Goal: Task Accomplishment & Management: Complete application form

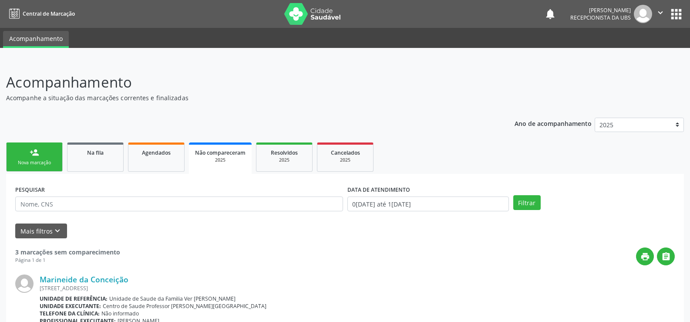
click at [47, 153] on link "person_add Nova marcação" at bounding box center [34, 156] width 57 height 29
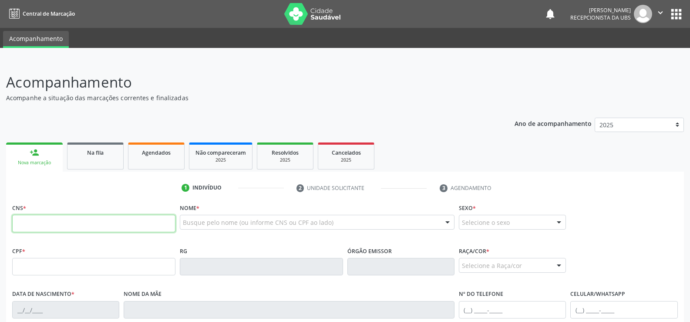
click at [35, 223] on input "text" at bounding box center [93, 223] width 163 height 17
type input "708 0008 2801 3721"
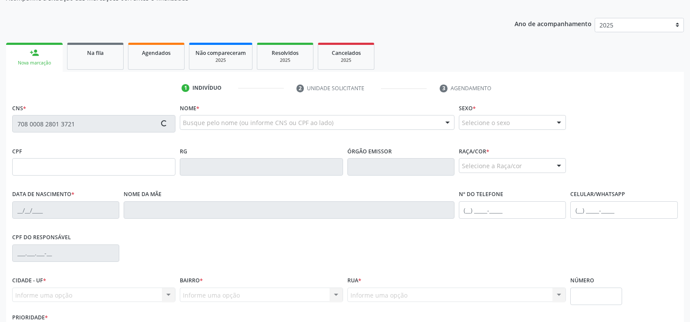
scroll to position [131, 0]
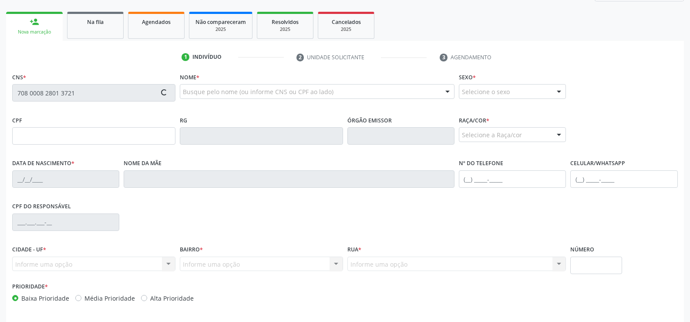
type input "858.023.524-34"
type input "[DATE]"
type input "[PERSON_NAME]"
type input "[PHONE_NUMBER]"
type input "S/N"
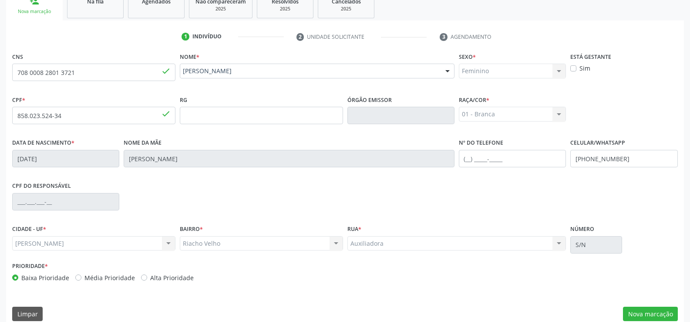
scroll to position [162, 0]
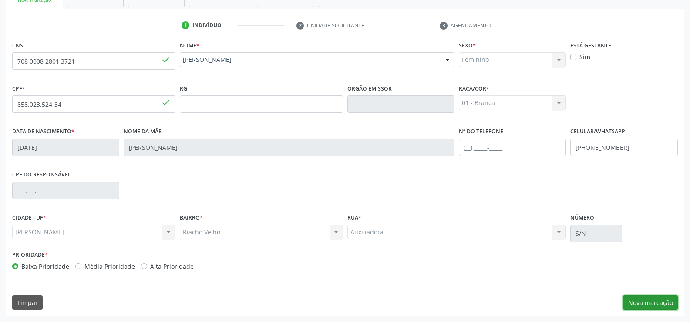
click at [641, 302] on button "Nova marcação" at bounding box center [650, 302] width 55 height 15
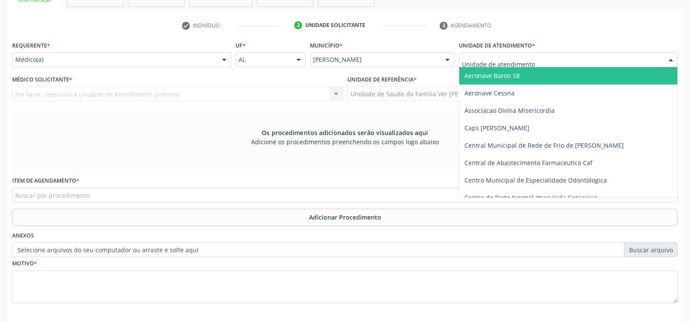
click at [670, 62] on div at bounding box center [670, 60] width 13 height 15
click at [671, 59] on div at bounding box center [670, 60] width 13 height 15
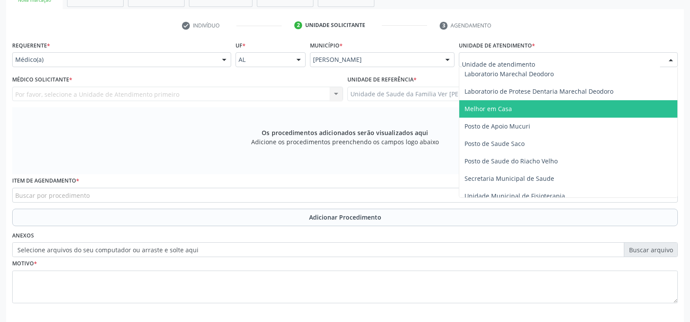
scroll to position [348, 0]
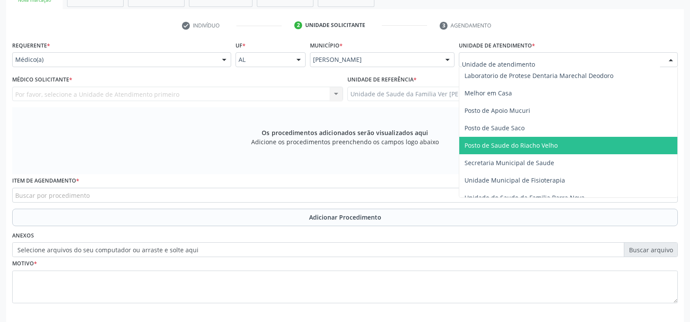
click at [561, 144] on span "Posto de Saude do Riacho Velho" at bounding box center [568, 145] width 218 height 17
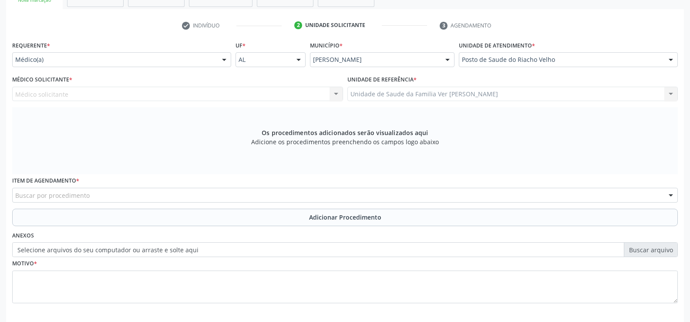
click at [224, 62] on div at bounding box center [224, 60] width 13 height 15
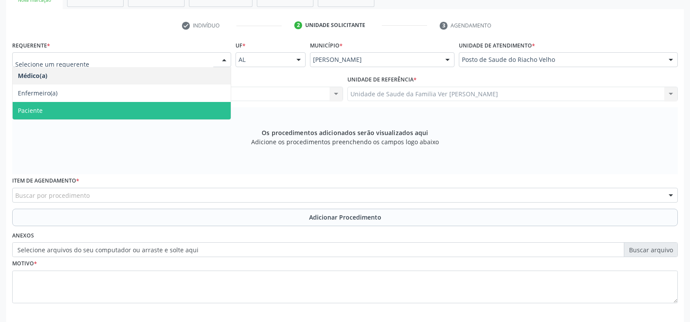
click at [121, 105] on span "Paciente" at bounding box center [122, 110] width 218 height 17
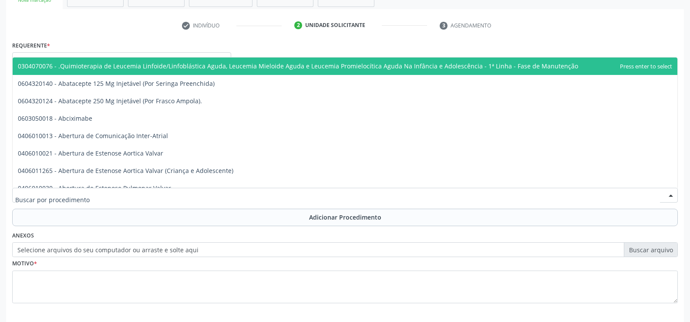
scroll to position [201, 0]
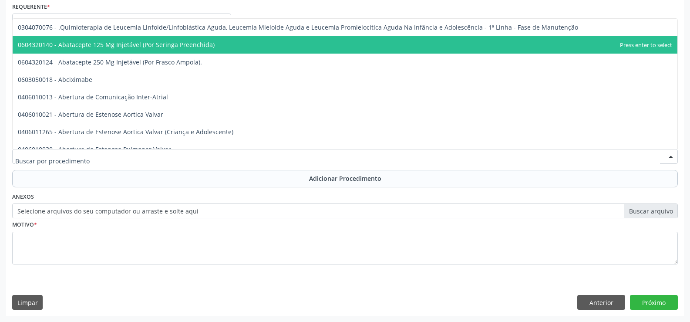
drag, startPoint x: 111, startPoint y: 11, endPoint x: 37, endPoint y: 163, distance: 168.9
click at [37, 163] on input "text" at bounding box center [337, 160] width 644 height 17
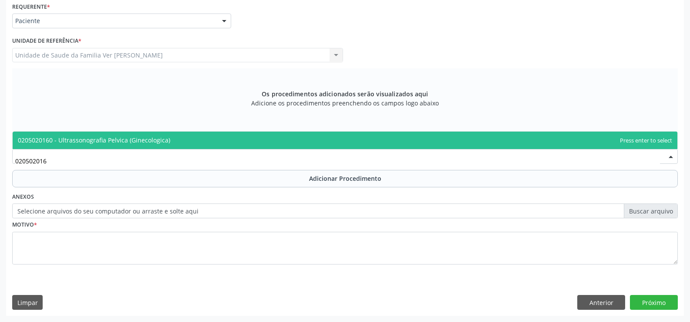
type input "0205020160"
click at [62, 141] on span "0205020160 - Ultrassonografia Pelvica (Ginecologica)" at bounding box center [94, 140] width 152 height 8
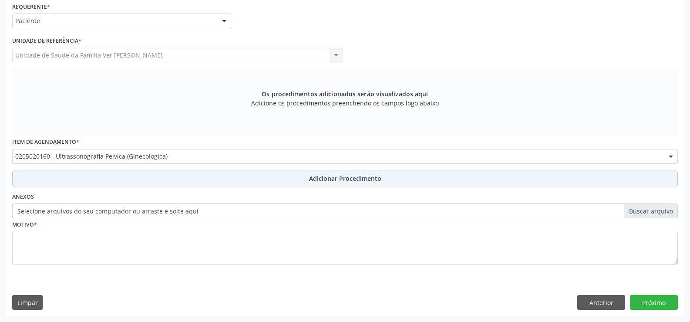
click at [353, 178] on span "Adicionar Procedimento" at bounding box center [345, 178] width 72 height 9
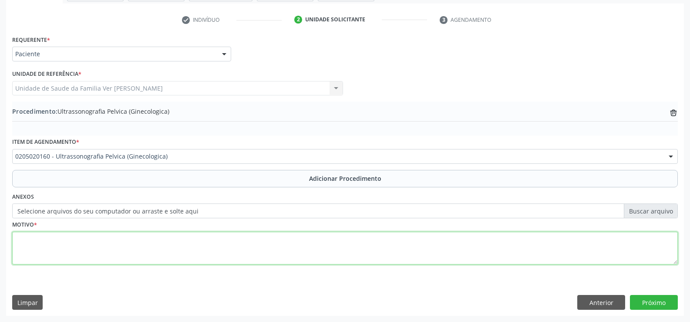
click at [49, 250] on textarea at bounding box center [344, 248] width 665 height 33
type textarea "D"
type textarea "dor pelvica"
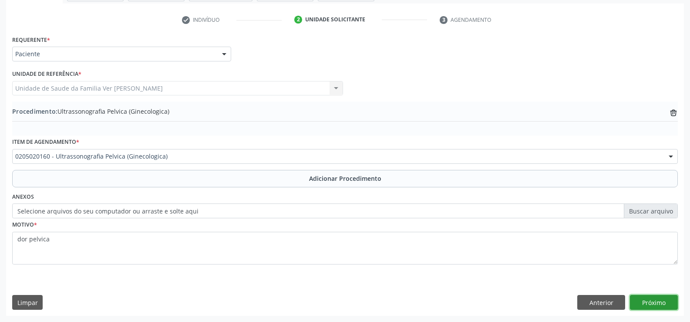
click at [666, 298] on button "Próximo" at bounding box center [654, 302] width 48 height 15
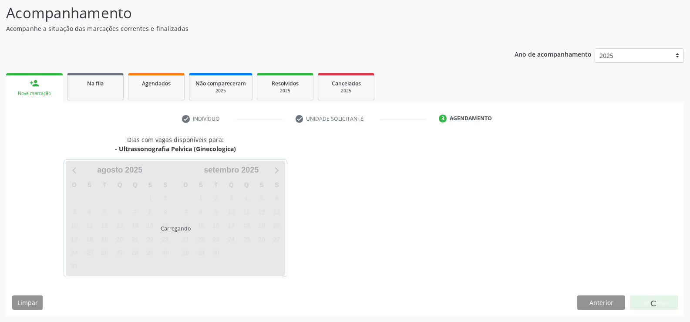
scroll to position [69, 0]
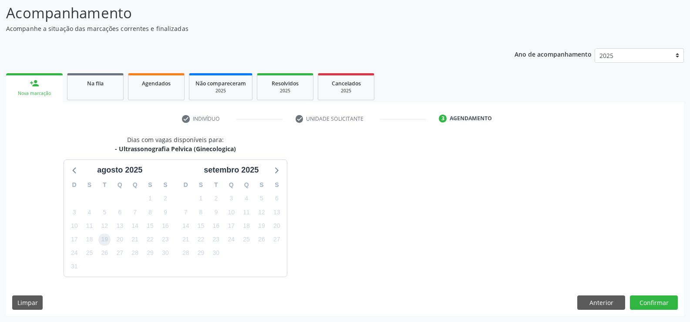
click at [107, 239] on span "19" at bounding box center [104, 239] width 12 height 12
click at [667, 299] on button "Confirmar" at bounding box center [654, 302] width 48 height 15
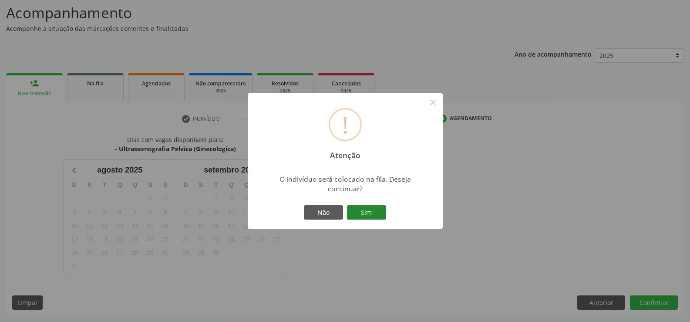
click at [372, 214] on button "Sim" at bounding box center [366, 212] width 39 height 15
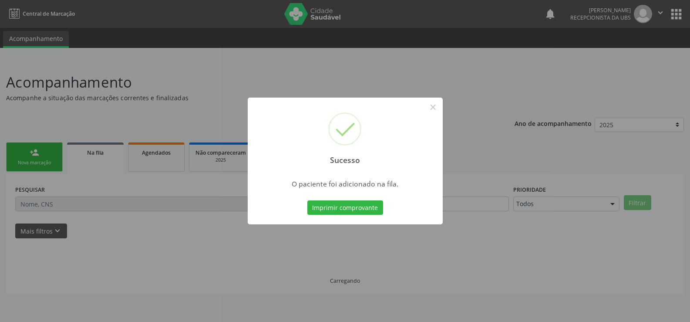
scroll to position [0, 0]
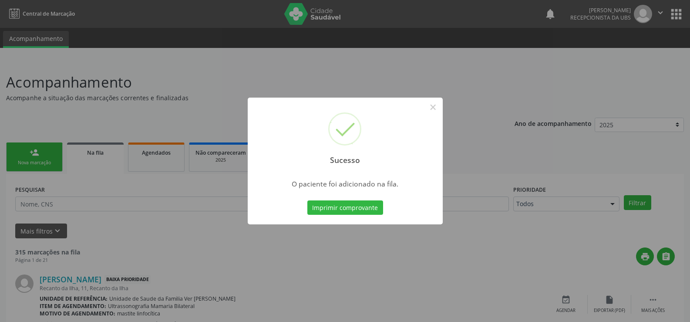
click at [49, 164] on div "Sucesso × O paciente foi adicionado na fila. Imprimir comprovante Cancel" at bounding box center [345, 161] width 690 height 322
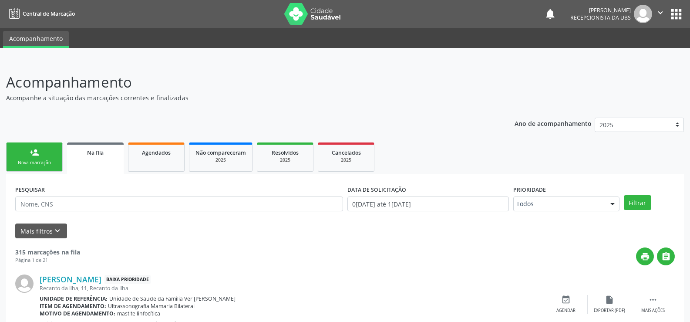
click at [49, 158] on link "person_add Nova marcação" at bounding box center [34, 156] width 57 height 29
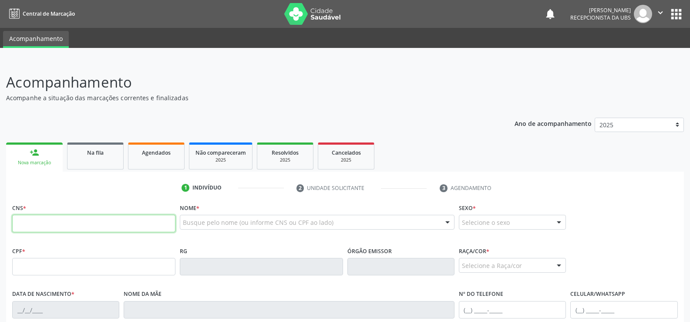
click at [44, 220] on input "text" at bounding box center [93, 223] width 163 height 17
type input "708 0008 2801 3721"
type input "858.023.524-34"
type input "[DATE]"
type input "[PERSON_NAME]"
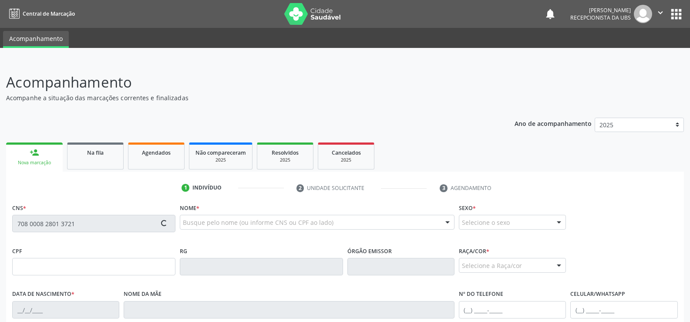
type input "[PHONE_NUMBER]"
type input "S/N"
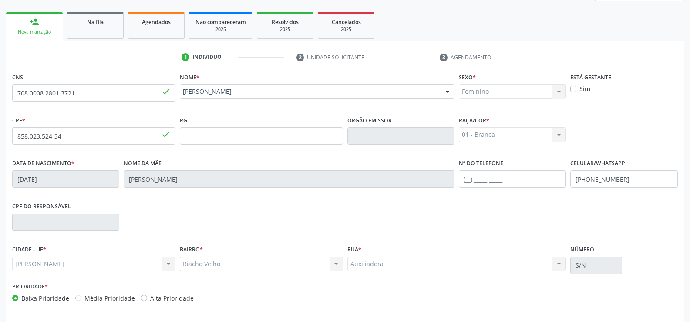
scroll to position [162, 0]
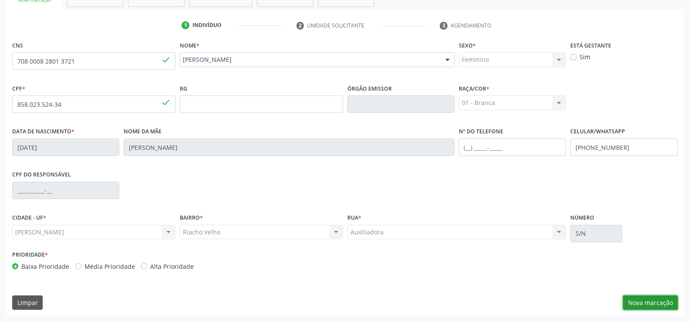
click at [646, 300] on button "Nova marcação" at bounding box center [650, 302] width 55 height 15
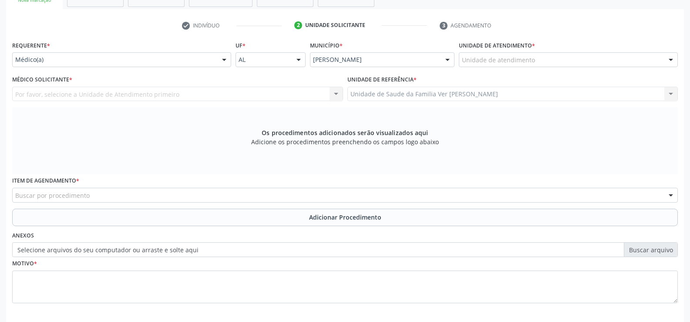
click at [670, 57] on div at bounding box center [670, 60] width 13 height 15
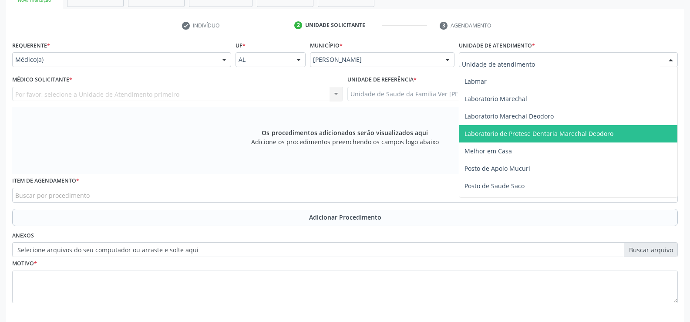
scroll to position [305, 0]
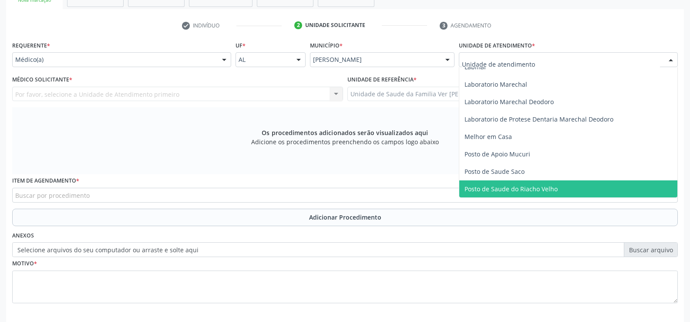
click at [615, 182] on span "Posto de Saude do Riacho Velho" at bounding box center [568, 188] width 218 height 17
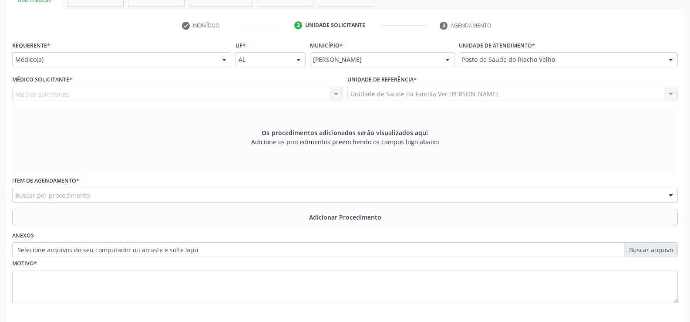
click at [225, 60] on div at bounding box center [224, 60] width 13 height 15
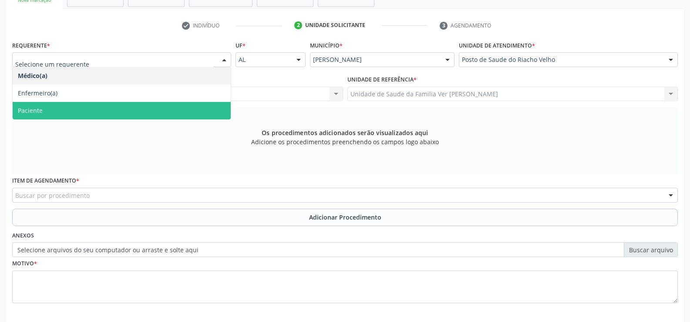
click at [193, 111] on span "Paciente" at bounding box center [122, 110] width 218 height 17
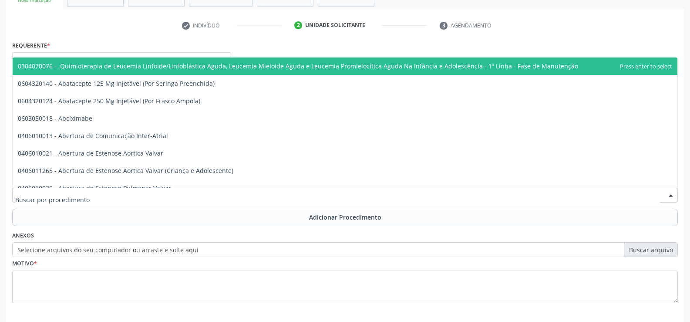
click at [115, 196] on div at bounding box center [344, 195] width 665 height 15
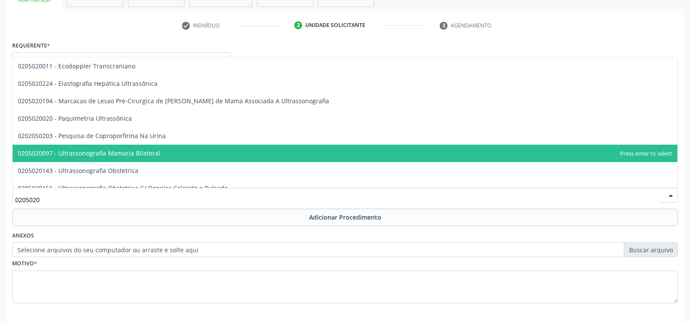
type input "02050201"
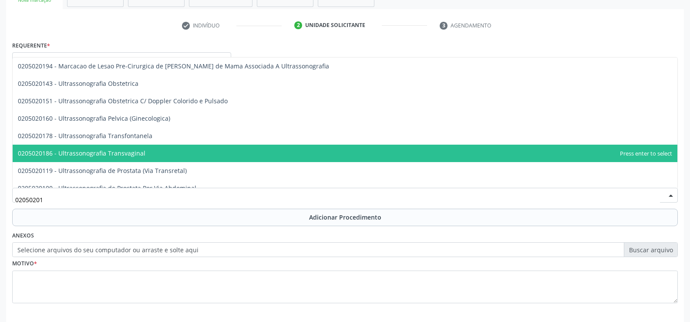
click at [219, 151] on span "0205020186 - Ultrassonografia Transvaginal" at bounding box center [345, 152] width 664 height 17
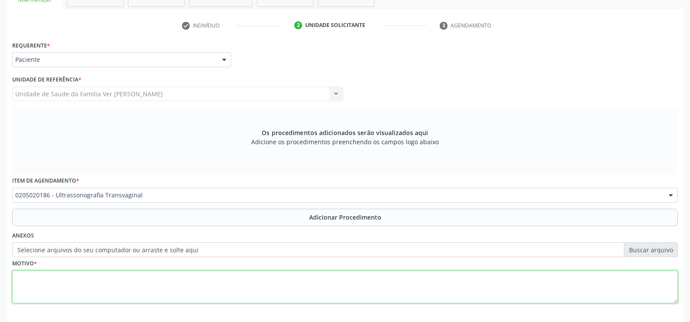
click at [69, 286] on textarea at bounding box center [344, 286] width 665 height 33
type textarea "dor pelvica"
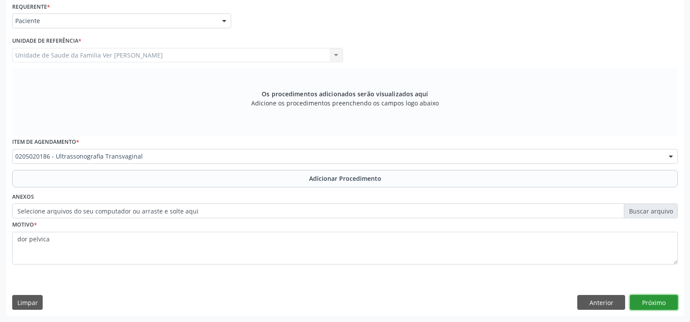
click at [659, 309] on button "Próximo" at bounding box center [654, 302] width 48 height 15
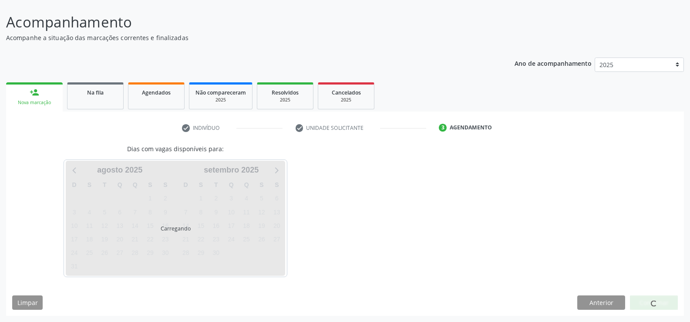
scroll to position [60, 0]
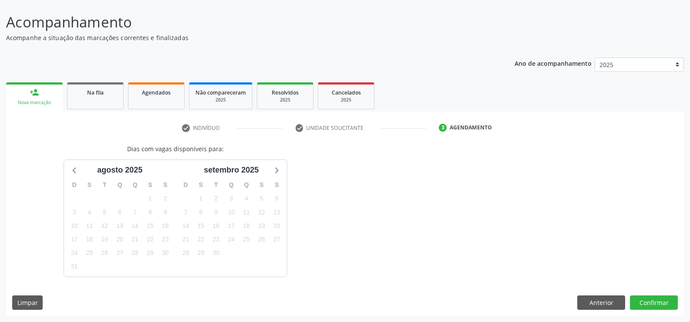
click at [111, 240] on div "19" at bounding box center [104, 238] width 12 height 13
click at [107, 240] on span "19" at bounding box center [104, 239] width 12 height 12
click at [657, 300] on button "Confirmar" at bounding box center [654, 302] width 48 height 15
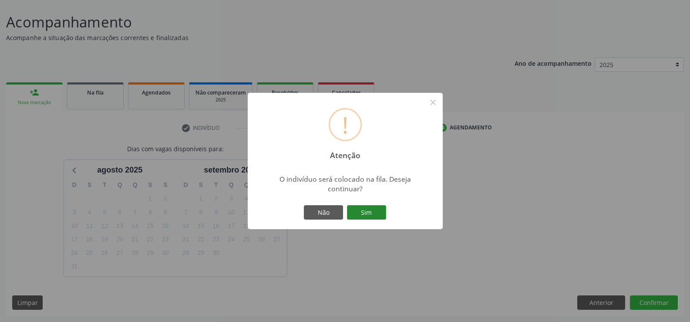
click at [368, 209] on button "Sim" at bounding box center [366, 212] width 39 height 15
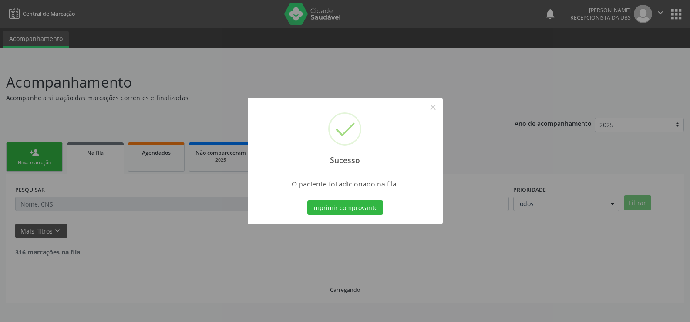
scroll to position [0, 0]
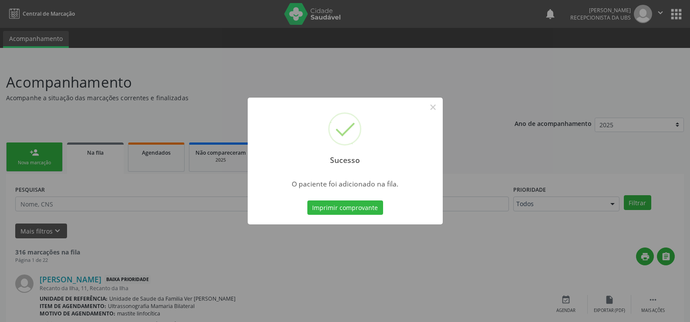
click at [24, 161] on div "Sucesso × O paciente foi adicionado na fila. Imprimir comprovante Cancel" at bounding box center [345, 161] width 690 height 322
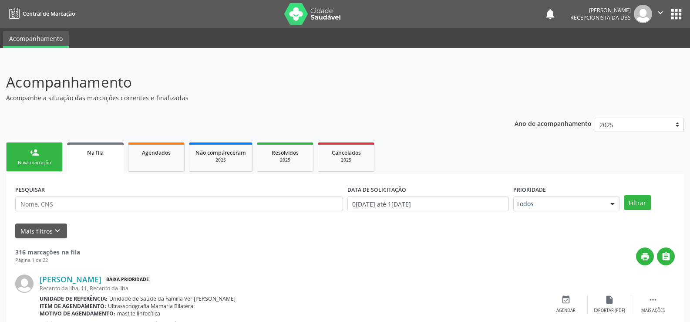
click at [39, 159] on div "Nova marcação" at bounding box center [35, 162] width 44 height 7
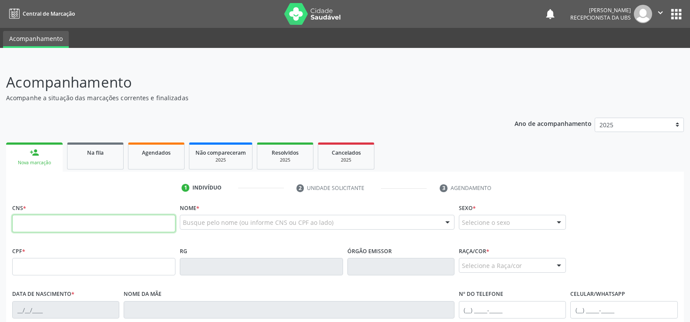
click at [21, 225] on input "text" at bounding box center [93, 223] width 163 height 17
type input "708 0008 2801 3721"
type input "858.023.524-34"
type input "[DATE]"
type input "[PERSON_NAME]"
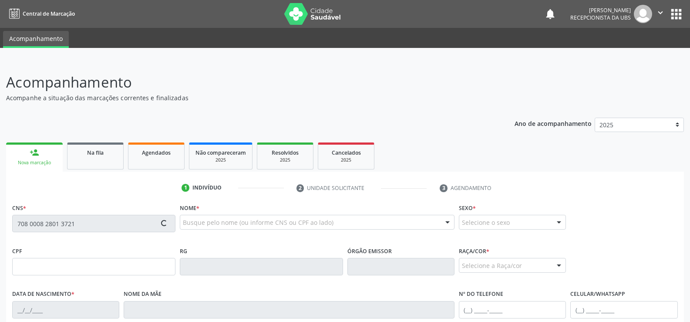
type input "[PHONE_NUMBER]"
type input "S/N"
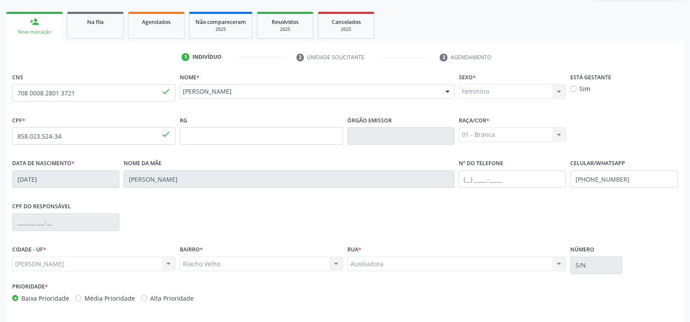
scroll to position [162, 0]
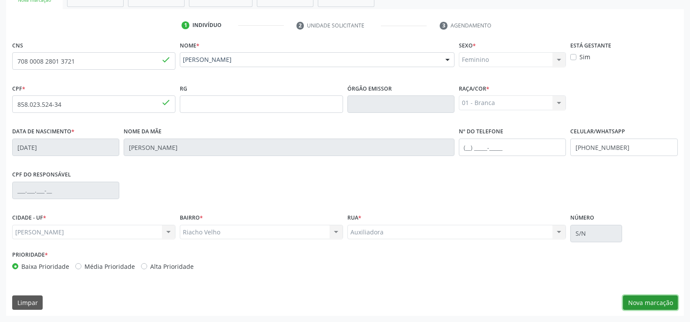
click at [660, 305] on button "Nova marcação" at bounding box center [650, 302] width 55 height 15
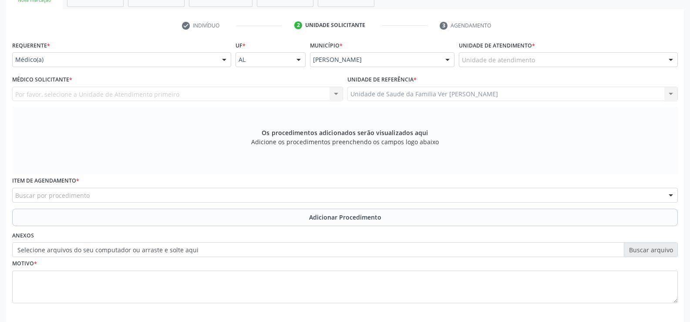
click at [668, 60] on div at bounding box center [670, 60] width 13 height 15
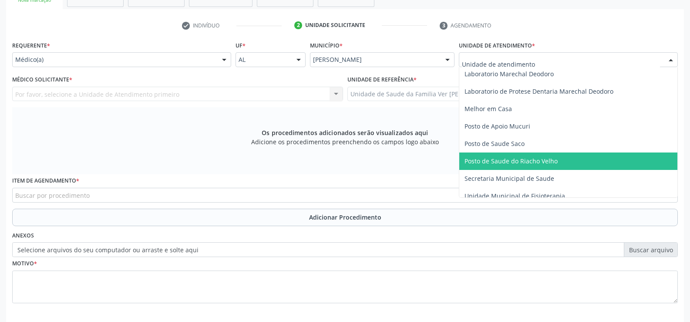
scroll to position [348, 0]
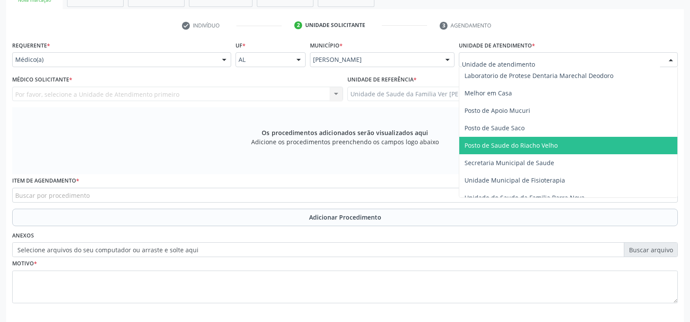
click at [534, 148] on span "Posto de Saude do Riacho Velho" at bounding box center [510, 145] width 93 height 8
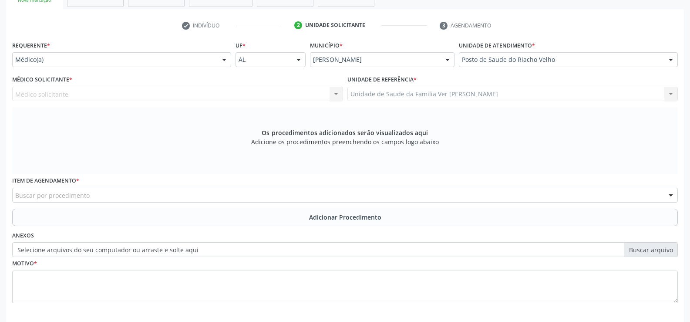
click at [335, 95] on div "Médico solicitante Nenhum resultado encontrado para: " " Não há nenhuma opção p…" at bounding box center [177, 94] width 331 height 15
click at [335, 92] on div "Médico solicitante Nenhum resultado encontrado para: " " Não há nenhuma opção p…" at bounding box center [177, 94] width 331 height 15
click at [223, 58] on div at bounding box center [224, 60] width 13 height 15
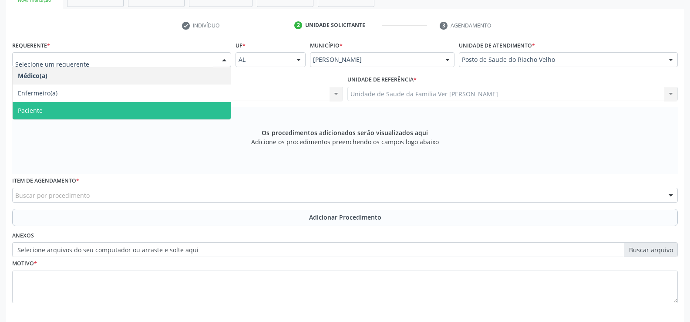
click at [174, 104] on span "Paciente" at bounding box center [122, 110] width 218 height 17
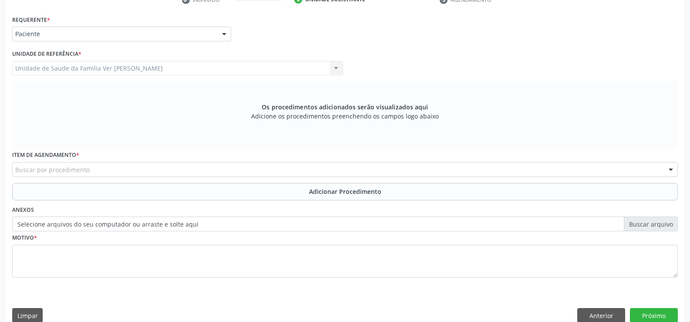
scroll to position [201, 0]
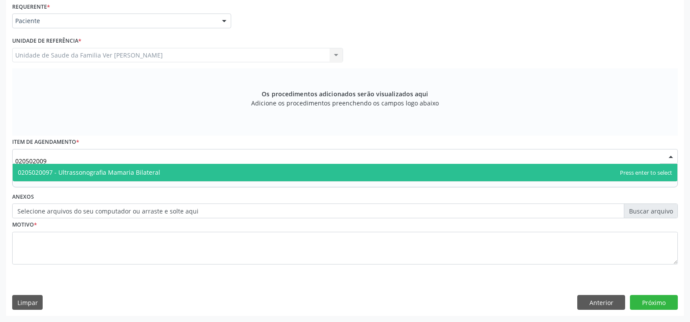
type input "0205020097"
click at [84, 177] on span "0205020097 - Ultrassonografia Mamaria Bilateral" at bounding box center [345, 172] width 664 height 17
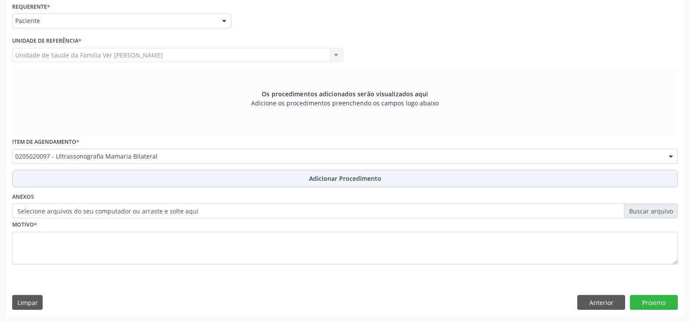
click at [369, 180] on span "Adicionar Procedimento" at bounding box center [345, 178] width 72 height 9
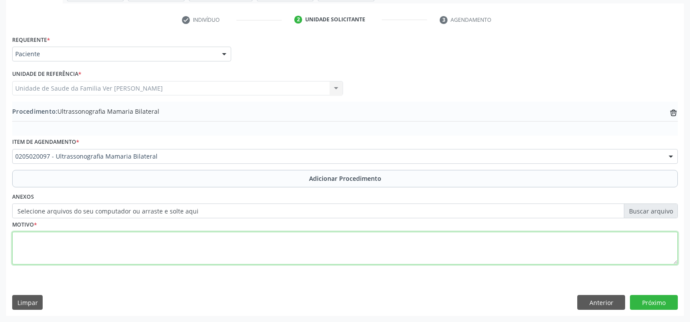
click at [53, 242] on textarea at bounding box center [344, 248] width 665 height 33
type textarea "[MEDICAL_DATA]"
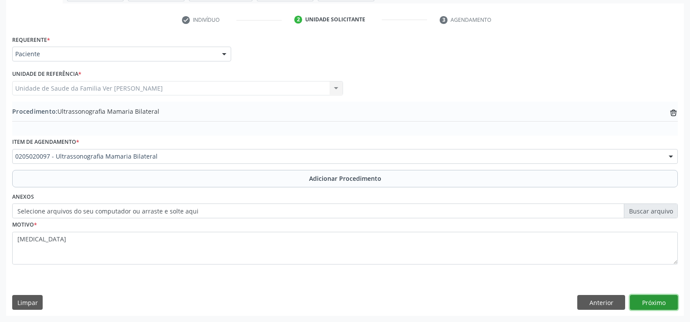
click at [658, 302] on button "Próximo" at bounding box center [654, 302] width 48 height 15
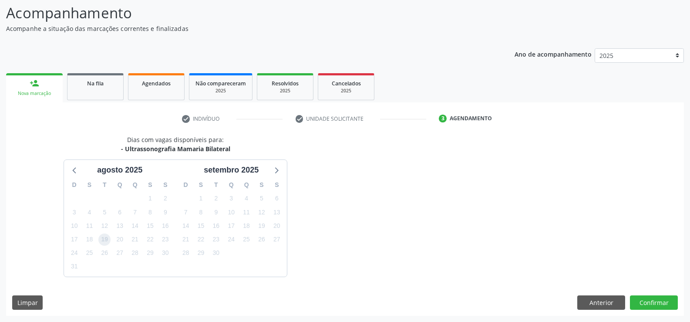
click at [106, 237] on span "19" at bounding box center [104, 239] width 12 height 12
click at [658, 299] on button "Confirmar" at bounding box center [654, 302] width 48 height 15
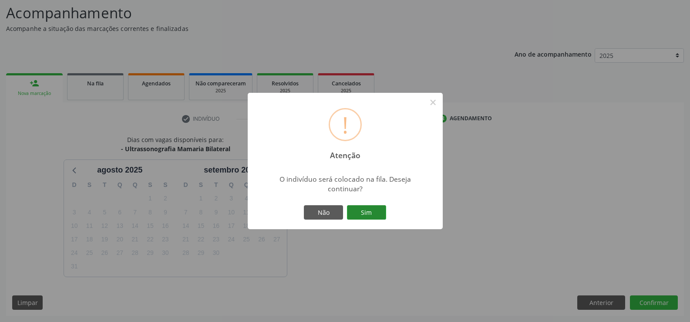
click at [377, 209] on button "Sim" at bounding box center [366, 212] width 39 height 15
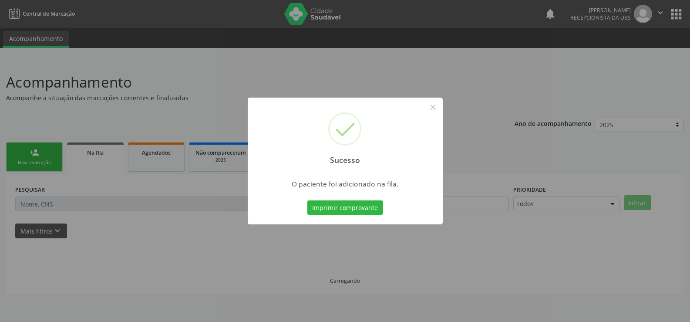
scroll to position [0, 0]
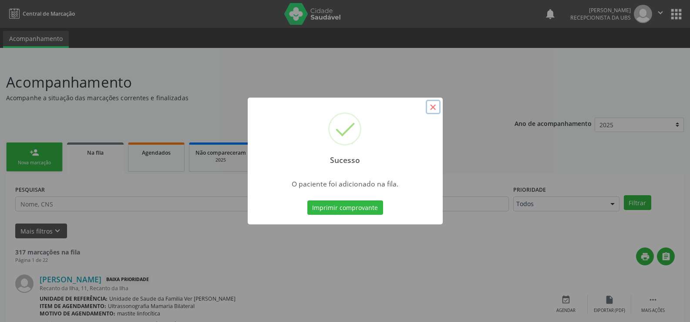
click at [435, 104] on button "×" at bounding box center [433, 107] width 15 height 15
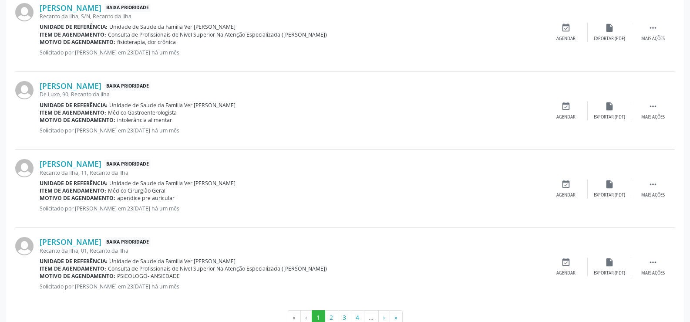
scroll to position [1175, 0]
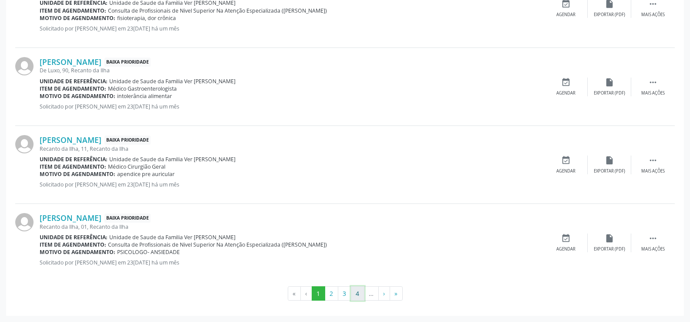
click at [355, 296] on button "4" at bounding box center [357, 293] width 13 height 15
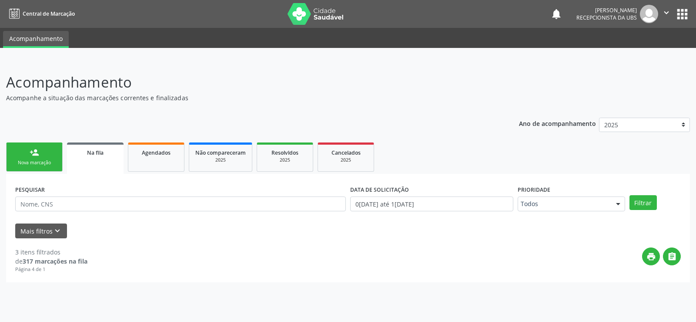
click at [30, 156] on div "person_add" at bounding box center [35, 153] width 10 height 10
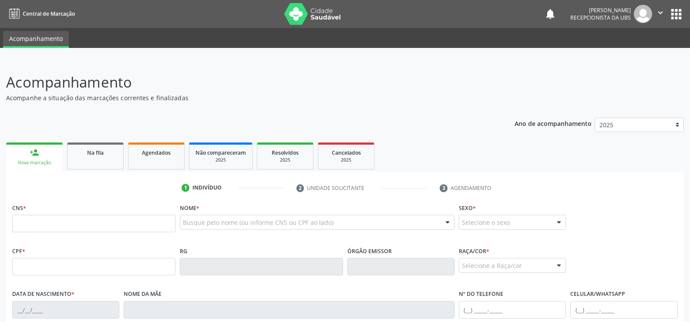
click at [31, 156] on div "person_add" at bounding box center [35, 153] width 10 height 10
click at [38, 223] on input "text" at bounding box center [93, 223] width 163 height 17
type input "708 0008 2801 3721"
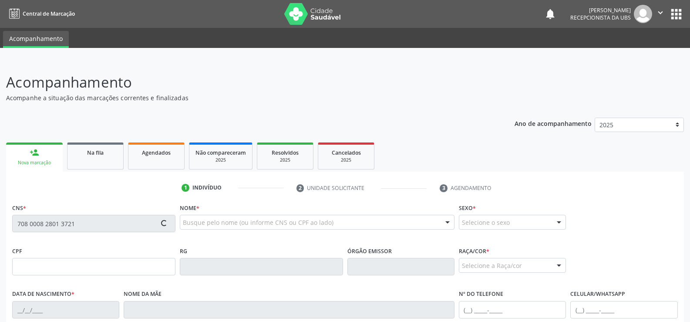
type input "858.023.524-34"
type input "[DATE]"
type input "[PERSON_NAME]"
type input "[PHONE_NUMBER]"
type input "S/N"
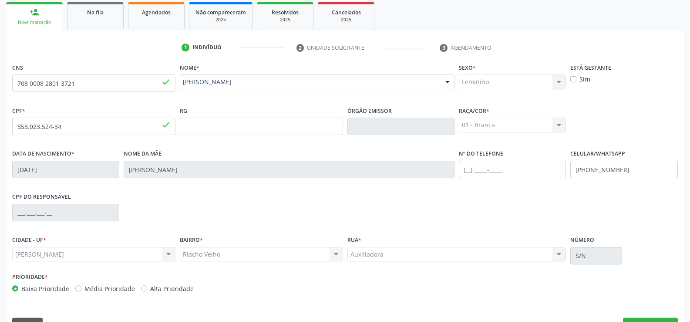
scroll to position [162, 0]
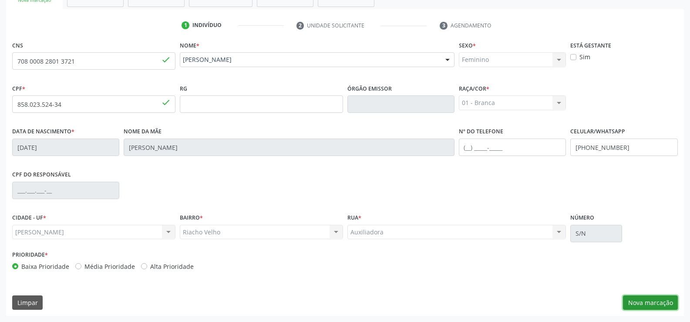
click at [651, 304] on button "Nova marcação" at bounding box center [650, 302] width 55 height 15
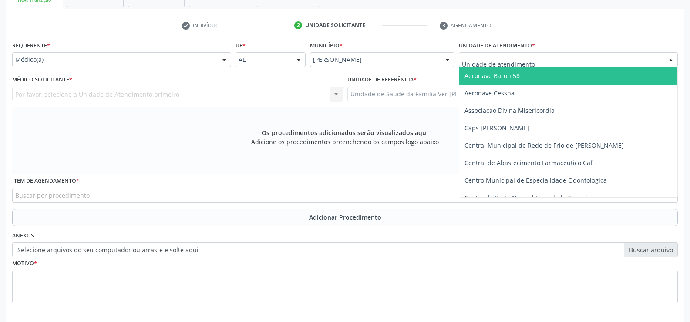
click at [673, 59] on div at bounding box center [670, 60] width 13 height 15
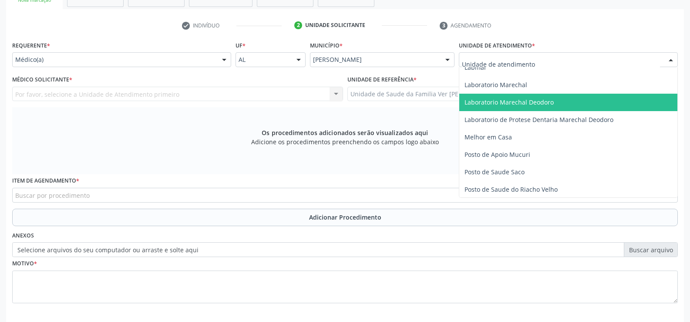
scroll to position [305, 0]
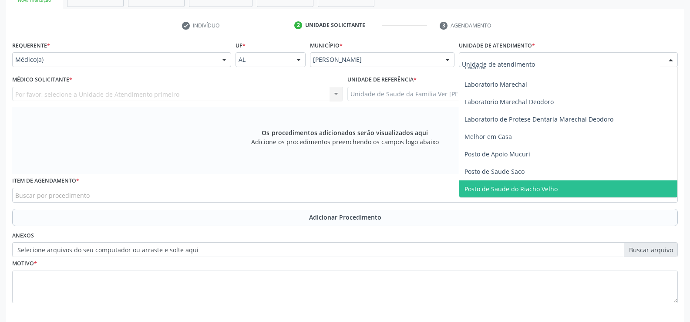
click at [537, 186] on span "Posto de Saude do Riacho Velho" at bounding box center [510, 189] width 93 height 8
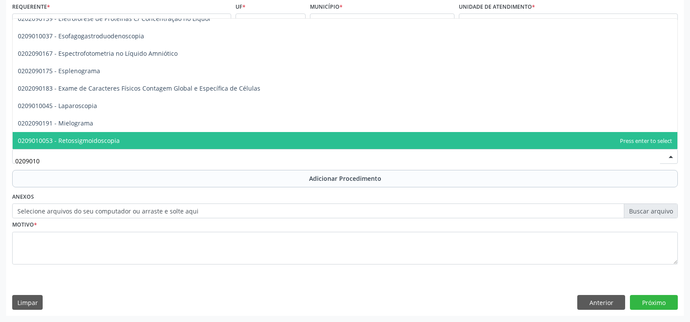
scroll to position [0, 0]
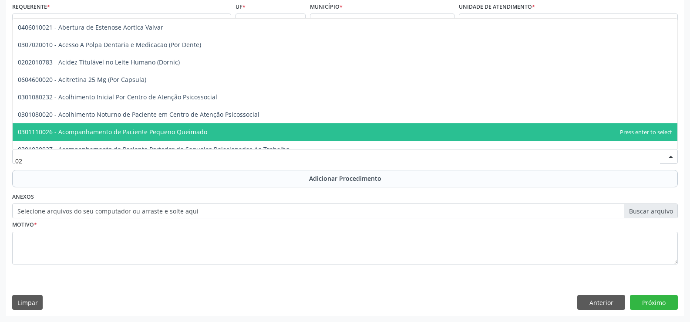
type input "0"
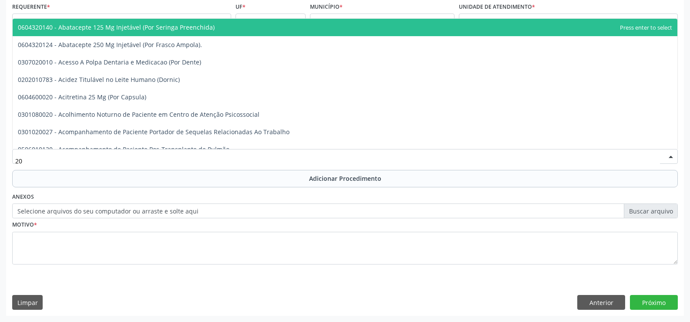
type input "2"
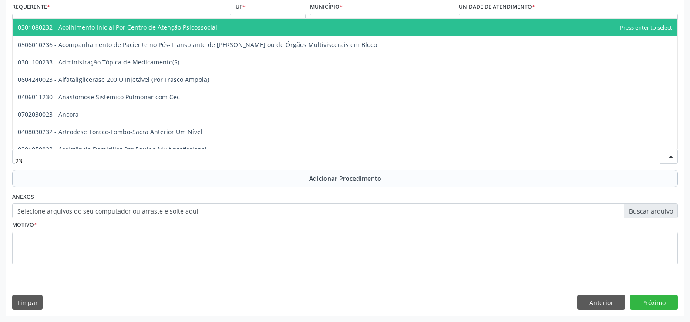
type input "2"
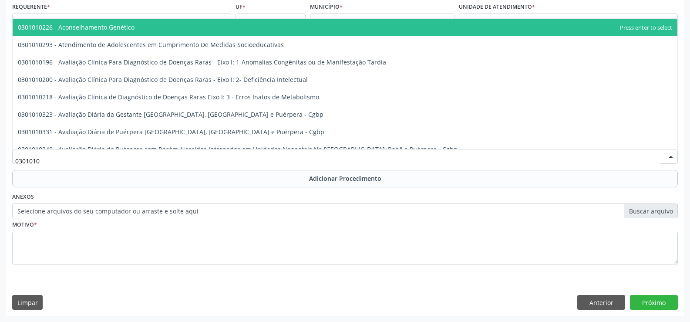
type input "03010100"
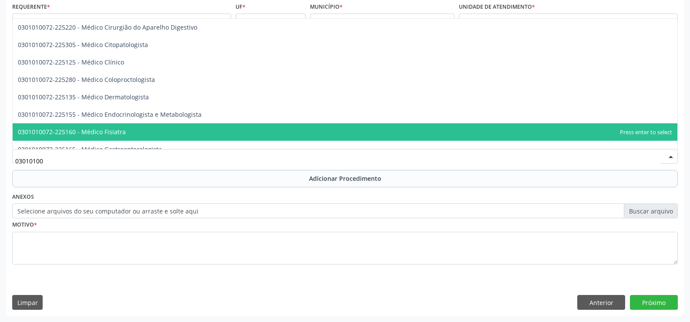
scroll to position [479, 0]
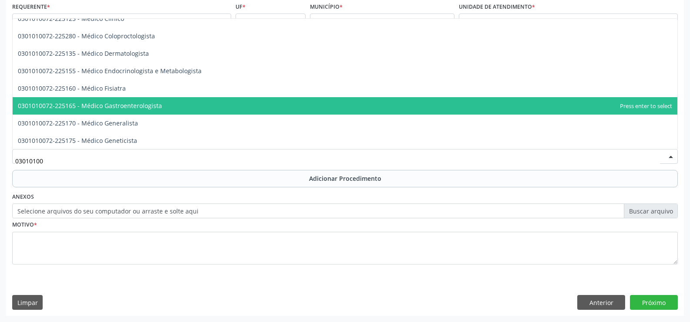
click at [434, 109] on span "0301010072-225165 - Médico Gastroenterologista" at bounding box center [345, 105] width 664 height 17
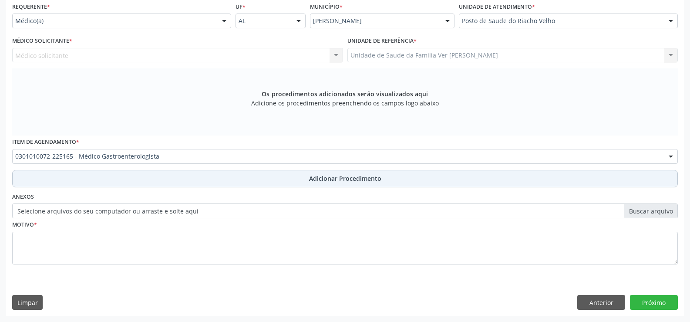
click at [331, 179] on span "Adicionar Procedimento" at bounding box center [345, 178] width 72 height 9
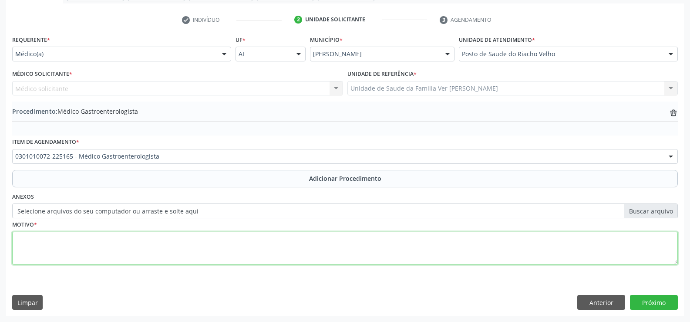
click at [41, 250] on textarea at bounding box center [344, 248] width 665 height 33
type textarea "bariatrica"
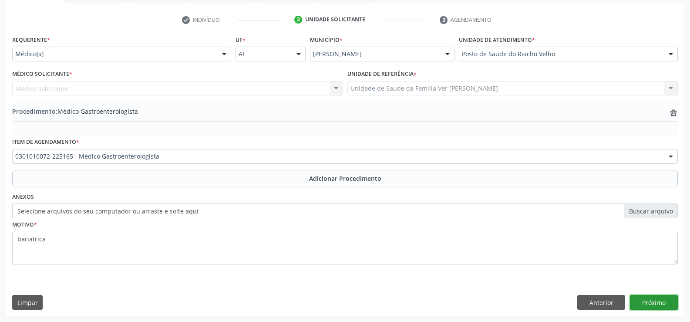
click at [646, 298] on button "Próximo" at bounding box center [654, 302] width 48 height 15
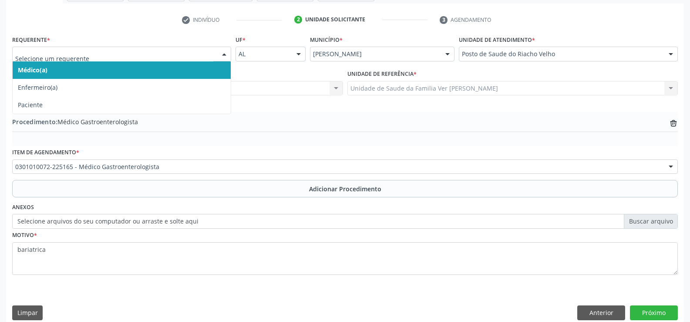
click at [225, 54] on div at bounding box center [224, 54] width 13 height 15
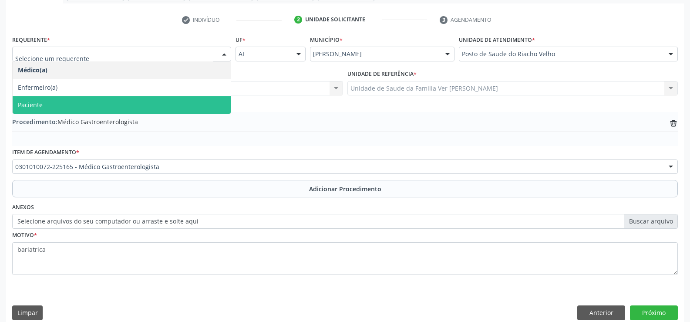
click at [175, 100] on span "Paciente" at bounding box center [122, 104] width 218 height 17
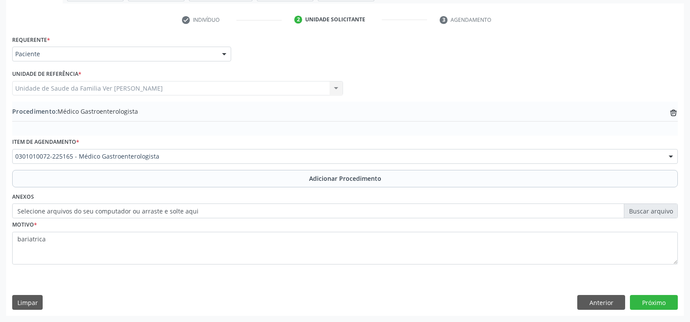
click at [335, 86] on div "Unidade de Saude da Familia Ver [PERSON_NAME] Unidade de Saude da Familia Ver […" at bounding box center [177, 88] width 331 height 15
click at [661, 299] on button "Próximo" at bounding box center [654, 302] width 48 height 15
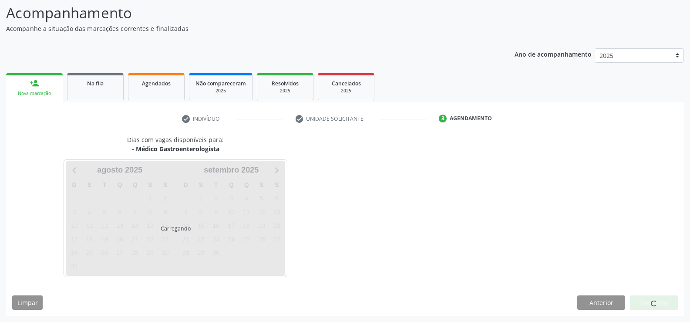
scroll to position [69, 0]
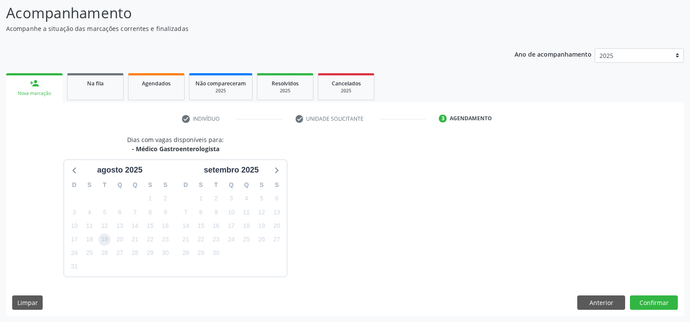
click at [105, 237] on span "19" at bounding box center [104, 239] width 12 height 12
click at [651, 304] on button "Confirmar" at bounding box center [654, 302] width 48 height 15
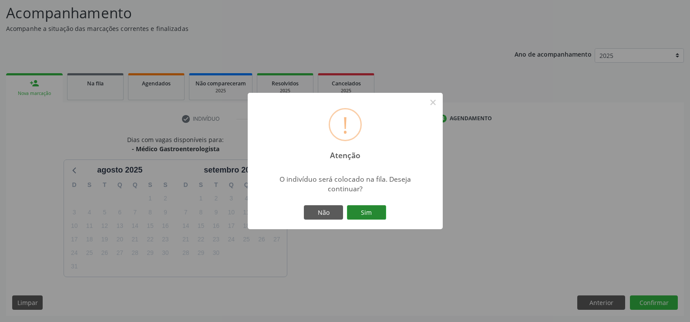
click at [375, 212] on button "Sim" at bounding box center [366, 212] width 39 height 15
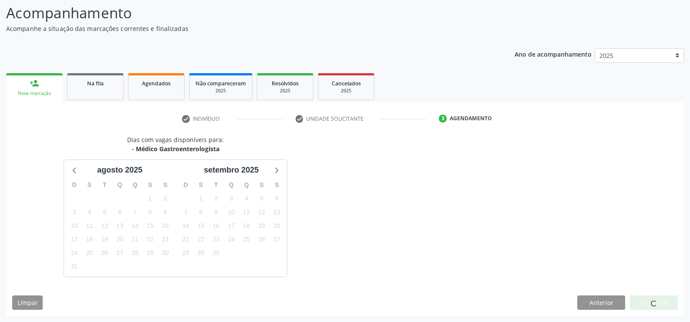
scroll to position [0, 0]
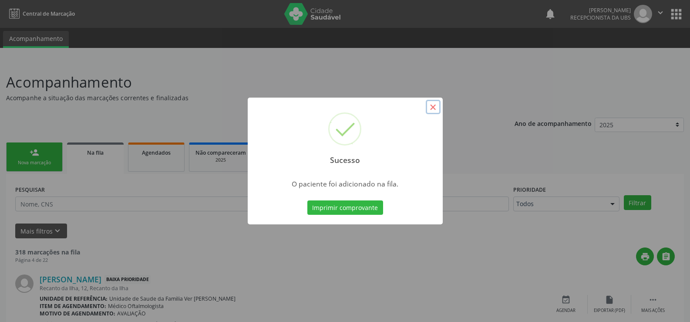
click at [432, 109] on button "×" at bounding box center [433, 107] width 15 height 15
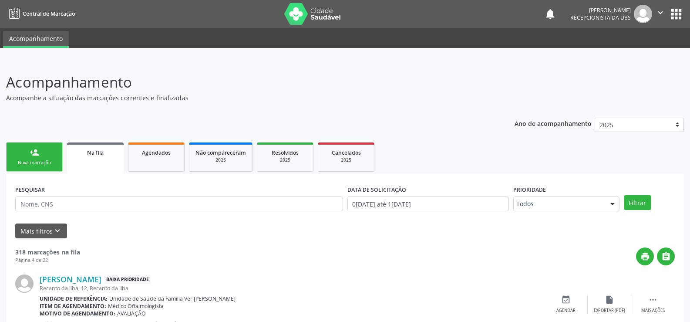
click at [50, 158] on link "person_add Nova marcação" at bounding box center [34, 156] width 57 height 29
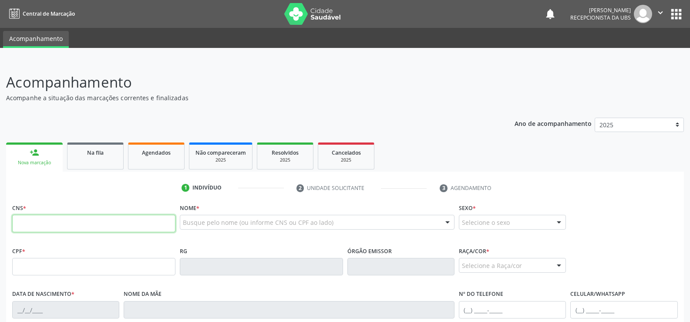
click at [31, 224] on input "text" at bounding box center [93, 223] width 163 height 17
type input "706 2065 2402 1365"
type input "140.381.884-34"
type input "0[DATE]"
type input "Jovelina [PERSON_NAME]"
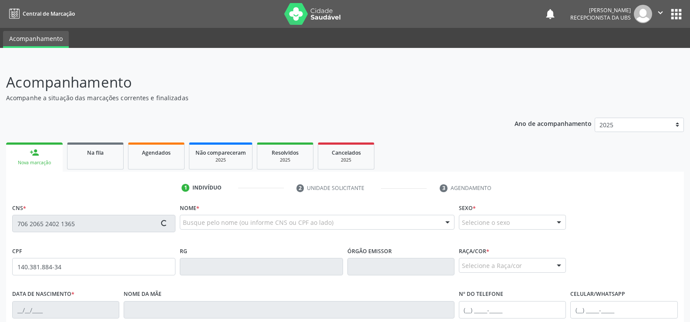
type input "[PHONE_NUMBER]"
type input "S/N"
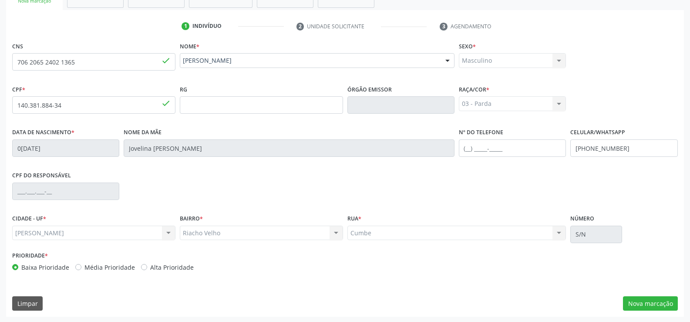
scroll to position [162, 0]
click at [654, 301] on button "Nova marcação" at bounding box center [650, 302] width 55 height 15
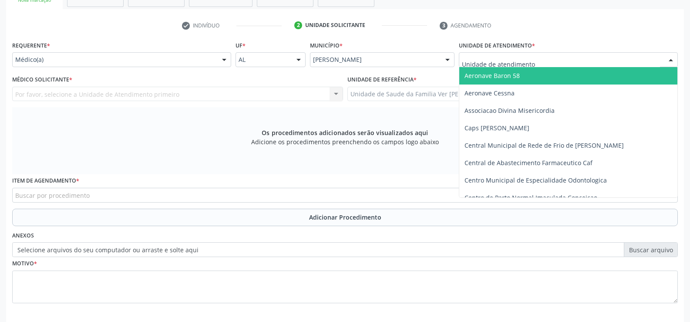
click at [670, 59] on div at bounding box center [670, 60] width 13 height 15
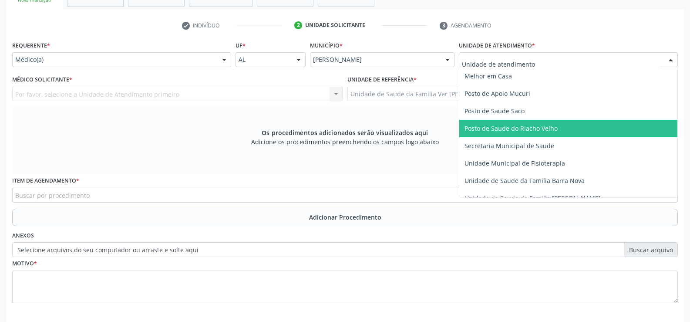
scroll to position [392, 0]
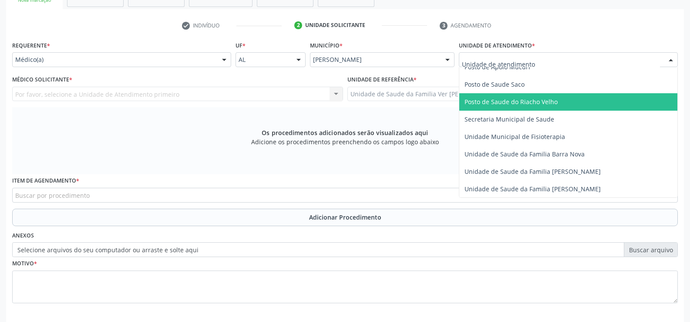
click at [520, 101] on span "Posto de Saude do Riacho Velho" at bounding box center [510, 101] width 93 height 8
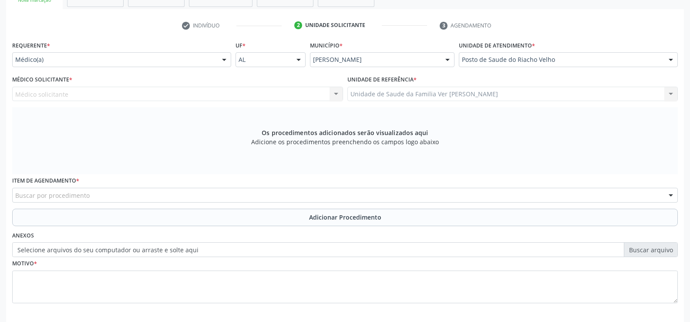
click at [227, 61] on div at bounding box center [224, 60] width 13 height 15
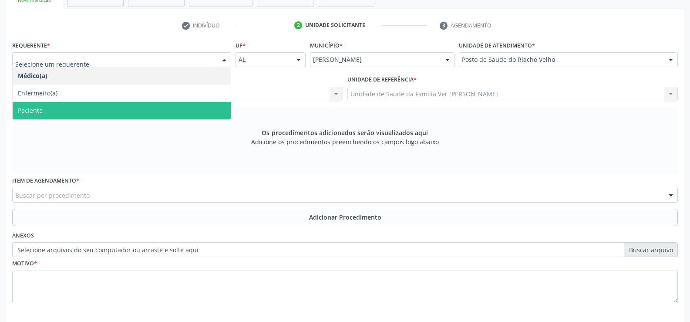
click at [159, 113] on span "Paciente" at bounding box center [122, 110] width 218 height 17
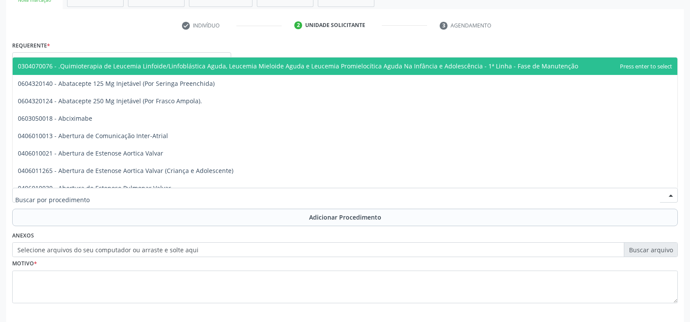
click at [54, 191] on div at bounding box center [344, 195] width 665 height 15
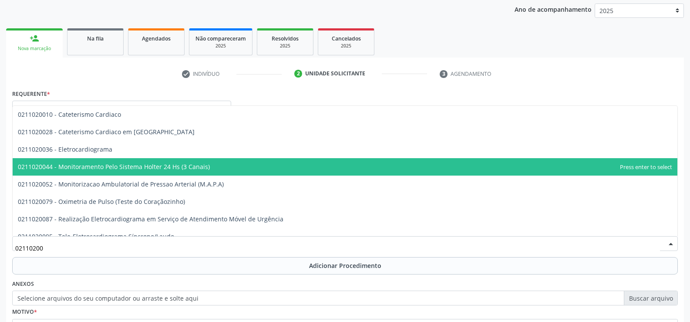
scroll to position [27, 0]
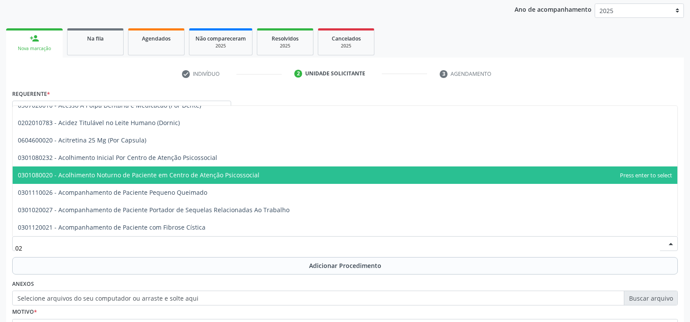
type input "0"
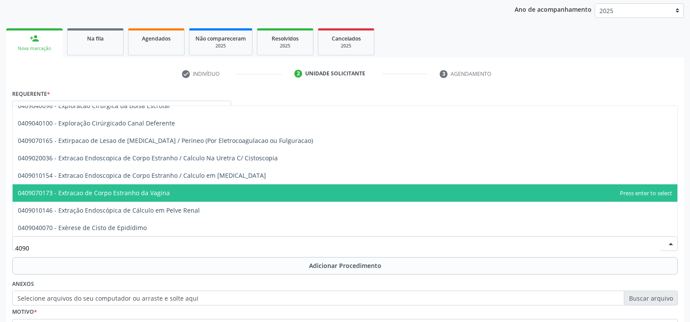
scroll to position [870, 0]
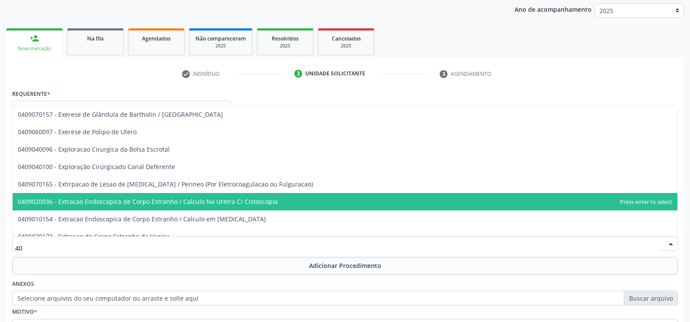
type input "4"
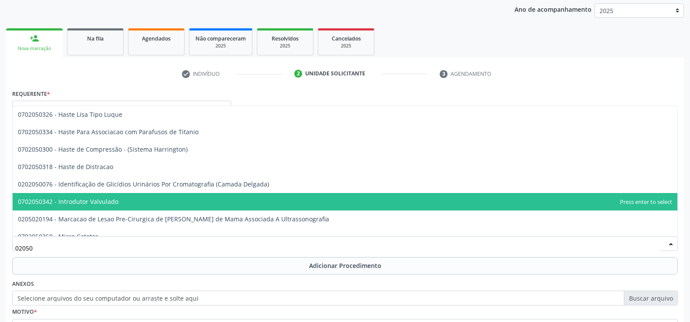
type input "020501"
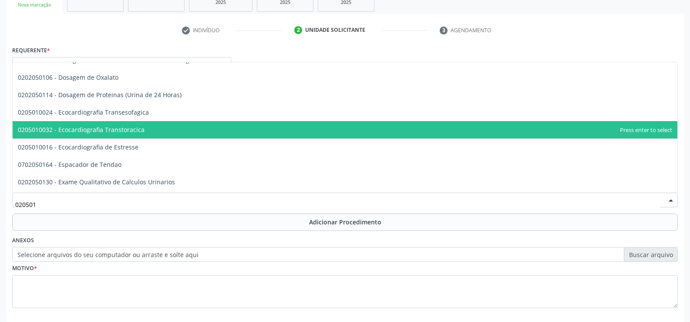
scroll to position [114, 0]
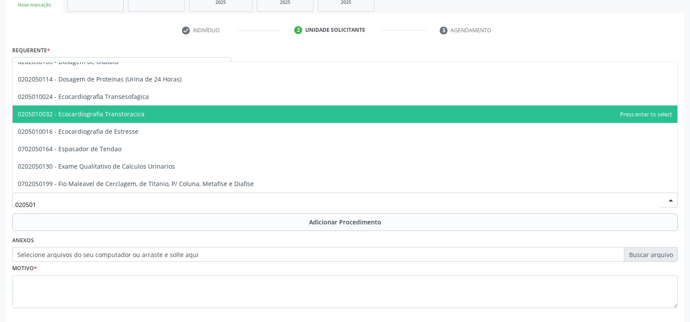
click at [169, 113] on span "0205010032 - Ecocardiografia Transtoracica" at bounding box center [345, 113] width 664 height 17
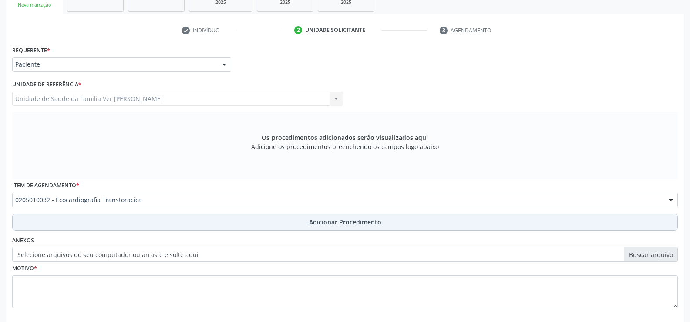
click at [333, 221] on span "Adicionar Procedimento" at bounding box center [345, 221] width 72 height 9
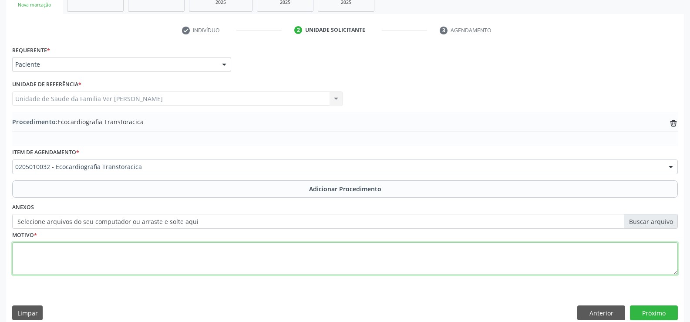
click at [71, 257] on textarea at bounding box center [344, 258] width 665 height 33
type textarea "Has"
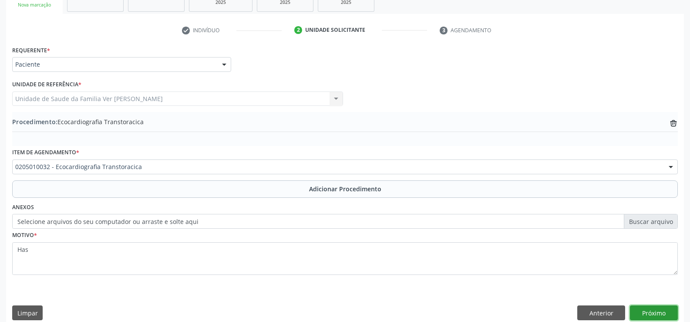
click at [661, 315] on button "Próximo" at bounding box center [654, 312] width 48 height 15
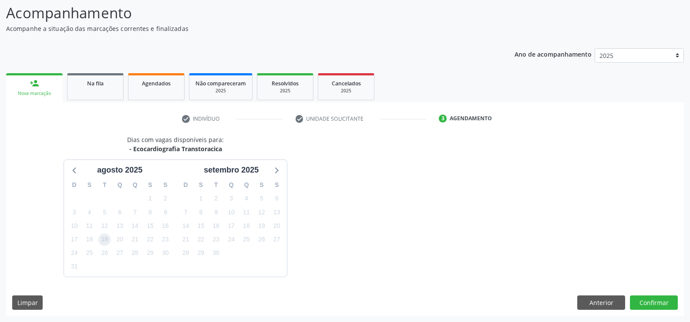
click at [104, 241] on span "19" at bounding box center [104, 239] width 12 height 12
click at [658, 302] on button "Confirmar" at bounding box center [654, 302] width 48 height 15
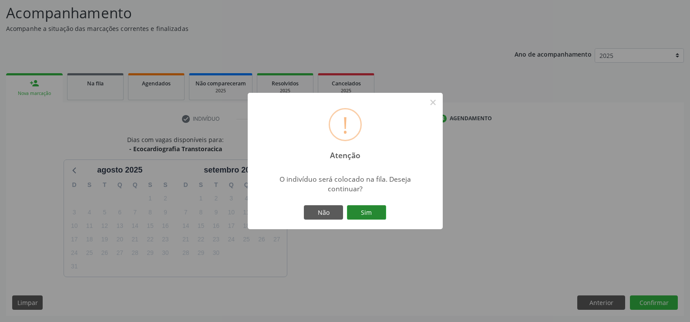
click at [374, 211] on button "Sim" at bounding box center [366, 212] width 39 height 15
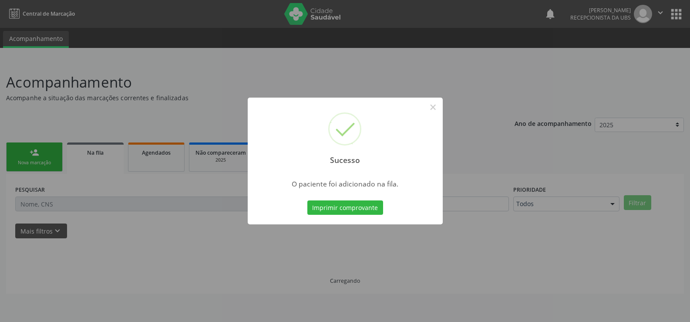
scroll to position [0, 0]
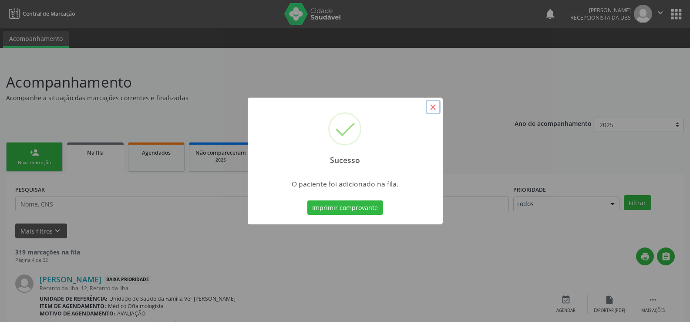
click at [432, 104] on button "×" at bounding box center [433, 107] width 15 height 15
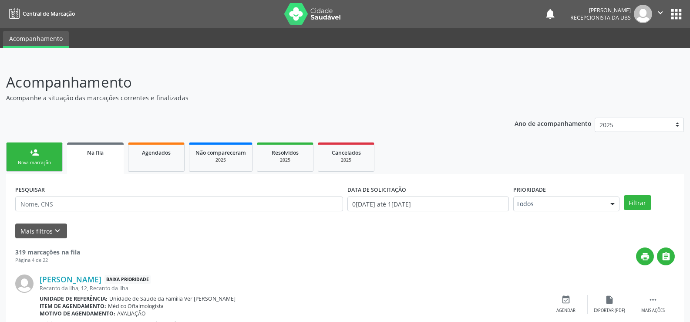
click at [42, 159] on link "person_add Nova marcação" at bounding box center [34, 156] width 57 height 29
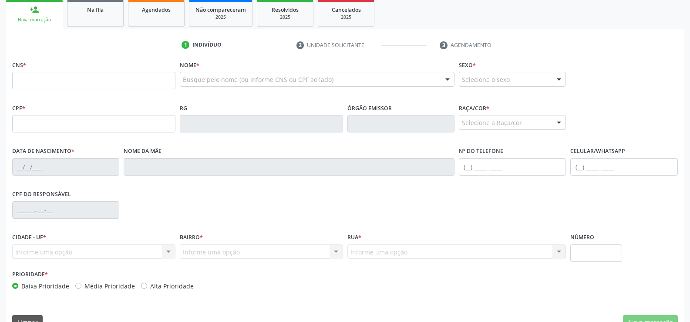
scroll to position [162, 0]
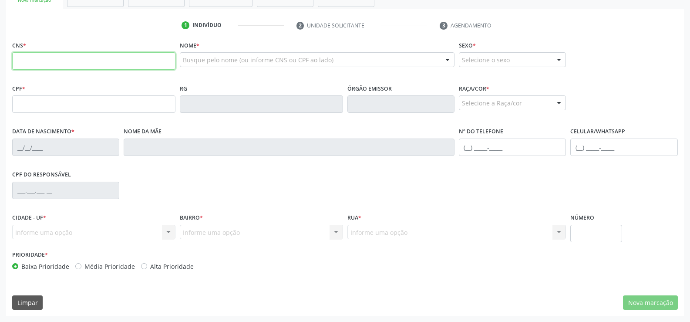
click at [25, 65] on input "text" at bounding box center [93, 60] width 163 height 17
type input "700 1049 0303 1911"
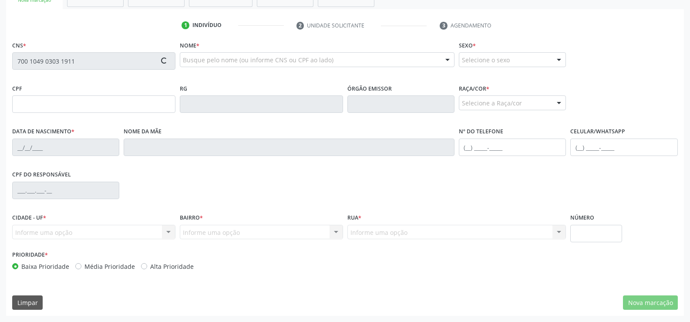
type input "036.599.354-92"
type input "1[DATE]"
type input "[PERSON_NAME]"
type input "[PHONE_NUMBER]"
type input "S/N"
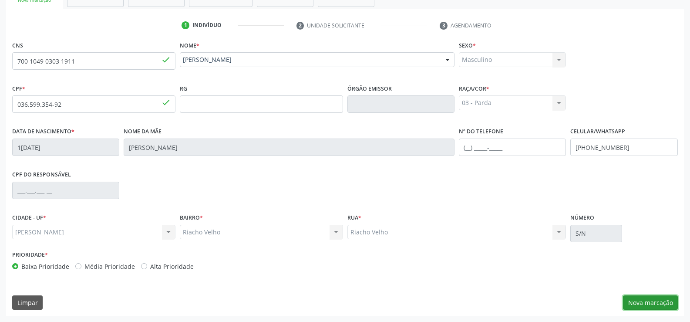
click at [656, 298] on button "Nova marcação" at bounding box center [650, 302] width 55 height 15
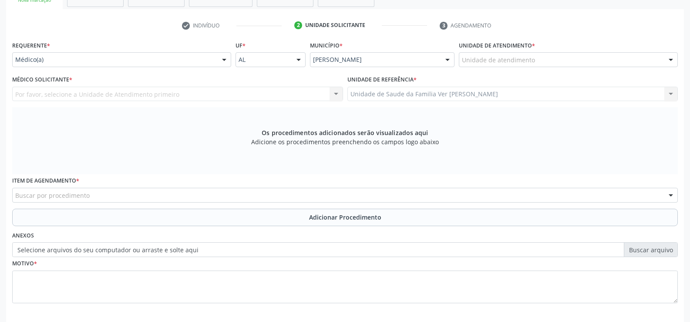
click at [672, 58] on div at bounding box center [670, 60] width 13 height 15
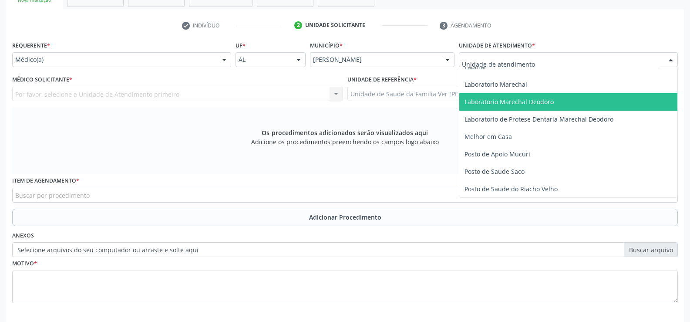
scroll to position [348, 0]
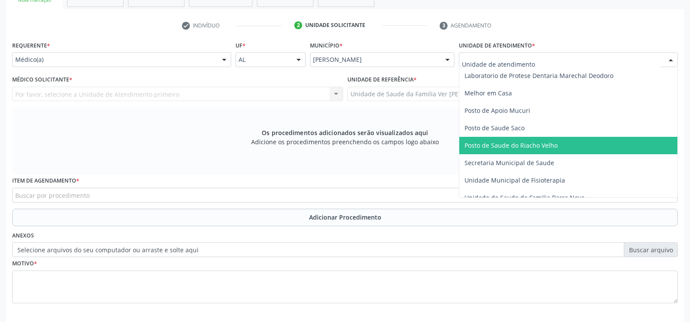
click at [535, 148] on span "Posto de Saude do Riacho Velho" at bounding box center [510, 145] width 93 height 8
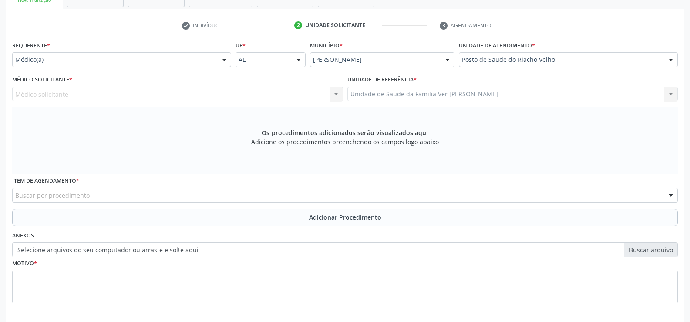
click at [225, 62] on div at bounding box center [224, 60] width 13 height 15
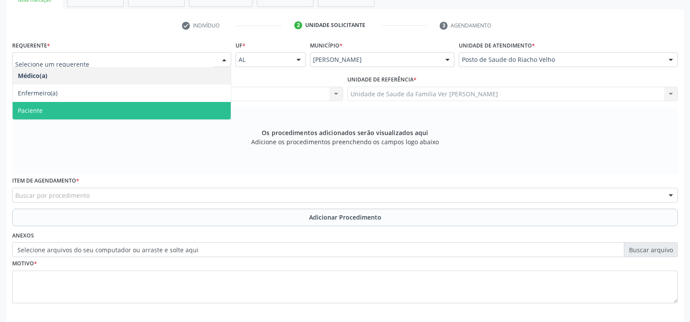
click at [130, 110] on span "Paciente" at bounding box center [122, 110] width 218 height 17
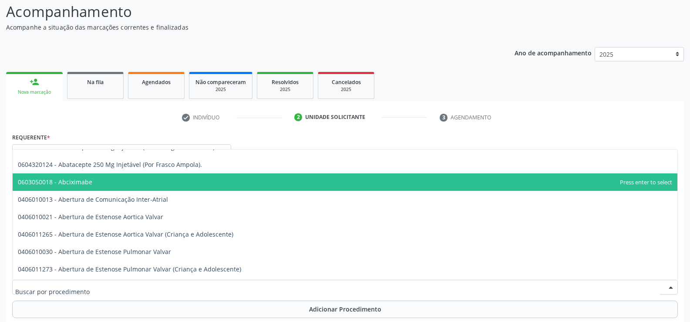
scroll to position [44, 0]
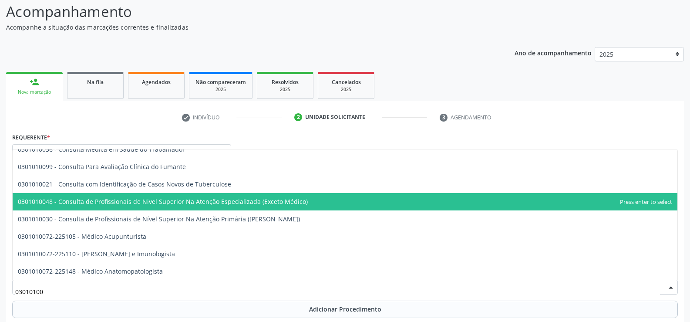
type input "030101007"
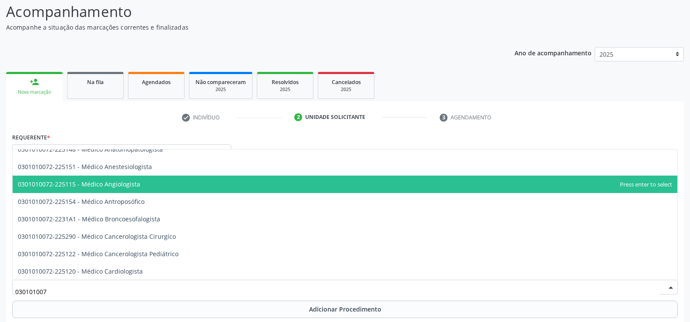
click at [138, 183] on span "0301010072-225115 - Médico Angiologista" at bounding box center [345, 183] width 664 height 17
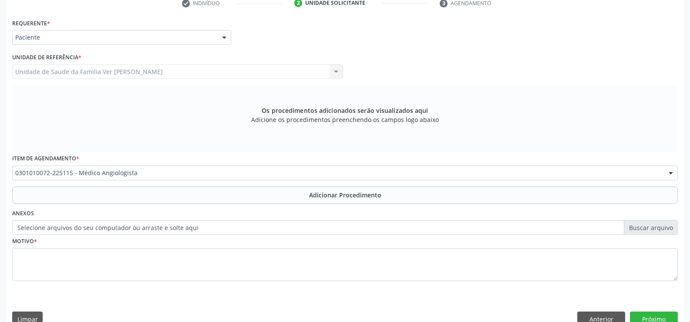
scroll to position [201, 0]
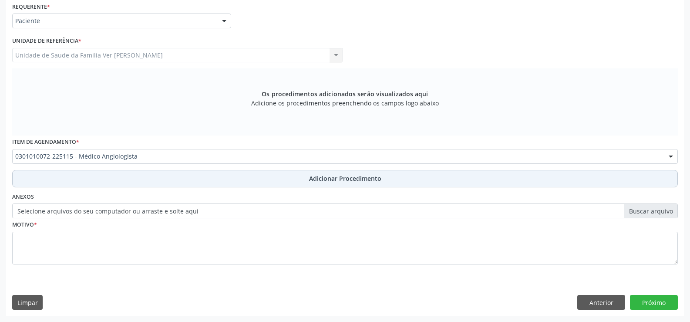
click at [343, 177] on span "Adicionar Procedimento" at bounding box center [345, 178] width 72 height 9
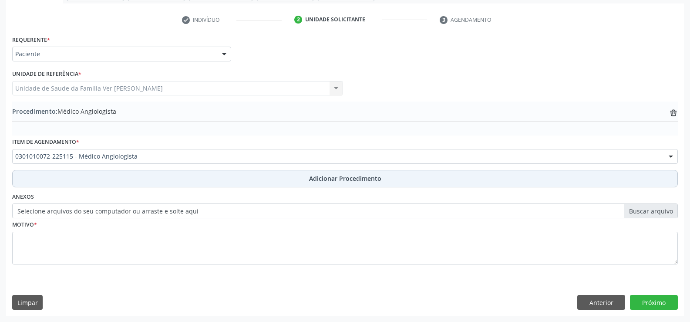
scroll to position [168, 0]
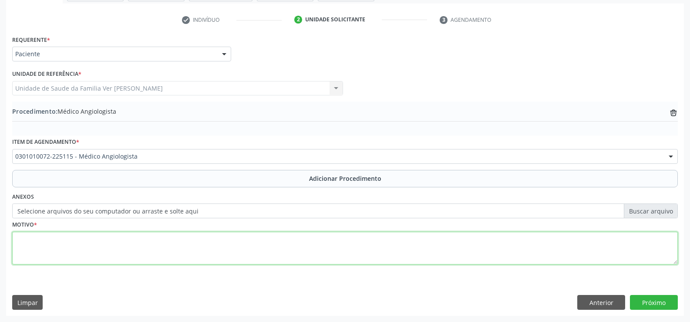
click at [44, 256] on textarea at bounding box center [344, 248] width 665 height 33
type textarea "dor cansaço [MEDICAL_DATA] e queimação principalmente na perna esquerda"
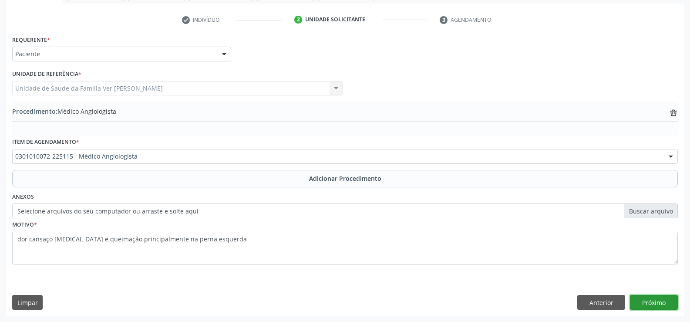
click at [658, 302] on button "Próximo" at bounding box center [654, 302] width 48 height 15
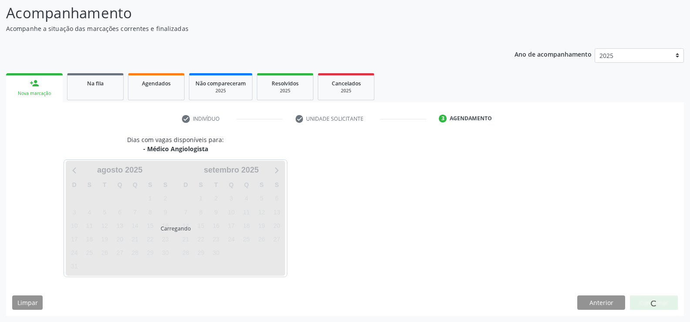
scroll to position [69, 0]
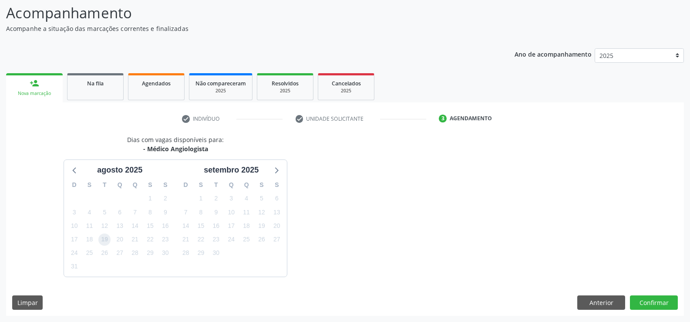
click at [102, 239] on span "19" at bounding box center [104, 239] width 12 height 12
click at [658, 305] on button "Confirmar" at bounding box center [654, 302] width 48 height 15
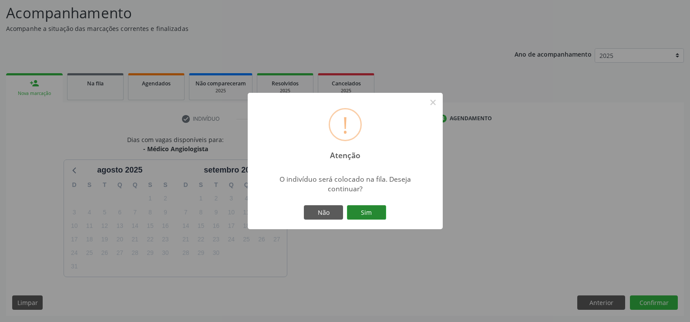
click at [370, 209] on button "Sim" at bounding box center [366, 212] width 39 height 15
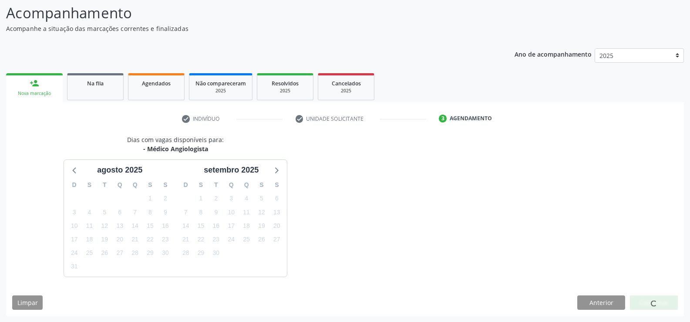
scroll to position [0, 0]
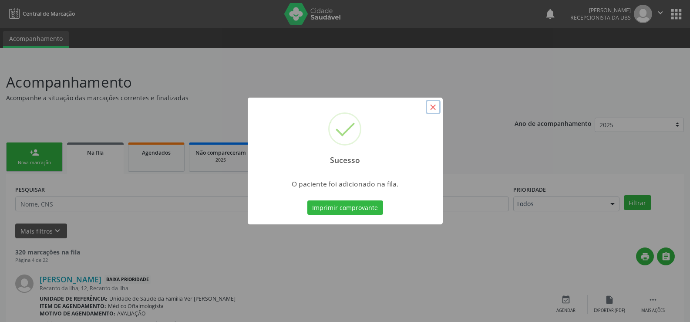
click at [437, 106] on button "×" at bounding box center [433, 107] width 15 height 15
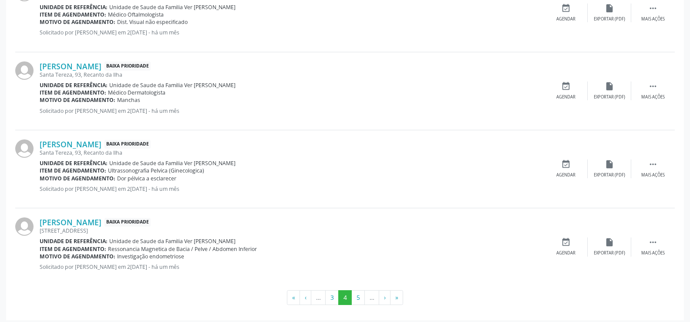
scroll to position [1153, 0]
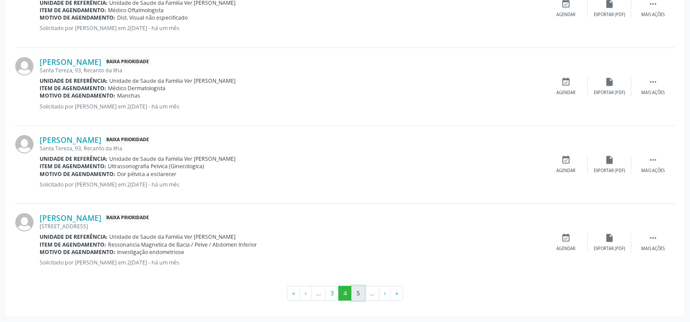
click at [356, 294] on button "5" at bounding box center [357, 292] width 13 height 15
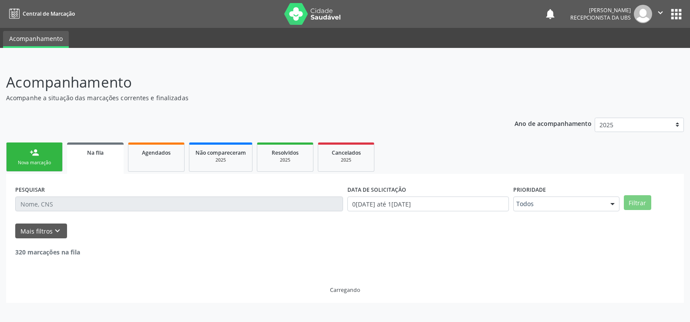
scroll to position [0, 0]
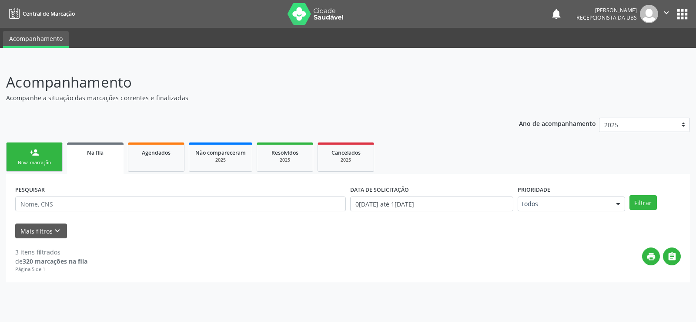
click at [40, 258] on strong "320 marcações na fila" at bounding box center [55, 261] width 65 height 8
click at [51, 228] on button "Mais filtros keyboard_arrow_down" at bounding box center [41, 230] width 52 height 15
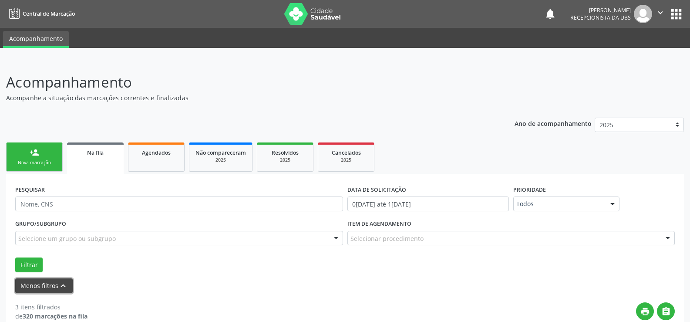
scroll to position [21, 0]
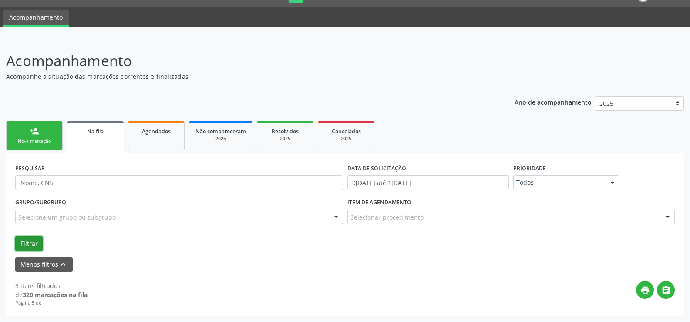
click at [27, 238] on button "Filtrar" at bounding box center [28, 243] width 27 height 15
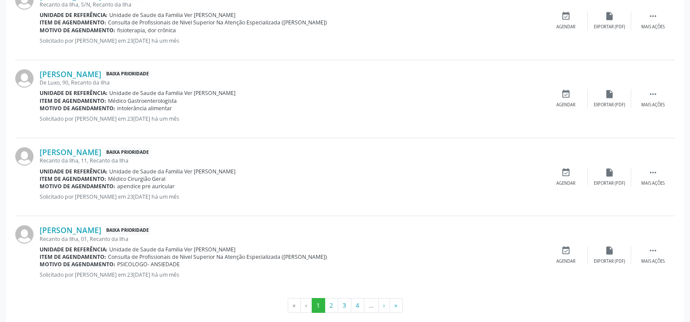
scroll to position [1230, 0]
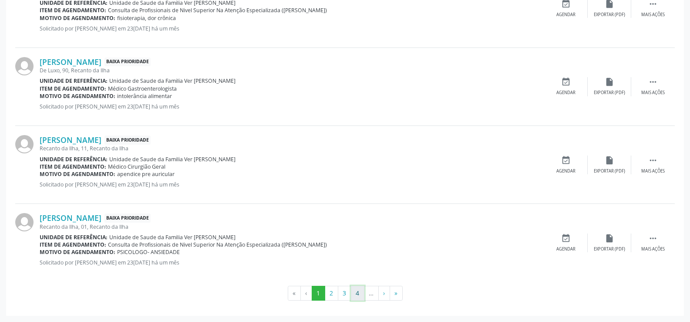
click at [356, 295] on button "4" at bounding box center [357, 292] width 13 height 15
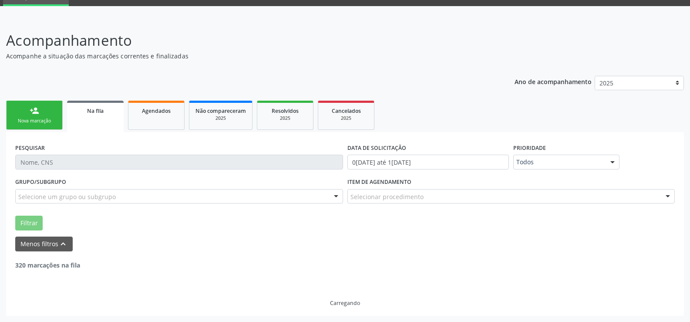
click at [356, 295] on div "Carregando" at bounding box center [344, 287] width 659 height 37
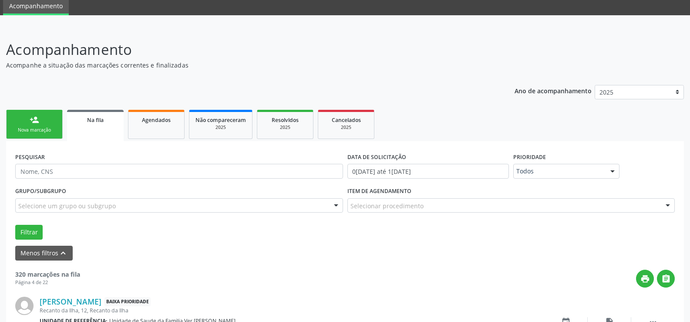
scroll to position [0, 0]
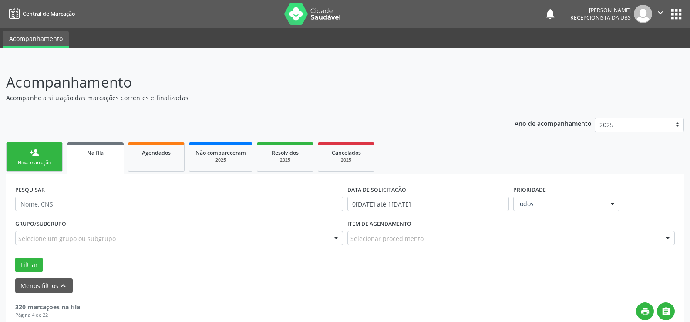
click at [40, 159] on div "Nova marcação" at bounding box center [35, 162] width 44 height 7
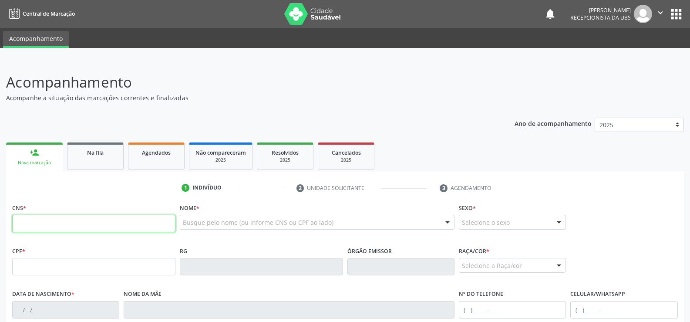
click at [17, 221] on input "text" at bounding box center [93, 223] width 163 height 17
type input "706 0053 1242 6443"
type input "183.262.654-70"
type input "3[DATE]"
type input "[PERSON_NAME]"
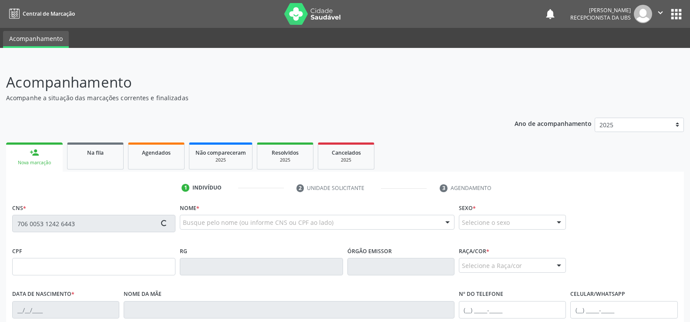
type input "[PHONE_NUMBER]"
type input "S/N"
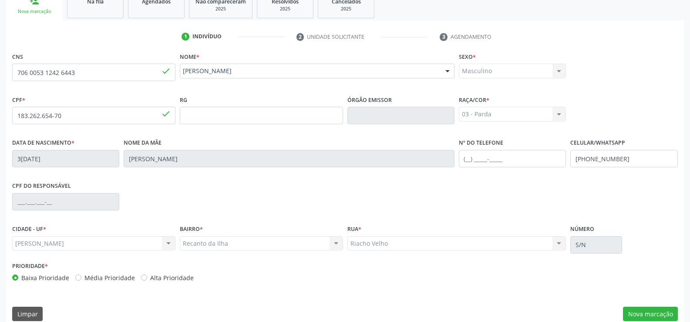
scroll to position [162, 0]
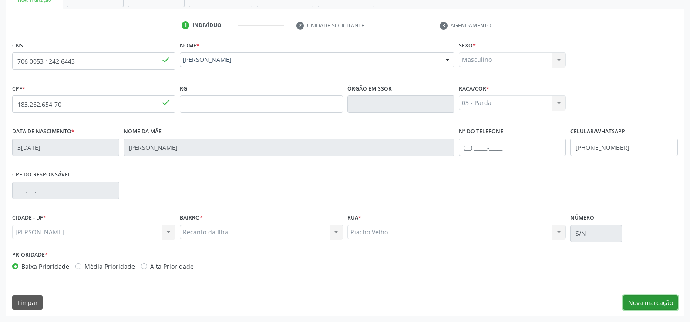
click at [649, 305] on button "Nova marcação" at bounding box center [650, 302] width 55 height 15
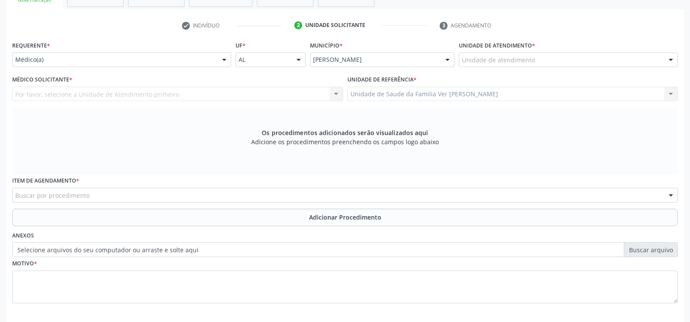
click at [670, 57] on div at bounding box center [670, 60] width 13 height 15
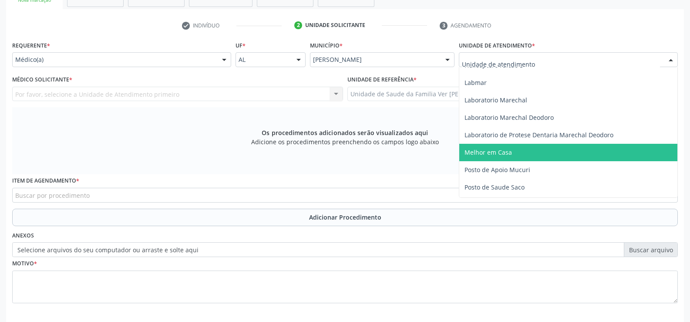
scroll to position [305, 0]
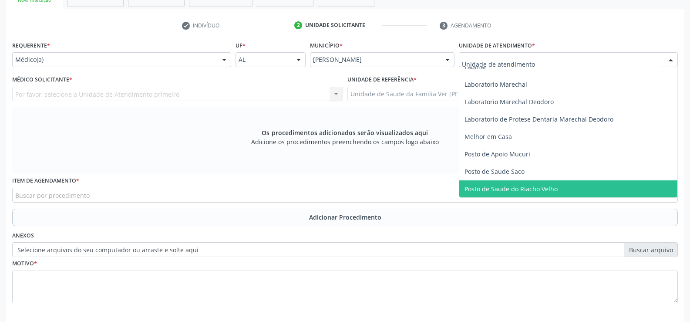
click at [549, 185] on span "Posto de Saude do Riacho Velho" at bounding box center [510, 189] width 93 height 8
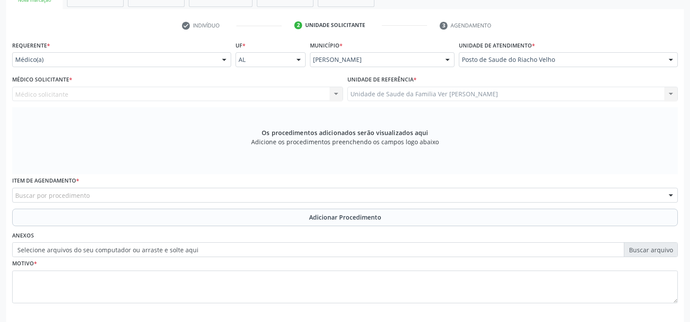
click at [223, 61] on div at bounding box center [224, 60] width 13 height 15
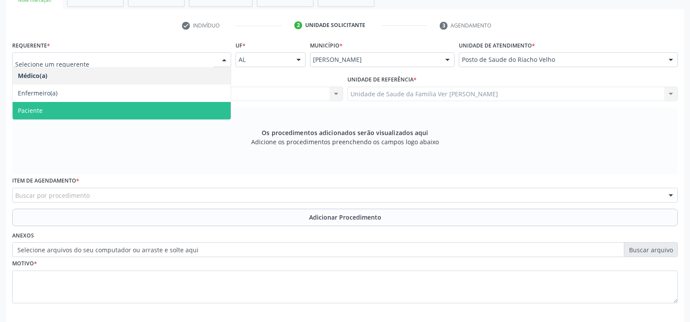
click at [186, 108] on span "Paciente" at bounding box center [122, 110] width 218 height 17
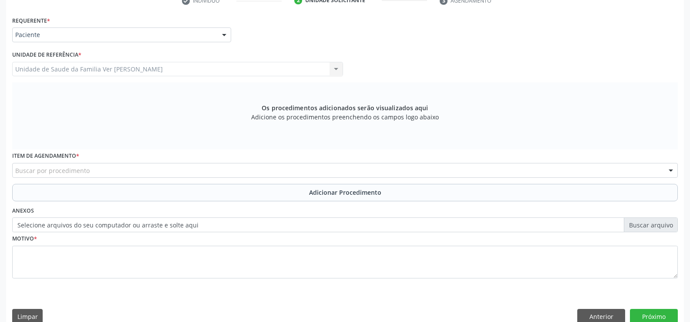
scroll to position [201, 0]
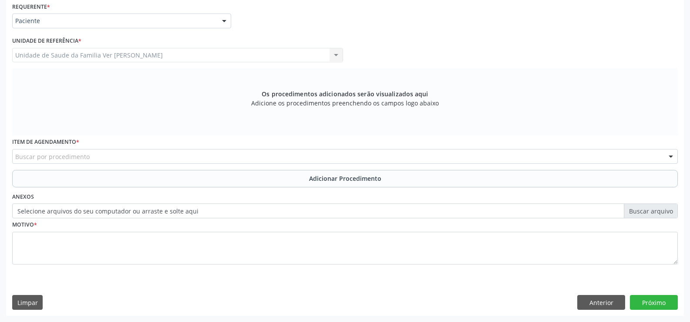
click at [670, 156] on div at bounding box center [670, 156] width 13 height 15
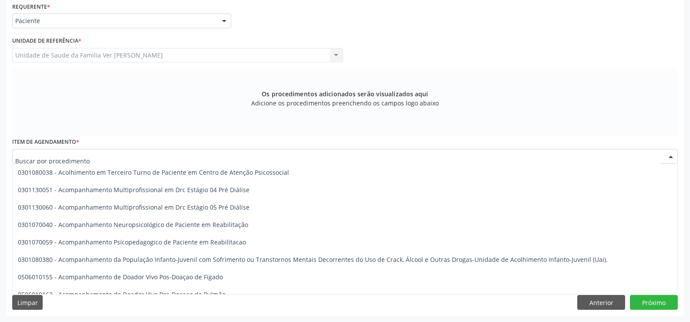
scroll to position [218, 0]
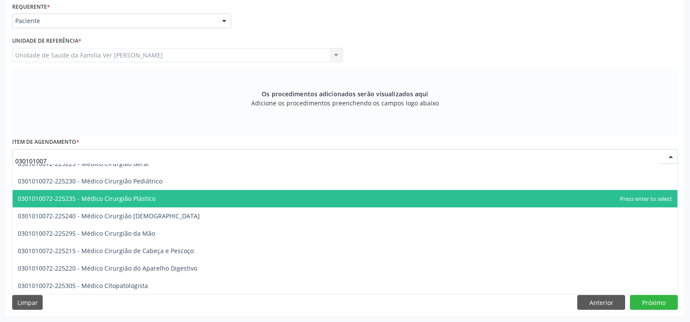
type input "0301010072"
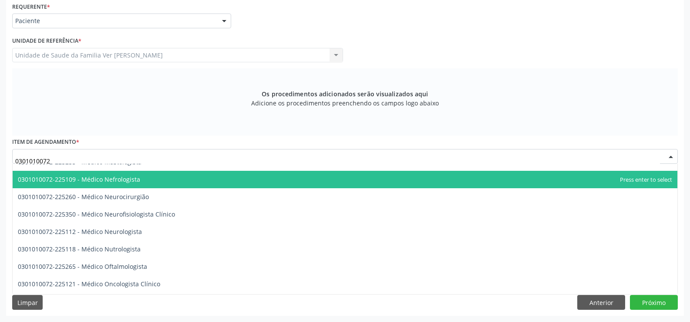
scroll to position [653, 0]
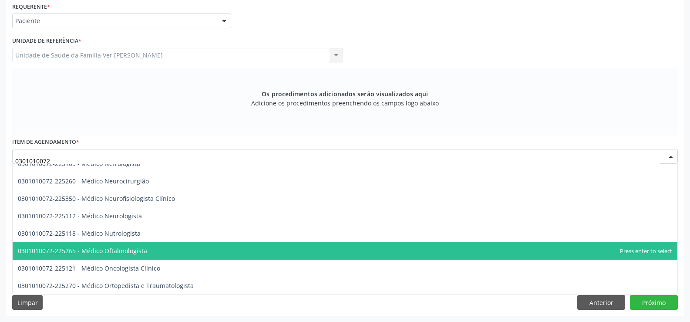
click at [99, 253] on span "0301010072-225265 - Médico Oftalmologista" at bounding box center [82, 250] width 129 height 8
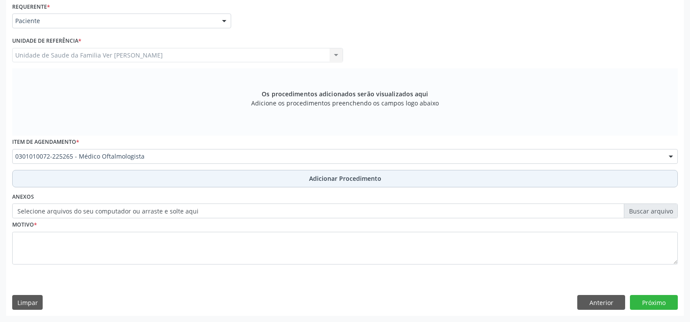
click at [329, 183] on button "Adicionar Procedimento" at bounding box center [344, 178] width 665 height 17
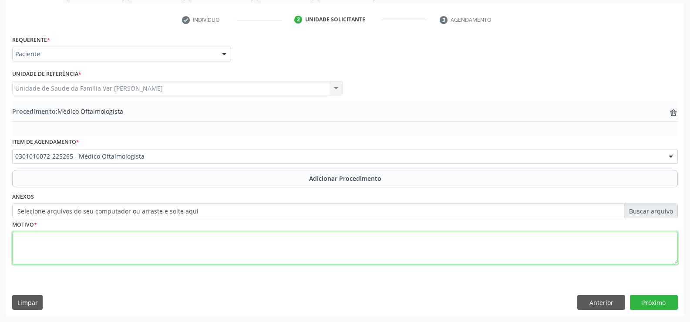
click at [38, 243] on textarea at bounding box center [344, 248] width 665 height 33
type textarea "acuidade visual"
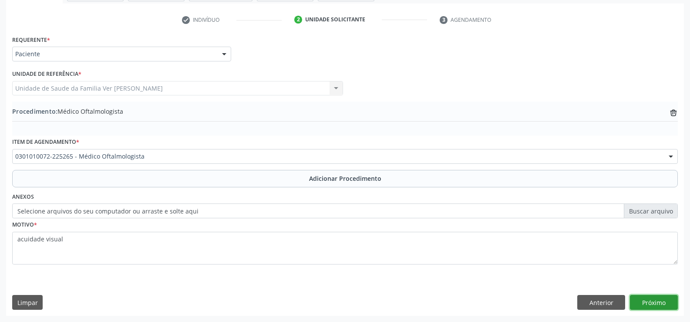
click at [662, 302] on button "Próximo" at bounding box center [654, 302] width 48 height 15
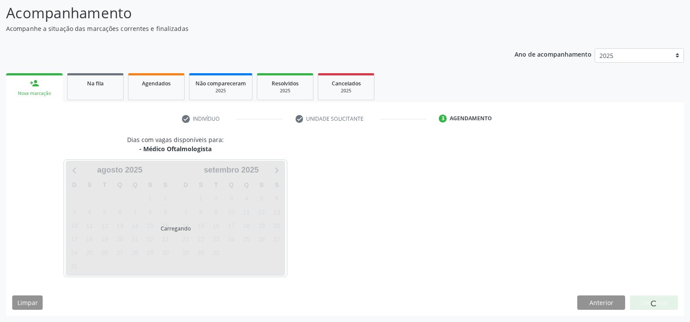
scroll to position [69, 0]
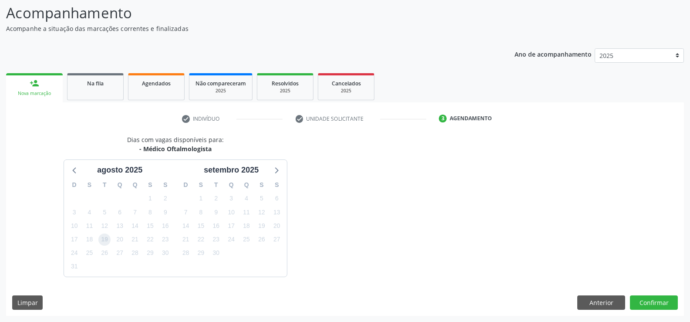
click at [105, 238] on span "19" at bounding box center [104, 239] width 12 height 12
click at [659, 299] on button "Confirmar" at bounding box center [654, 302] width 48 height 15
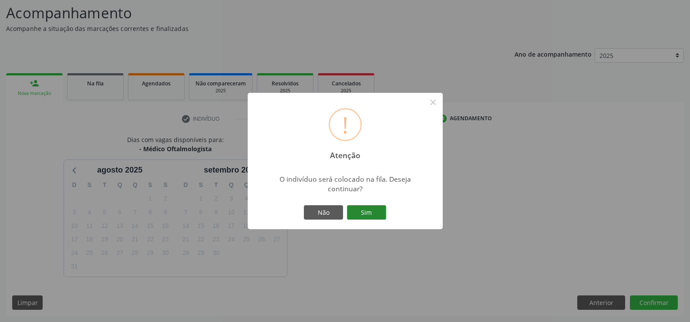
click at [366, 208] on button "Sim" at bounding box center [366, 212] width 39 height 15
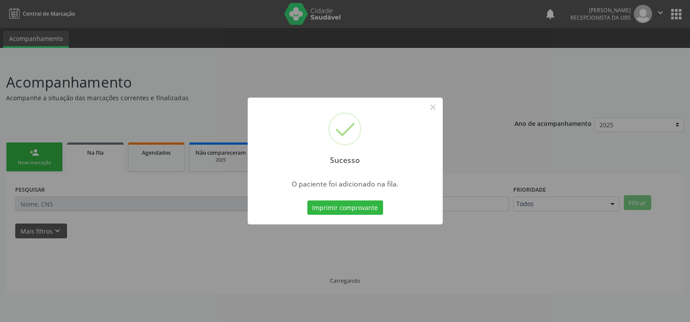
scroll to position [0, 0]
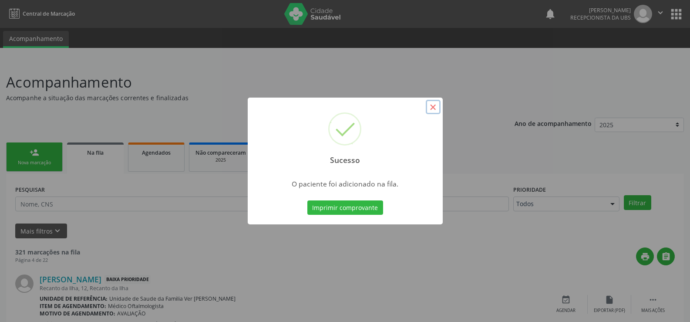
click at [431, 105] on button "×" at bounding box center [433, 107] width 15 height 15
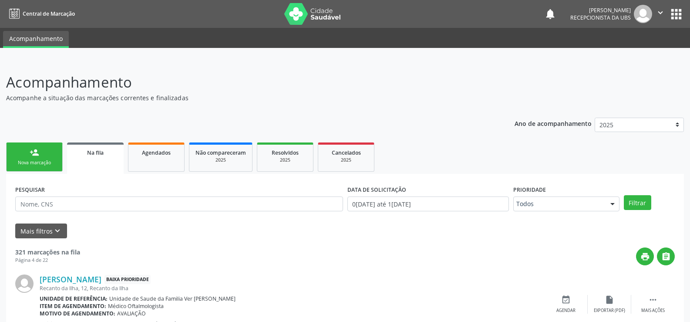
click at [45, 154] on link "person_add Nova marcação" at bounding box center [34, 156] width 57 height 29
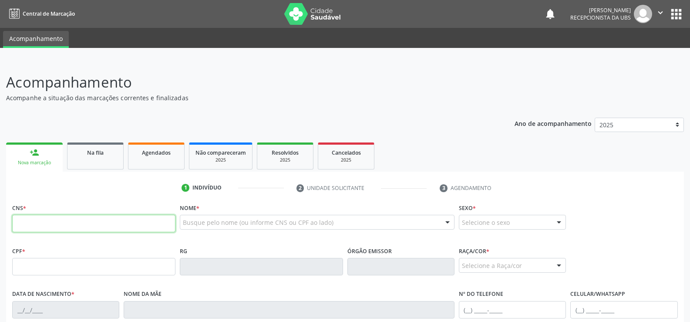
click at [34, 226] on input "text" at bounding box center [93, 223] width 163 height 17
type input "708 6095 4789 7289"
type input "148.749.884-58"
type input "1[DATE]"
type input "[PERSON_NAME]"
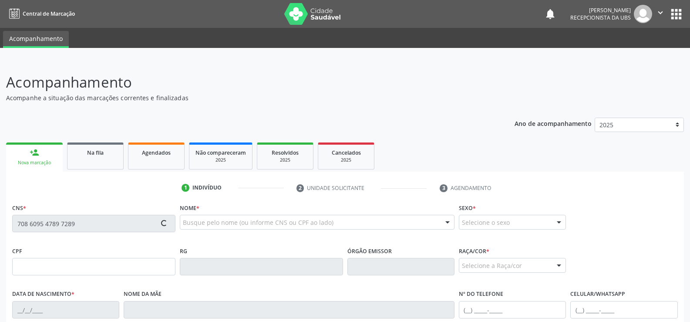
type input "[PHONE_NUMBER]"
type input "S/N"
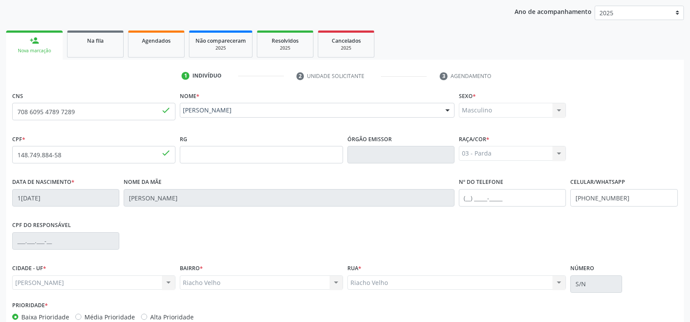
scroll to position [162, 0]
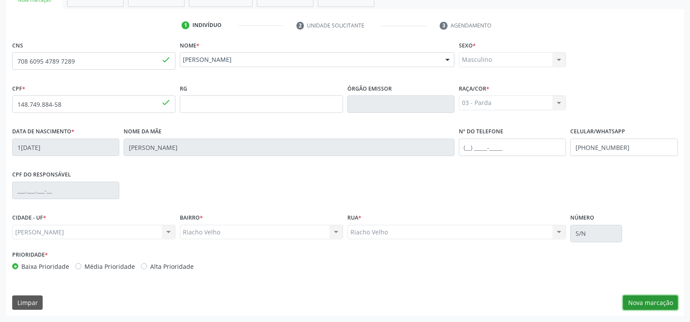
click at [644, 297] on button "Nova marcação" at bounding box center [650, 302] width 55 height 15
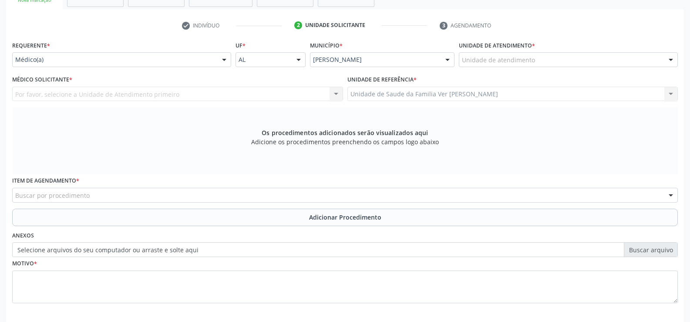
click at [671, 61] on div at bounding box center [670, 60] width 13 height 15
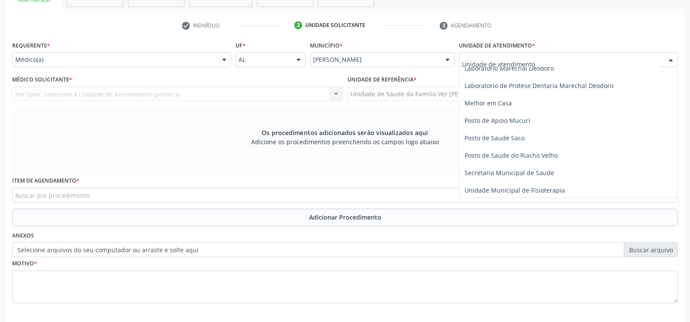
scroll to position [348, 0]
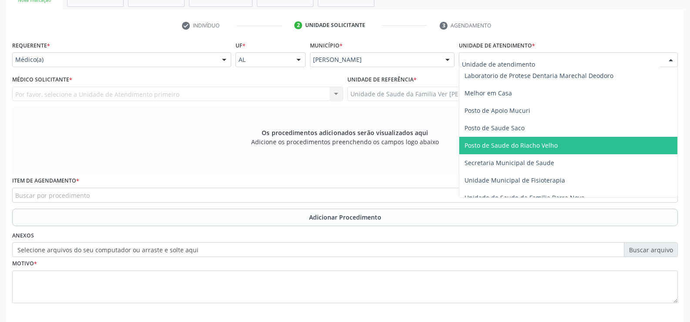
click at [548, 143] on span "Posto de Saude do Riacho Velho" at bounding box center [510, 145] width 93 height 8
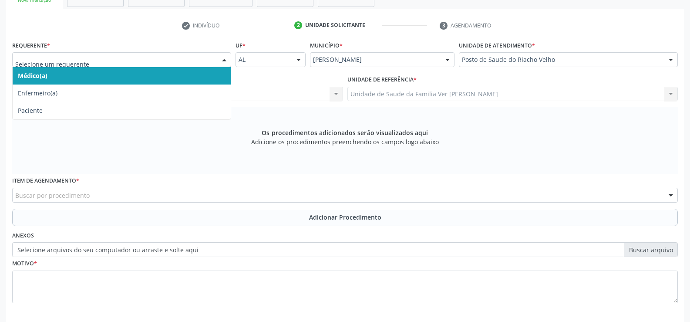
click at [225, 59] on div at bounding box center [224, 60] width 13 height 15
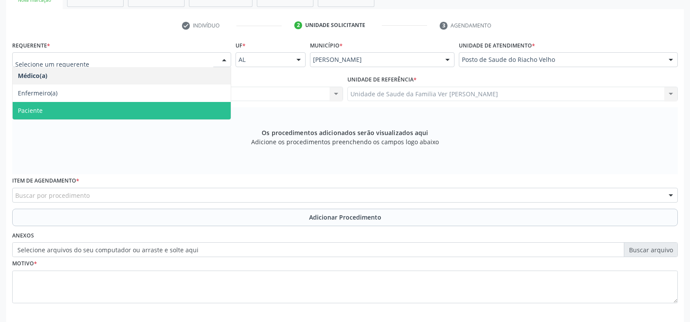
click at [179, 107] on span "Paciente" at bounding box center [122, 110] width 218 height 17
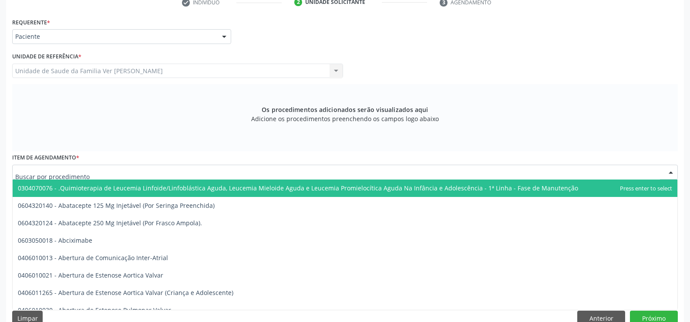
scroll to position [201, 0]
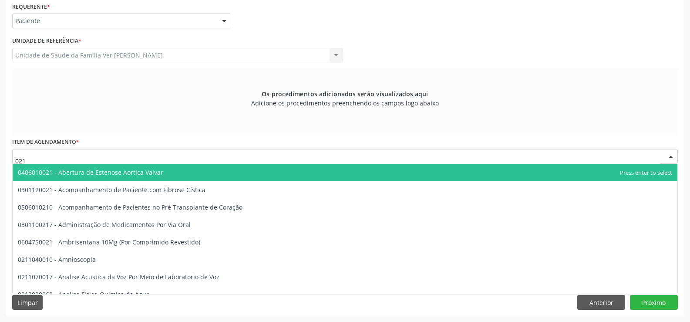
type input "0211"
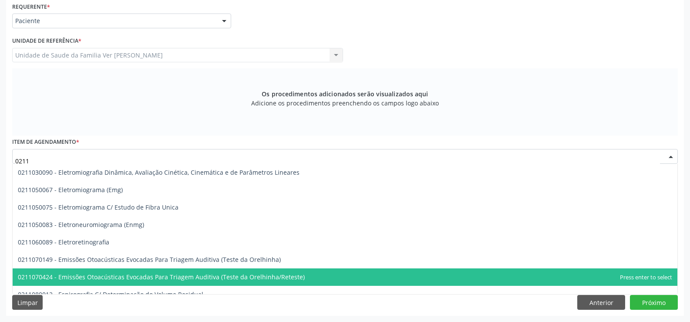
scroll to position [1088, 0]
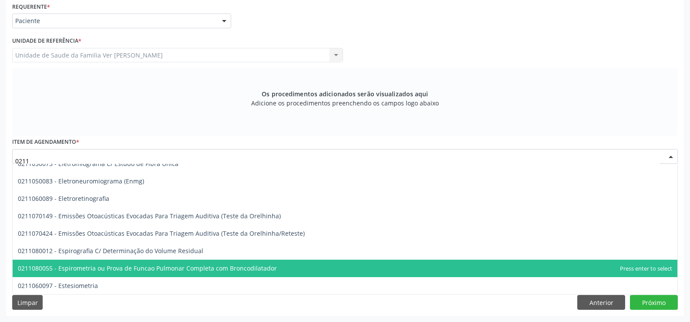
click at [116, 265] on span "0211080055 - Espirometria ou Prova de Funcao Pulmonar Completa com Broncodilata…" at bounding box center [147, 268] width 259 height 8
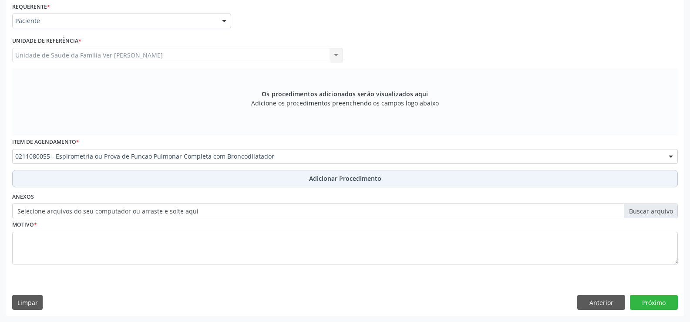
click at [362, 176] on span "Adicionar Procedimento" at bounding box center [345, 178] width 72 height 9
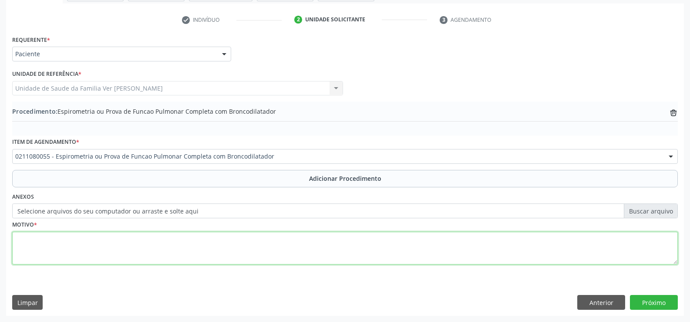
click at [50, 241] on textarea at bounding box center [344, 248] width 665 height 33
type textarea "asma etep"
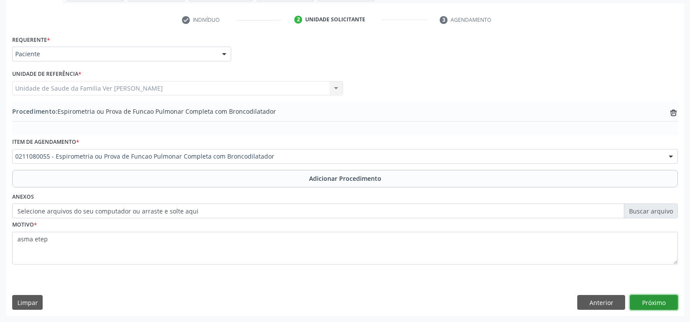
click at [665, 304] on button "Próximo" at bounding box center [654, 302] width 48 height 15
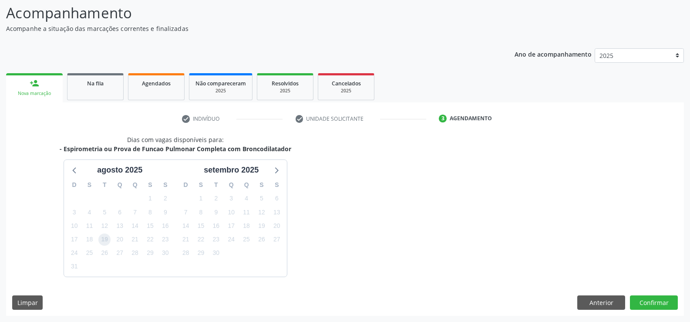
click at [105, 240] on span "19" at bounding box center [104, 239] width 12 height 12
click at [654, 305] on button "Confirmar" at bounding box center [654, 302] width 48 height 15
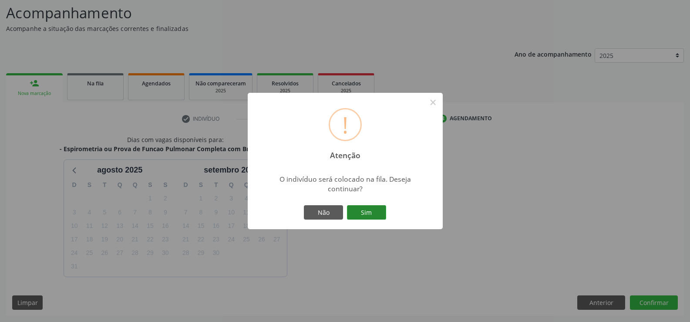
click at [365, 213] on button "Sim" at bounding box center [366, 212] width 39 height 15
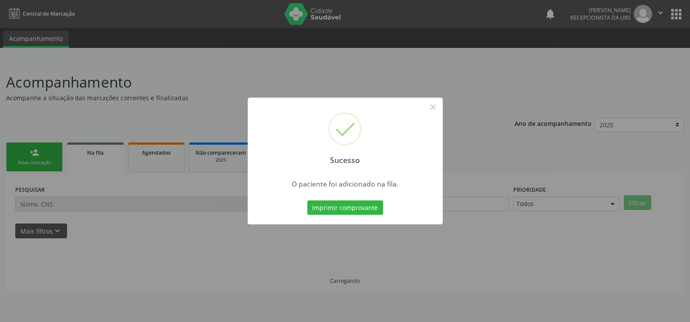
scroll to position [0, 0]
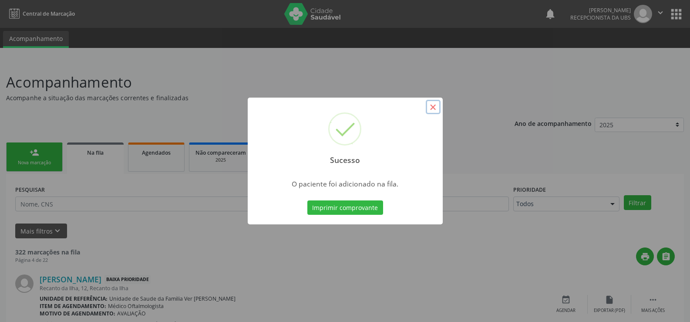
click at [438, 109] on button "×" at bounding box center [433, 107] width 15 height 15
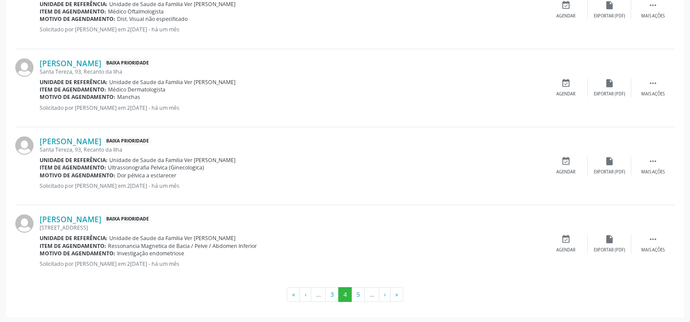
scroll to position [1153, 0]
click at [356, 291] on button "5" at bounding box center [357, 292] width 13 height 15
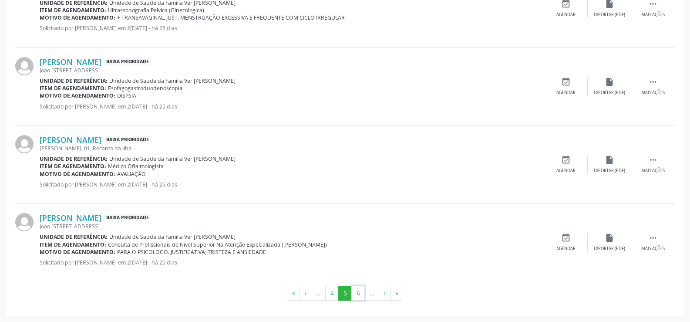
click at [356, 291] on button "6" at bounding box center [357, 292] width 13 height 15
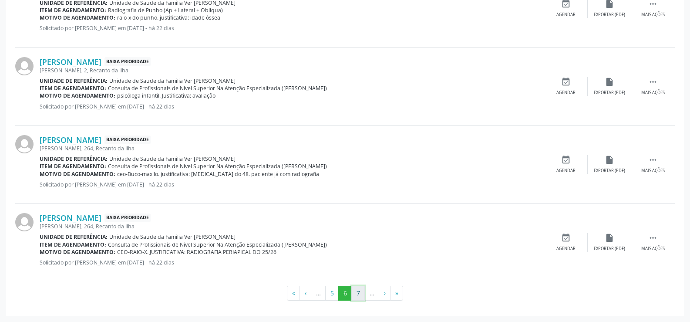
click at [358, 295] on button "7" at bounding box center [357, 292] width 13 height 15
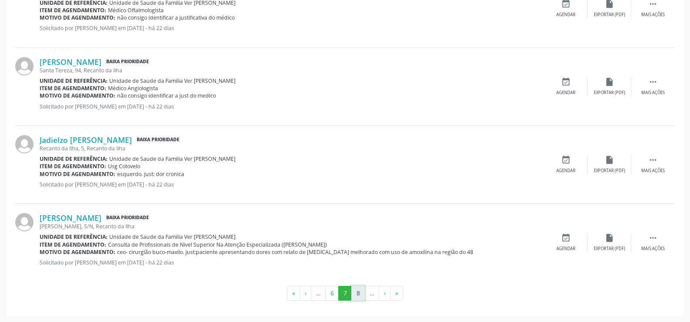
click at [356, 295] on button "8" at bounding box center [357, 292] width 13 height 15
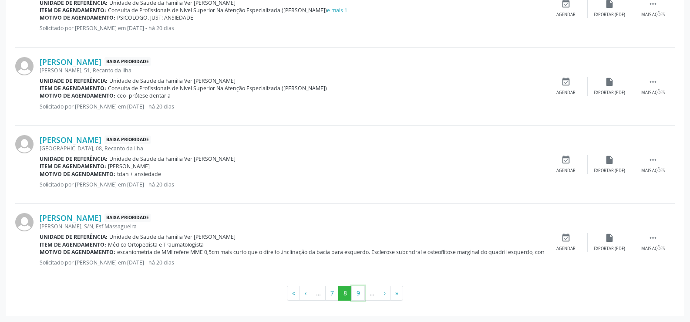
click at [356, 295] on button "9" at bounding box center [357, 292] width 13 height 15
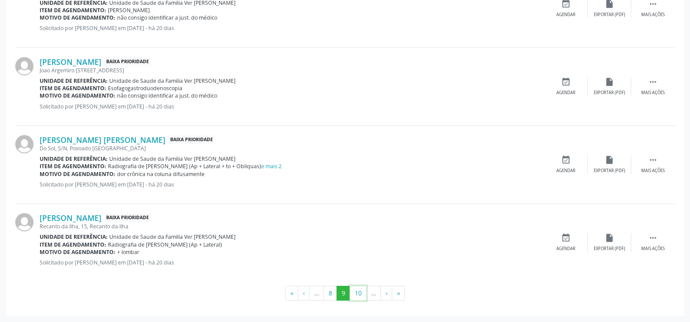
click at [356, 295] on button "10" at bounding box center [357, 292] width 17 height 15
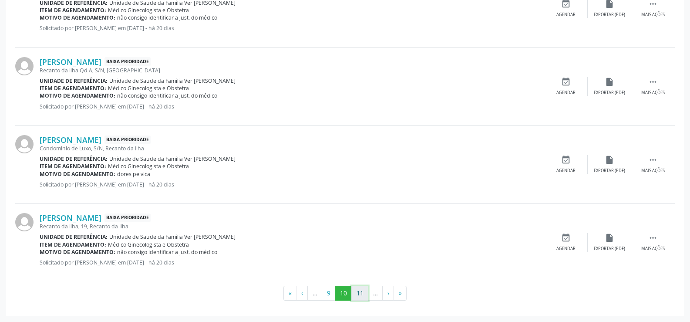
click at [359, 293] on button "11" at bounding box center [359, 292] width 17 height 15
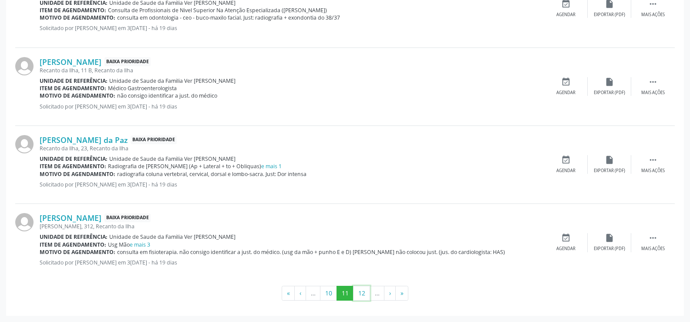
click at [359, 293] on button "12" at bounding box center [361, 292] width 17 height 15
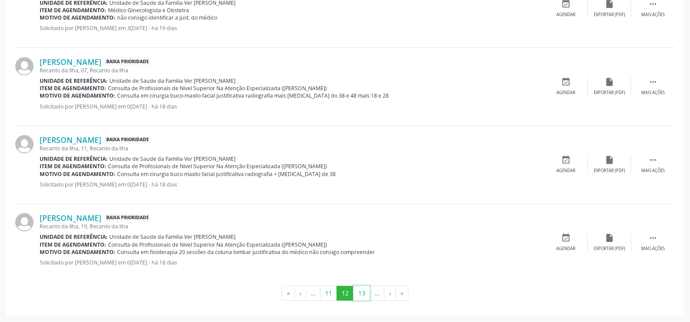
click at [359, 293] on button "13" at bounding box center [361, 292] width 17 height 15
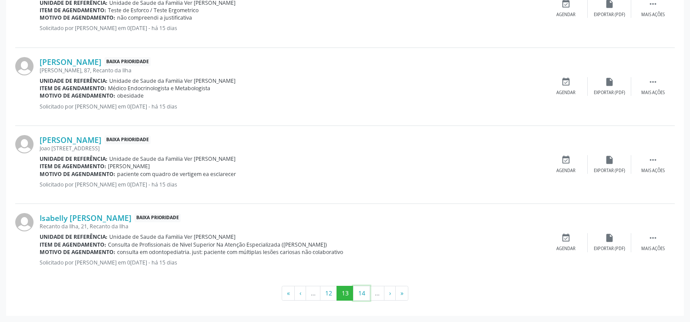
click at [359, 293] on button "14" at bounding box center [361, 292] width 17 height 15
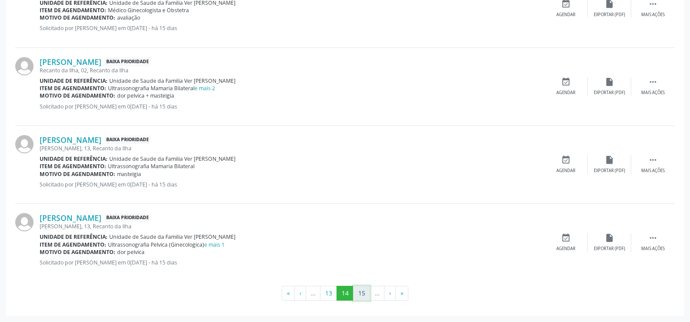
click at [361, 294] on button "15" at bounding box center [361, 292] width 17 height 15
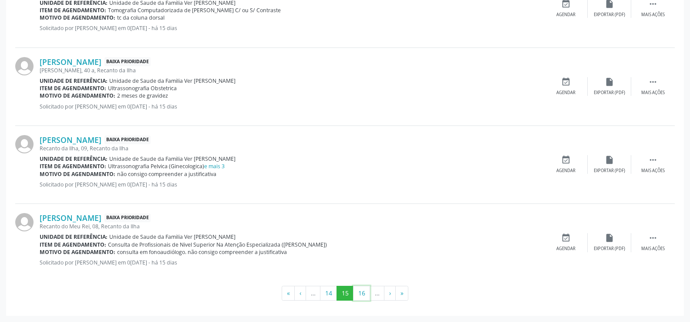
click at [361, 294] on button "16" at bounding box center [361, 292] width 17 height 15
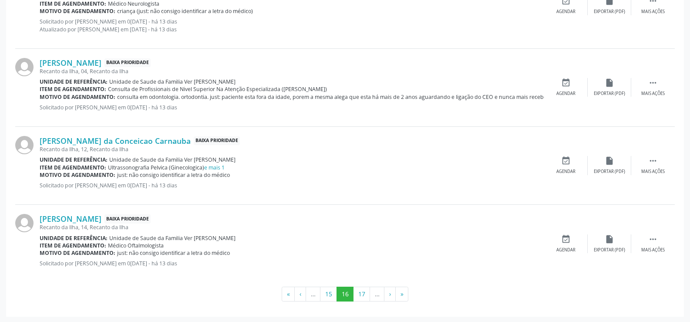
scroll to position [1161, 0]
click at [359, 294] on button "17" at bounding box center [361, 292] width 17 height 15
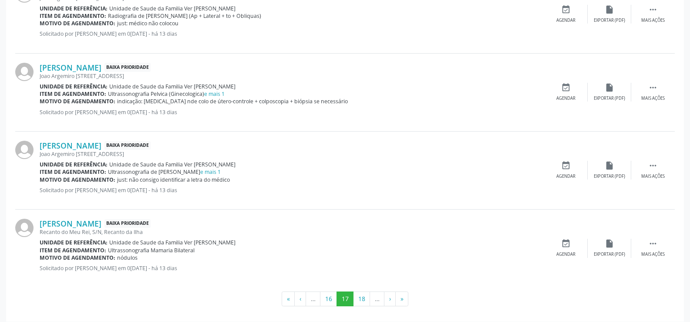
scroll to position [1153, 0]
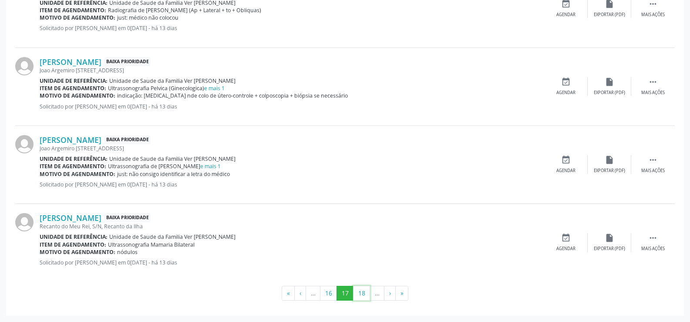
click at [359, 294] on button "18" at bounding box center [361, 292] width 17 height 15
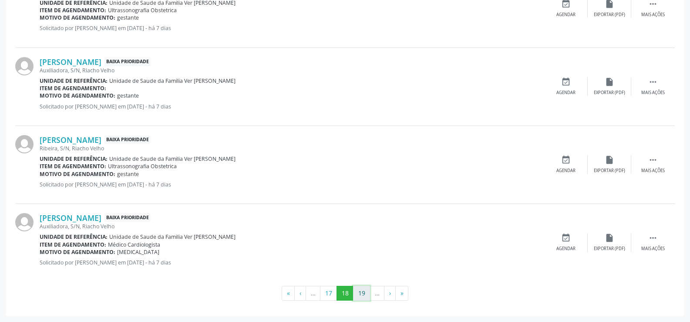
click at [364, 287] on button "19" at bounding box center [361, 292] width 17 height 15
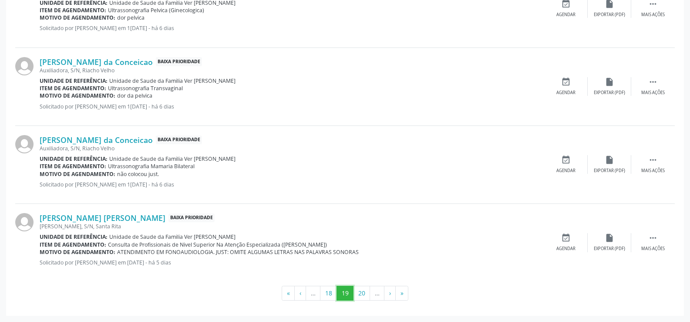
click at [352, 297] on button "19" at bounding box center [344, 292] width 17 height 15
click at [360, 297] on button "20" at bounding box center [361, 292] width 17 height 15
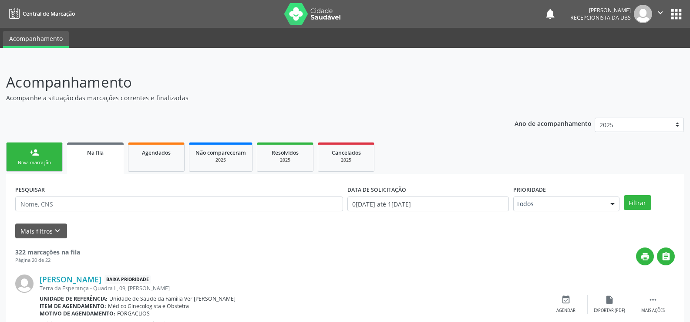
click at [52, 150] on link "person_add Nova marcação" at bounding box center [34, 156] width 57 height 29
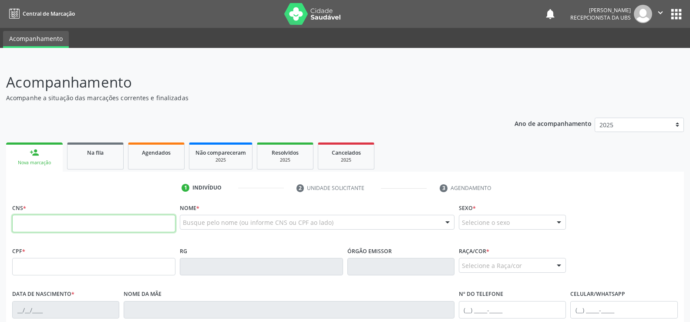
click at [29, 225] on input "text" at bounding box center [93, 223] width 163 height 17
type input "709 0028 6109 7912"
type input "116.254.754-54"
type input "1[DATE]"
type input "Cicera [PERSON_NAME]"
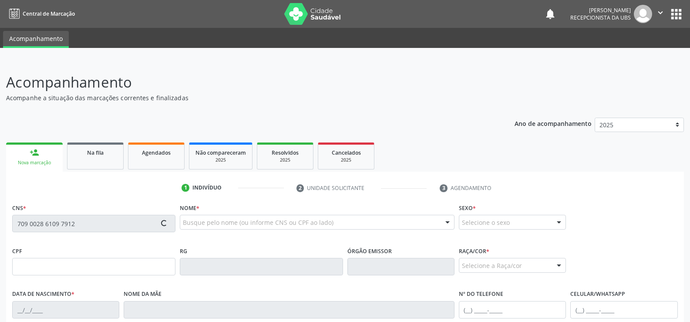
type input "[PHONE_NUMBER]"
type input "S/N"
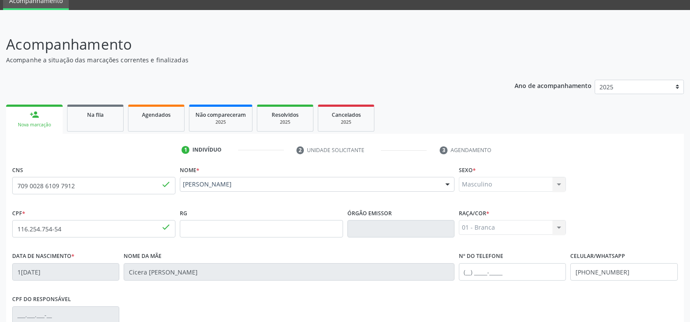
scroll to position [162, 0]
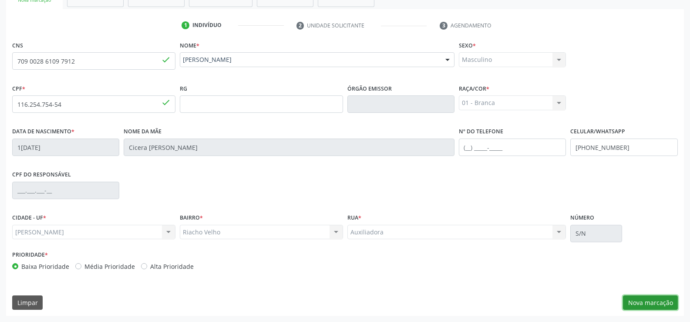
click at [661, 305] on button "Nova marcação" at bounding box center [650, 302] width 55 height 15
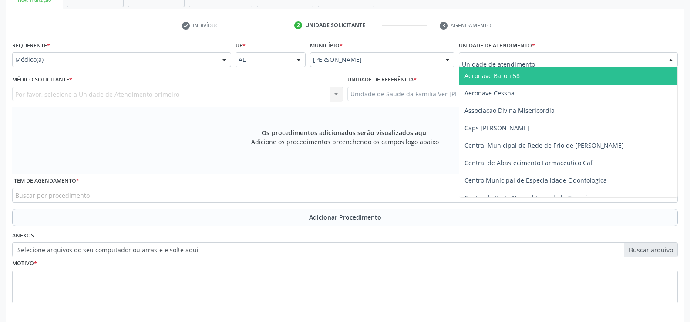
click at [672, 57] on div at bounding box center [670, 60] width 13 height 15
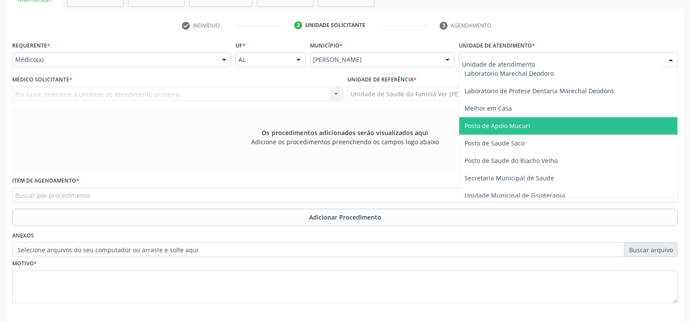
scroll to position [348, 0]
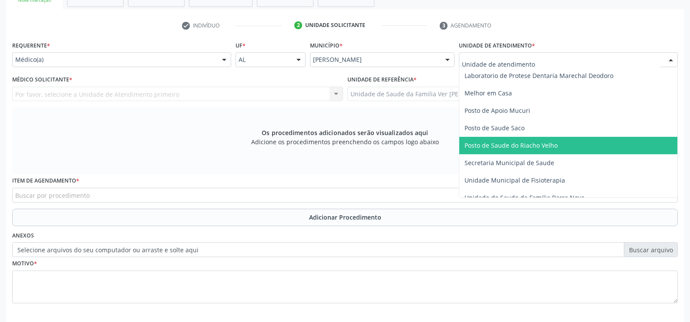
click at [497, 147] on span "Posto de Saude do Riacho Velho" at bounding box center [510, 145] width 93 height 8
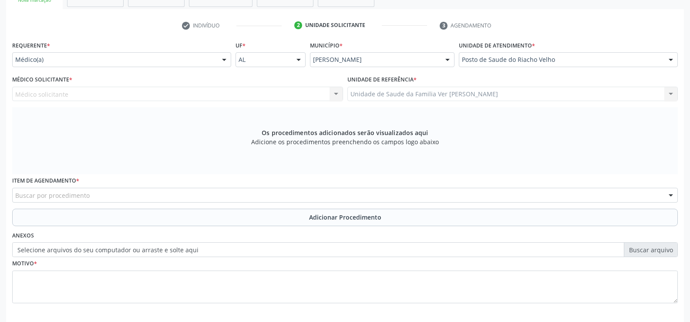
click at [224, 59] on div at bounding box center [224, 60] width 13 height 15
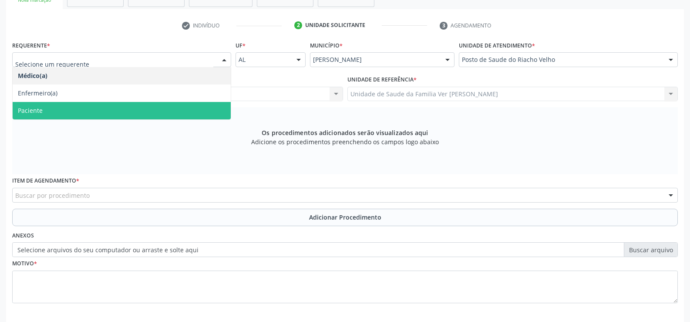
click at [182, 113] on span "Paciente" at bounding box center [122, 110] width 218 height 17
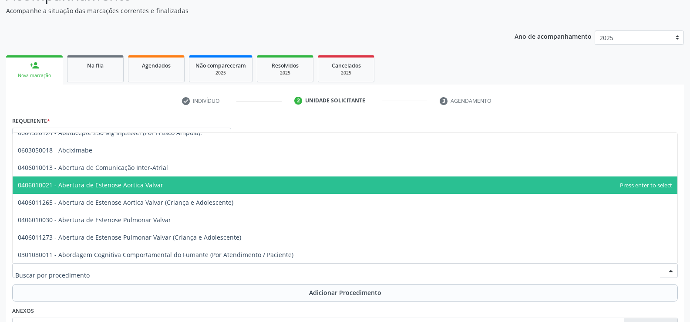
scroll to position [0, 0]
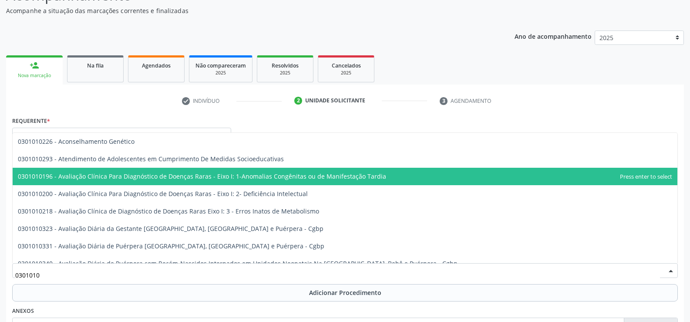
type input "03010100"
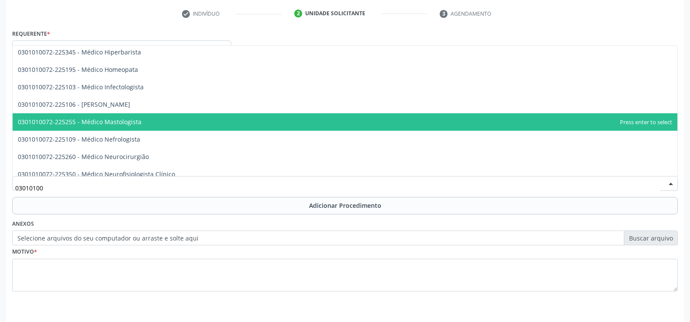
scroll to position [696, 0]
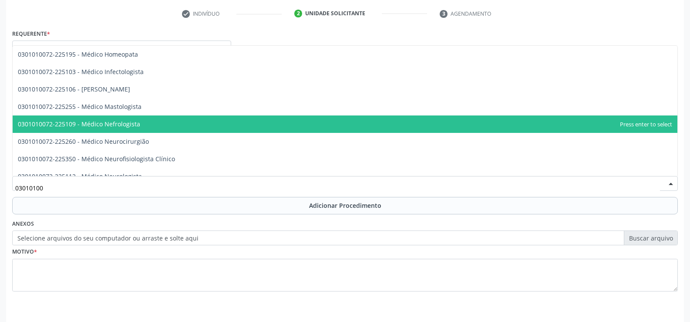
click at [181, 120] on span "0301010072-225109 - Médico Nefrologista" at bounding box center [345, 123] width 664 height 17
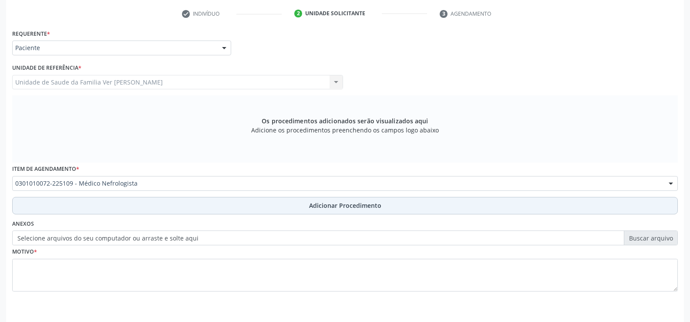
click at [332, 204] on span "Adicionar Procedimento" at bounding box center [345, 205] width 72 height 9
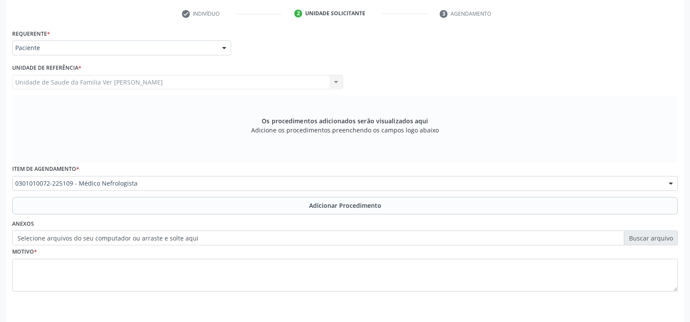
scroll to position [168, 0]
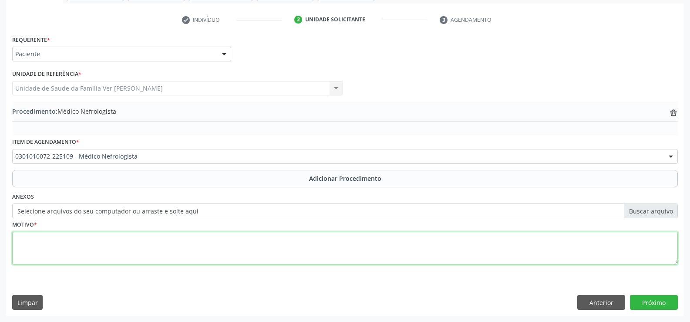
click at [37, 240] on textarea at bounding box center [344, 248] width 665 height 33
type textarea "creatinina de 1,31"
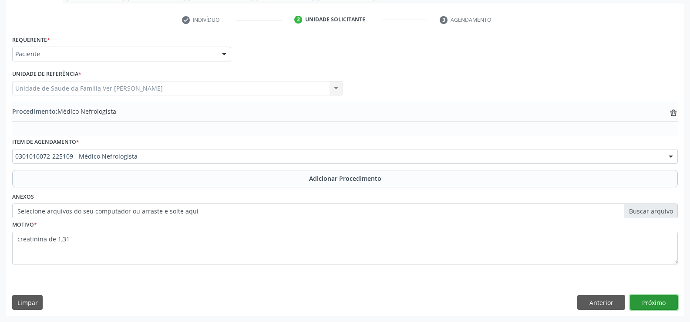
click at [654, 297] on button "Próximo" at bounding box center [654, 302] width 48 height 15
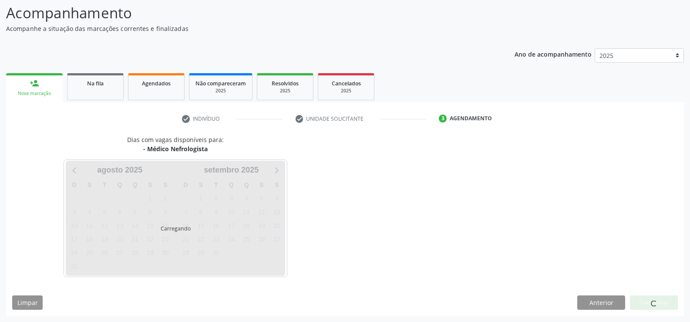
scroll to position [69, 0]
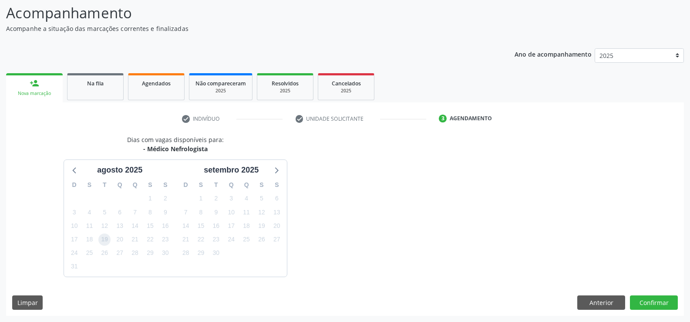
click at [105, 237] on span "19" at bounding box center [104, 239] width 12 height 12
click at [654, 299] on button "Confirmar" at bounding box center [654, 302] width 48 height 15
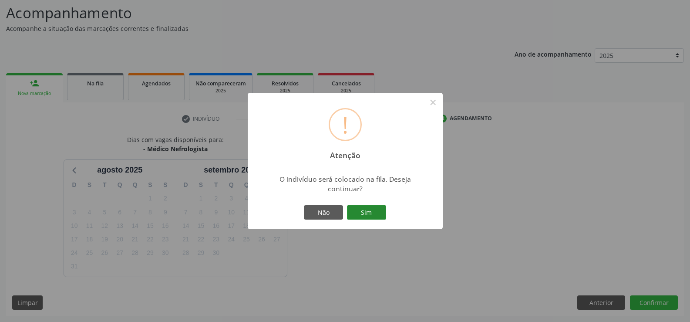
click at [368, 205] on button "Sim" at bounding box center [366, 212] width 39 height 15
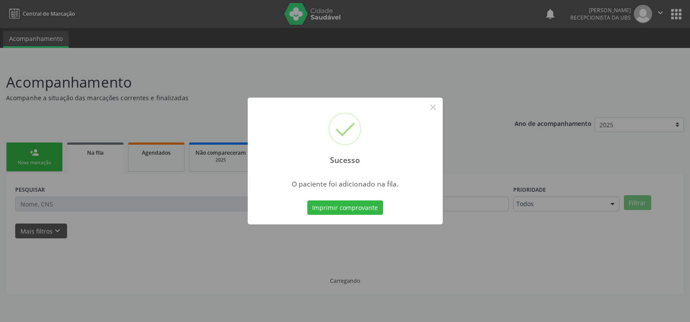
scroll to position [0, 0]
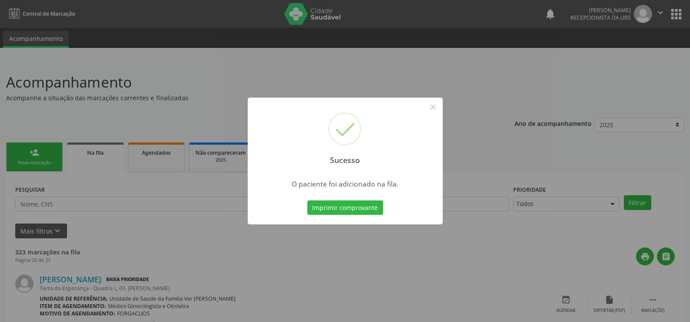
click at [612, 203] on div "Sucesso × O paciente foi adicionado na fila. Imprimir comprovante Cancel" at bounding box center [345, 161] width 690 height 322
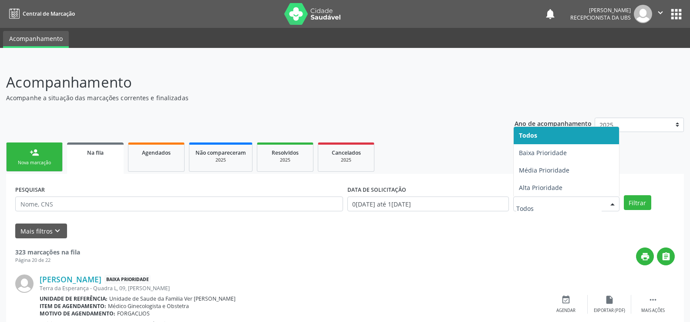
click at [612, 203] on div at bounding box center [612, 204] width 13 height 15
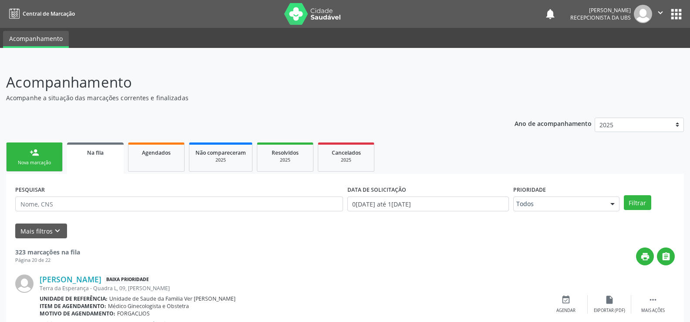
click at [478, 154] on ul "person_add Nova marcação Na fila Agendados Não compareceram 2025 Resolvidos 202…" at bounding box center [345, 157] width 678 height 34
click at [46, 159] on div "Nova marcação" at bounding box center [35, 162] width 44 height 7
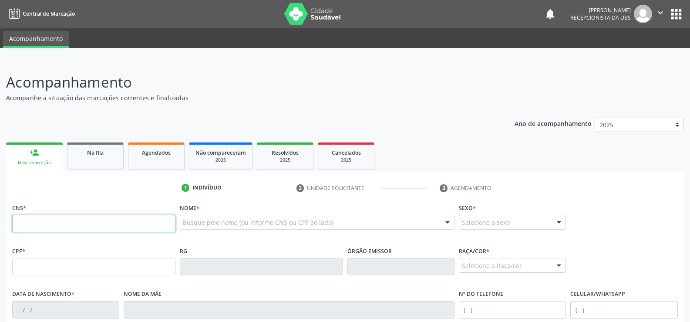
click at [46, 220] on input "text" at bounding box center [93, 223] width 163 height 17
type input "702 4035 7351 5921"
type input "181.164.414-77"
type input "0[DATE]"
type input "[PERSON_NAME]"
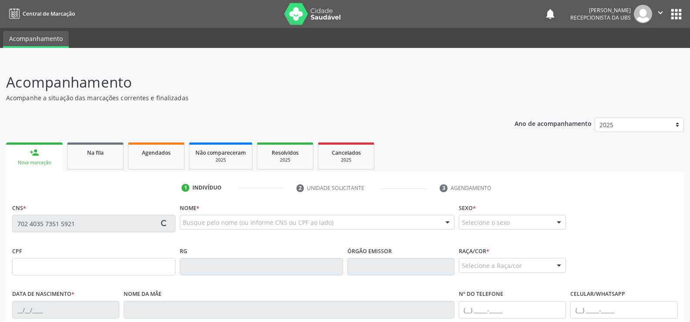
type input "[PHONE_NUMBER]"
type input "S/N"
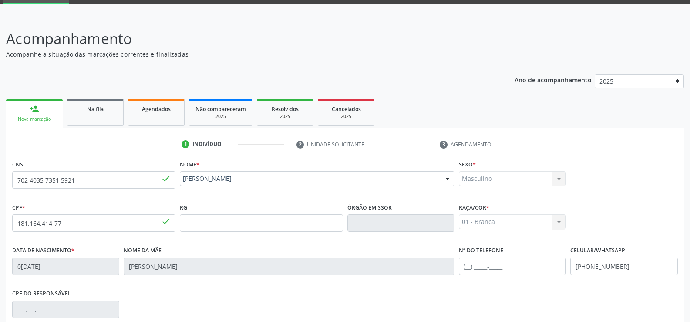
scroll to position [162, 0]
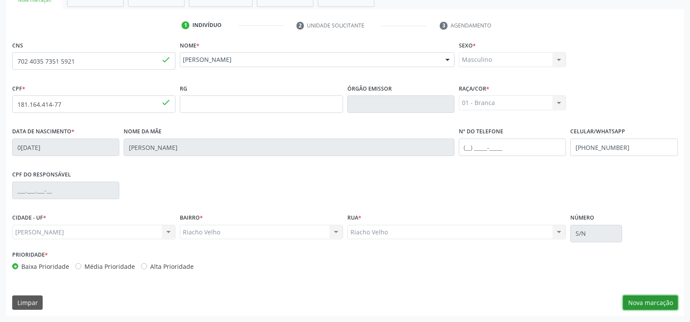
click at [641, 305] on button "Nova marcação" at bounding box center [650, 302] width 55 height 15
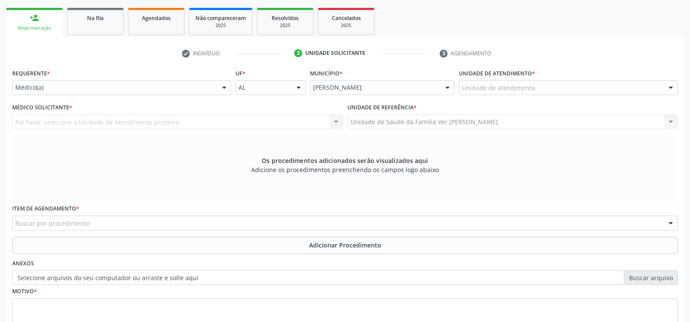
scroll to position [119, 0]
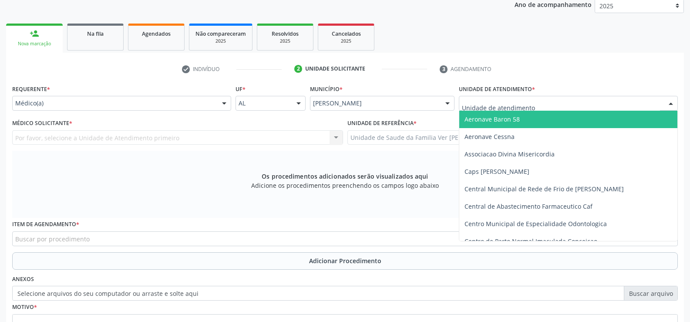
click at [669, 103] on div at bounding box center [670, 103] width 13 height 15
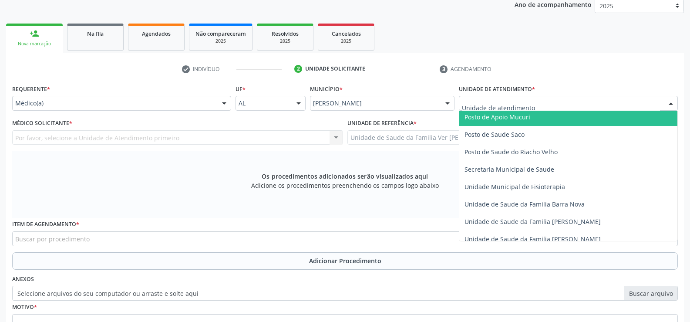
scroll to position [392, 0]
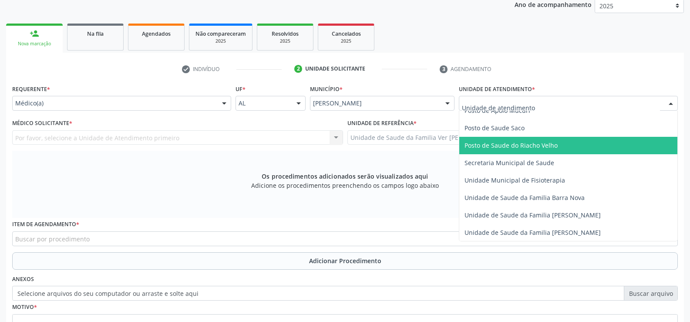
click at [591, 144] on span "Posto de Saude do Riacho Velho" at bounding box center [568, 145] width 218 height 17
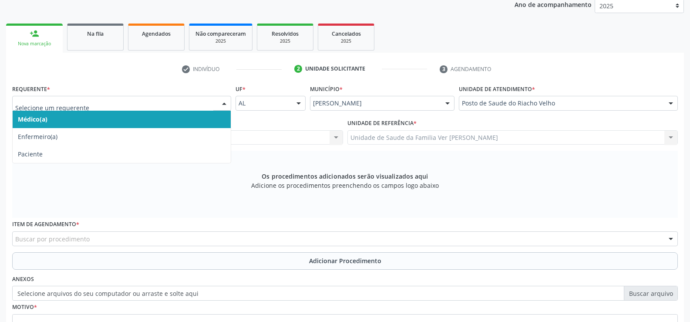
click at [221, 103] on div at bounding box center [224, 103] width 13 height 15
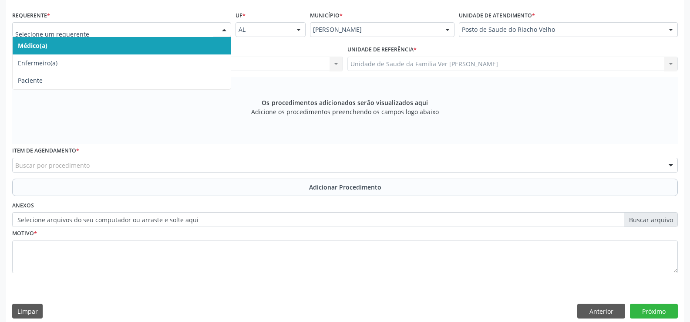
scroll to position [201, 0]
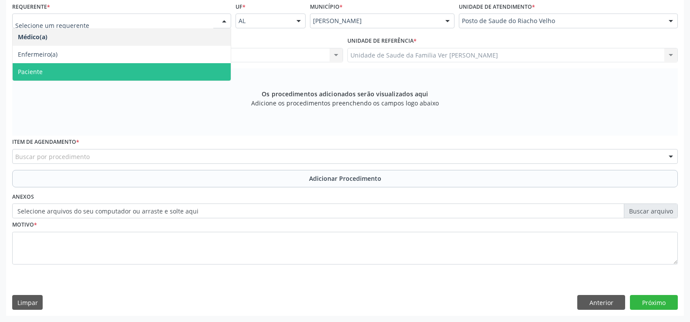
click at [222, 74] on span "Paciente" at bounding box center [122, 71] width 218 height 17
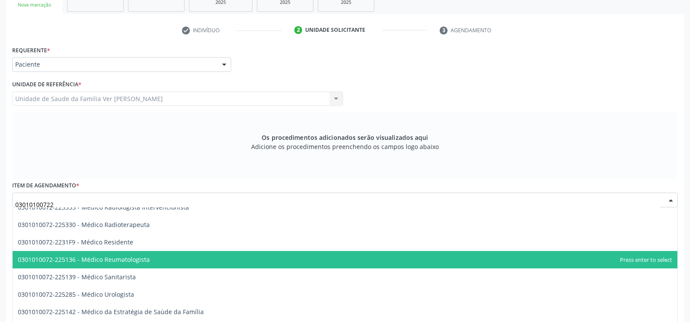
scroll to position [0, 0]
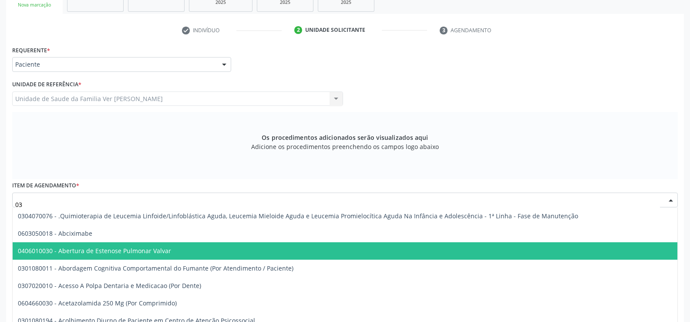
type input "0"
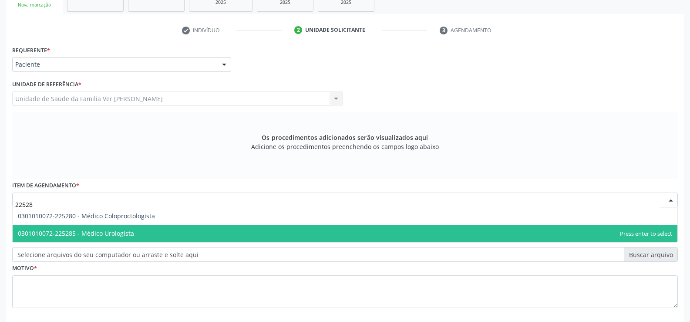
type input "225285"
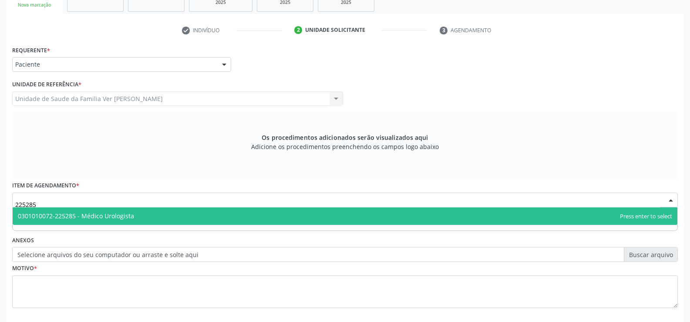
click at [104, 216] on span "0301010072-225285 - Médico Urologista" at bounding box center [76, 215] width 116 height 8
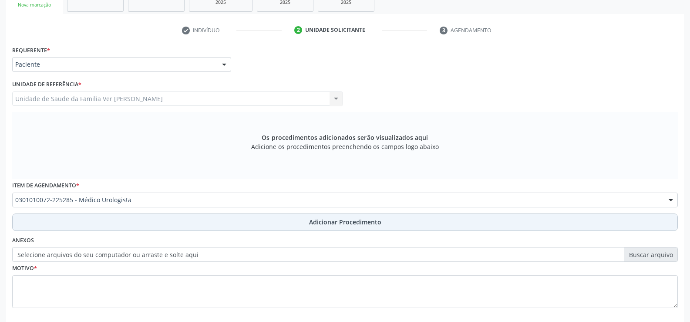
click at [346, 220] on span "Adicionar Procedimento" at bounding box center [345, 221] width 72 height 9
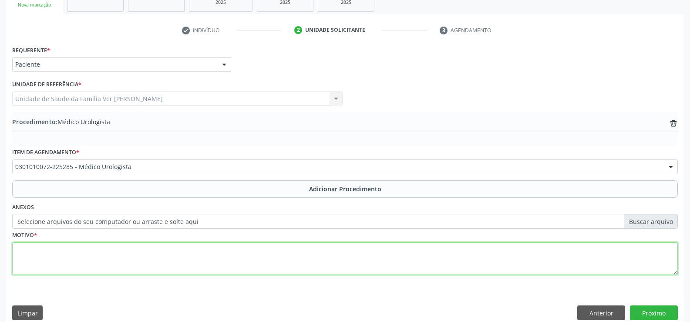
click at [44, 262] on textarea at bounding box center [344, 258] width 665 height 33
type textarea "não tem"
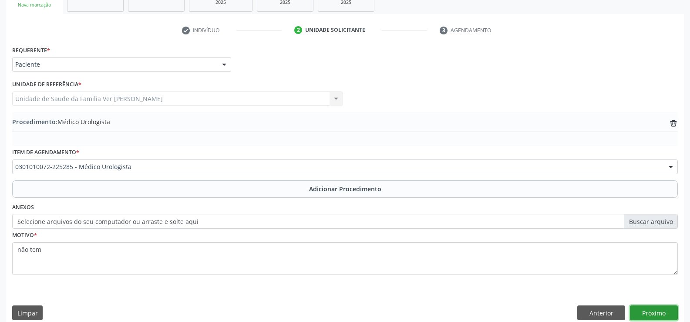
click at [652, 314] on button "Próximo" at bounding box center [654, 312] width 48 height 15
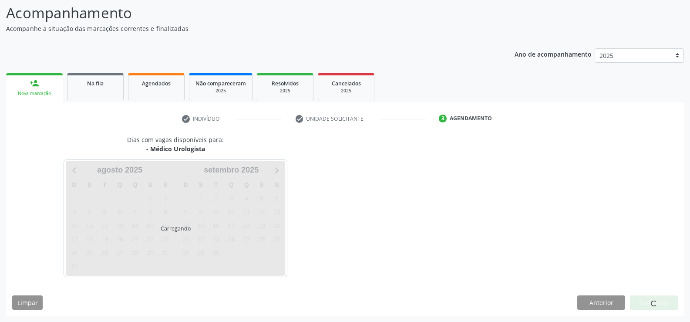
scroll to position [69, 0]
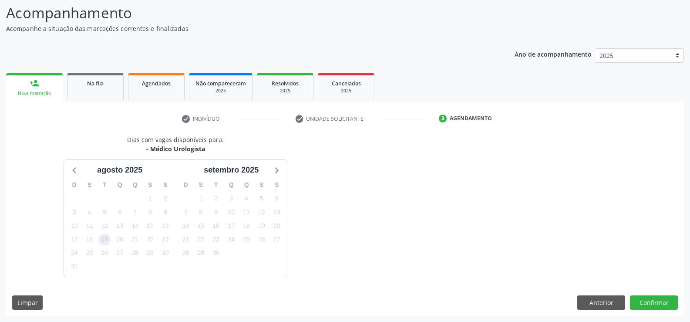
click at [102, 242] on span "19" at bounding box center [104, 239] width 12 height 12
click at [650, 301] on button "Confirmar" at bounding box center [654, 302] width 48 height 15
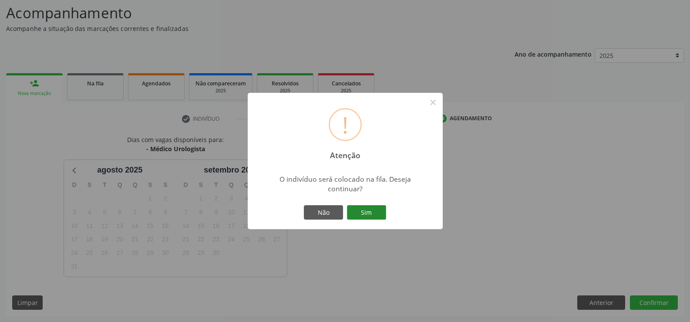
click at [367, 207] on button "Sim" at bounding box center [366, 212] width 39 height 15
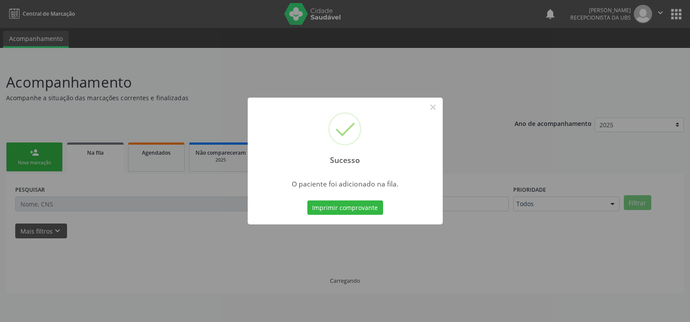
scroll to position [0, 0]
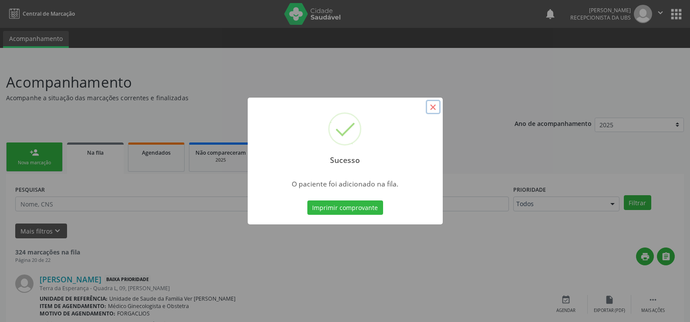
click at [435, 104] on button "×" at bounding box center [433, 107] width 15 height 15
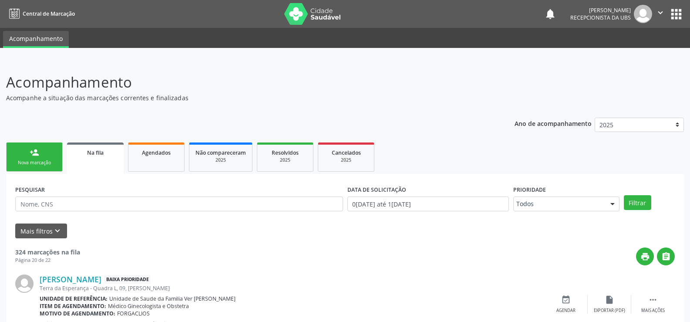
click at [28, 154] on link "person_add Nova marcação" at bounding box center [34, 156] width 57 height 29
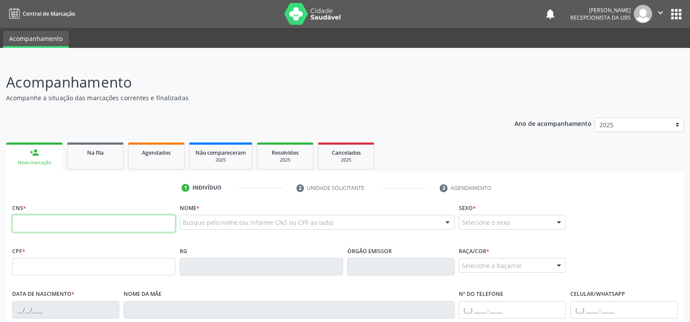
click at [33, 224] on input "text" at bounding box center [93, 223] width 163 height 17
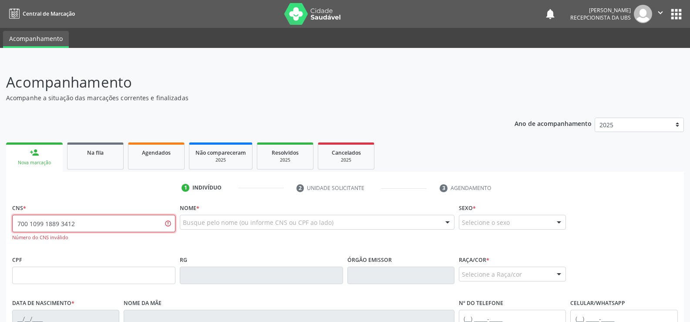
type input "700 1099 1889 3412"
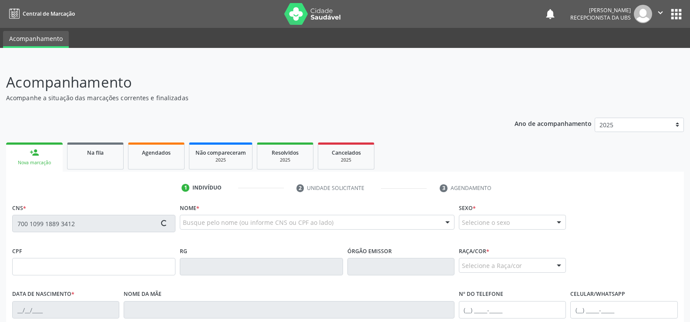
type input "453.694.104-53"
type input "[DATE]"
type input "[PERSON_NAME]"
type input "[PHONE_NUMBER]"
type input "S/N"
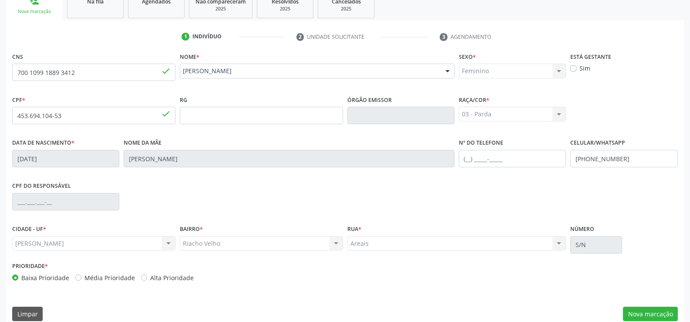
scroll to position [162, 0]
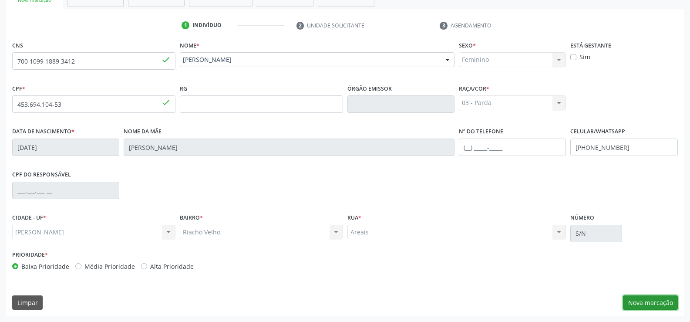
click at [640, 302] on button "Nova marcação" at bounding box center [650, 302] width 55 height 15
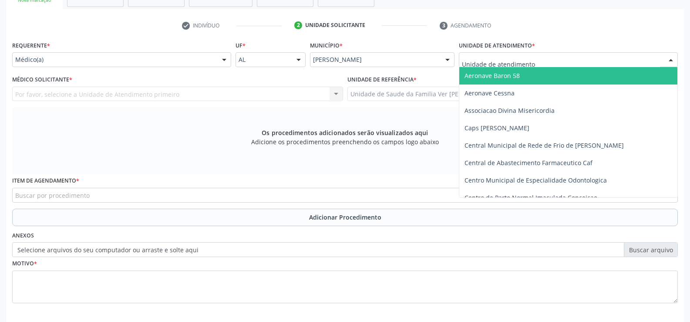
click at [673, 59] on div at bounding box center [670, 60] width 13 height 15
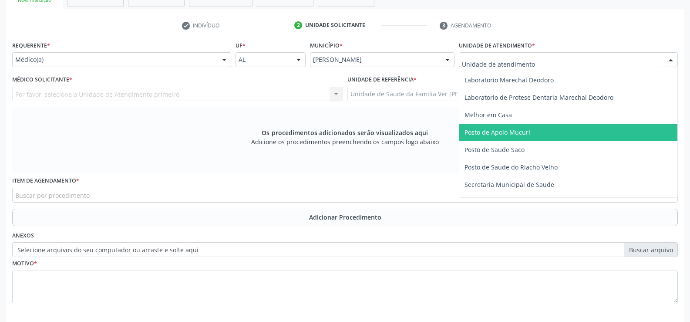
scroll to position [348, 0]
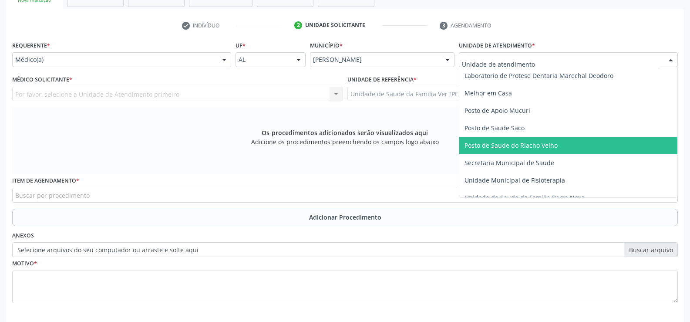
click at [554, 145] on span "Posto de Saude do Riacho Velho" at bounding box center [510, 145] width 93 height 8
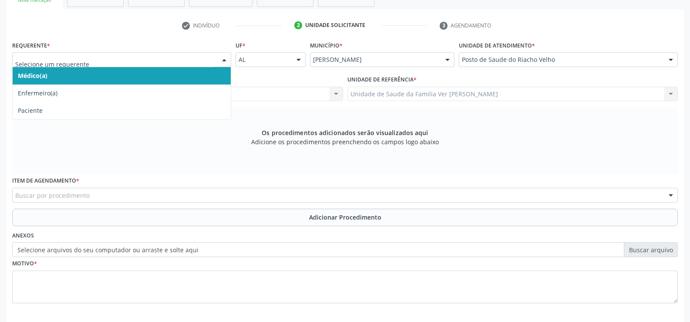
click at [226, 57] on div at bounding box center [224, 60] width 13 height 15
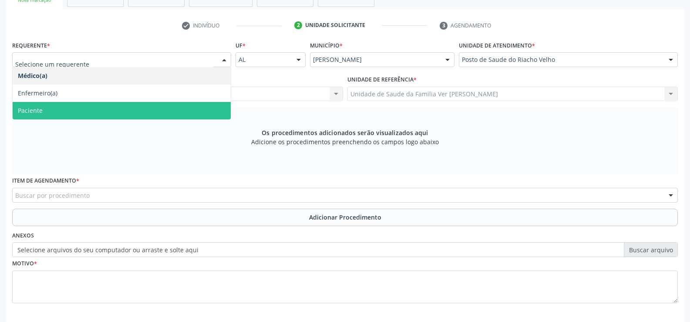
click at [143, 111] on span "Paciente" at bounding box center [122, 110] width 218 height 17
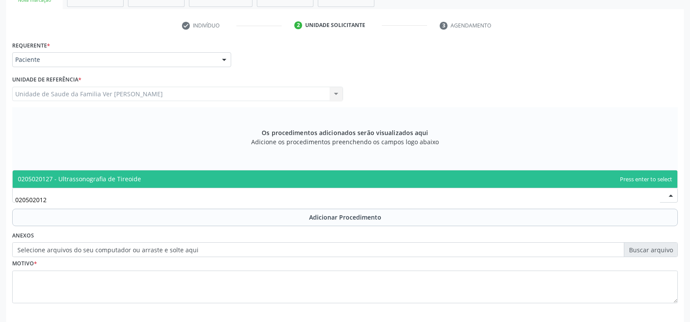
type input "0205020127"
click at [97, 181] on span "0205020127 - Ultrassonografia de Tireoide" at bounding box center [79, 178] width 123 height 8
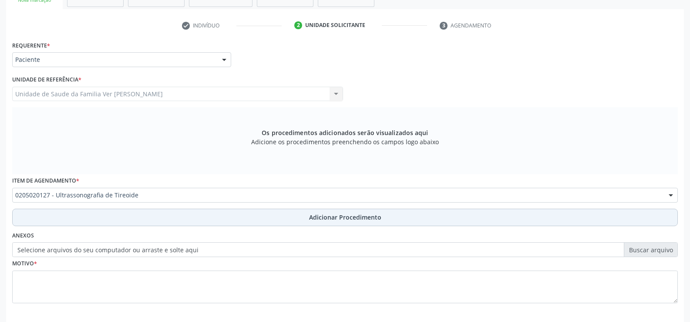
click at [344, 218] on span "Adicionar Procedimento" at bounding box center [345, 216] width 72 height 9
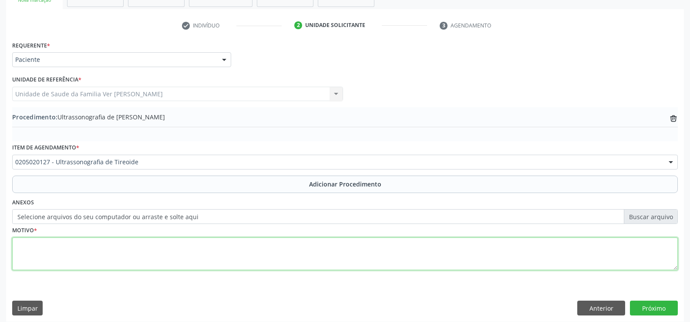
click at [30, 251] on textarea at bounding box center [344, 253] width 665 height 33
type textarea "n"
type textarea "Não tem"
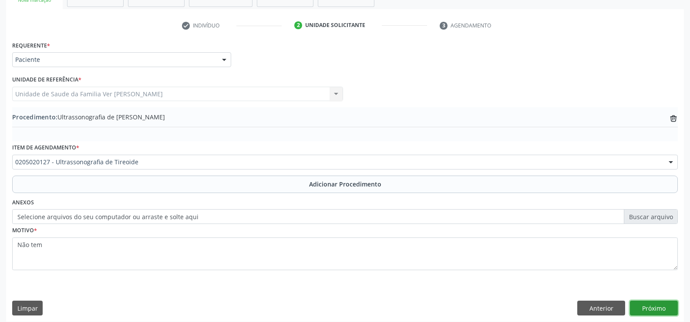
click at [650, 307] on button "Próximo" at bounding box center [654, 307] width 48 height 15
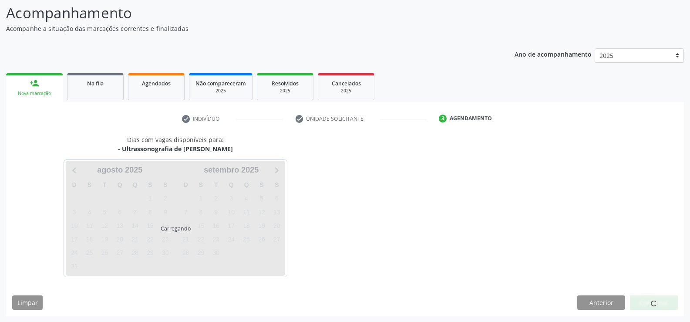
scroll to position [69, 0]
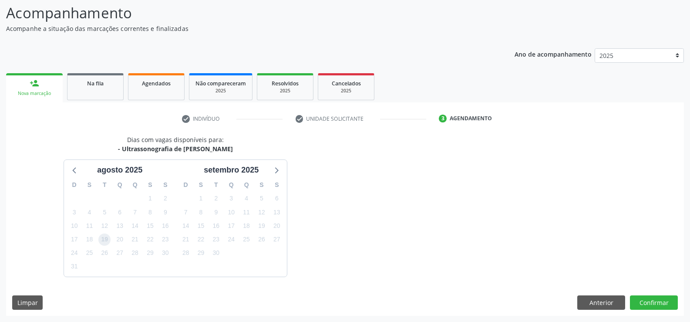
click at [105, 240] on span "19" at bounding box center [104, 239] width 12 height 12
click at [652, 298] on button "Confirmar" at bounding box center [654, 302] width 48 height 15
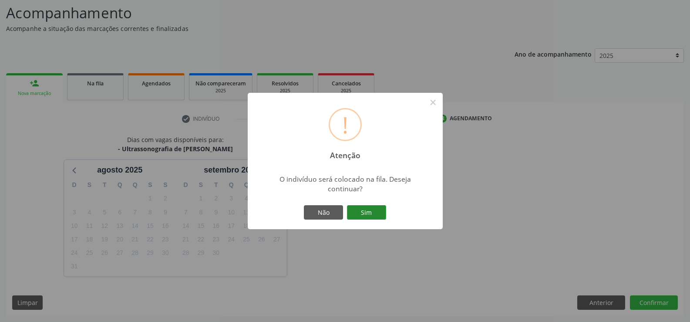
click at [364, 209] on button "Sim" at bounding box center [366, 212] width 39 height 15
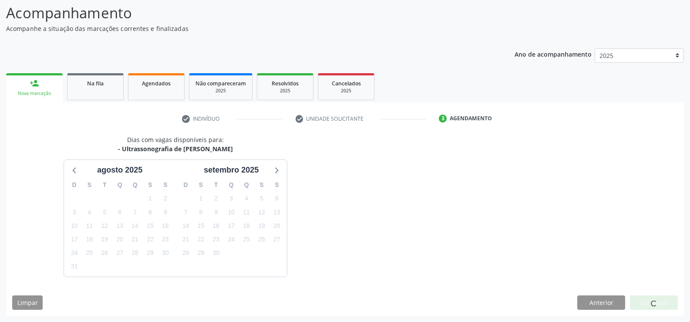
scroll to position [0, 0]
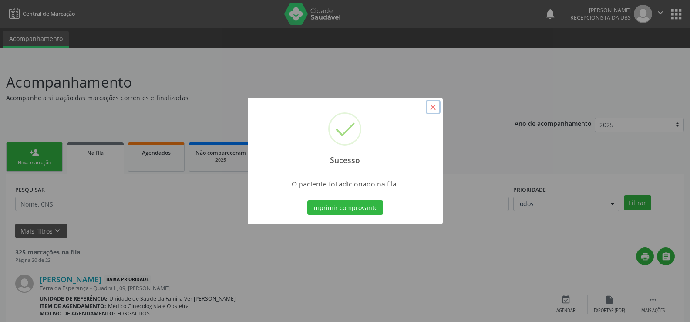
click at [431, 105] on button "×" at bounding box center [433, 107] width 15 height 15
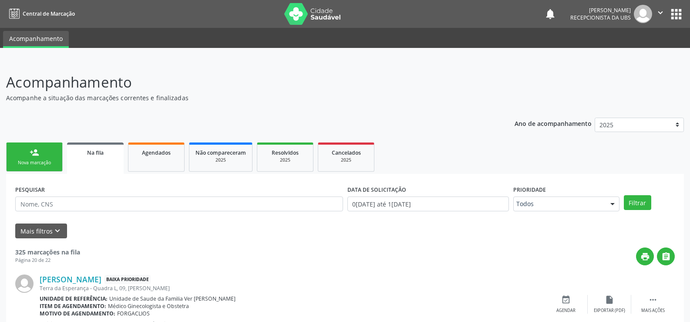
click at [55, 155] on link "person_add Nova marcação" at bounding box center [34, 156] width 57 height 29
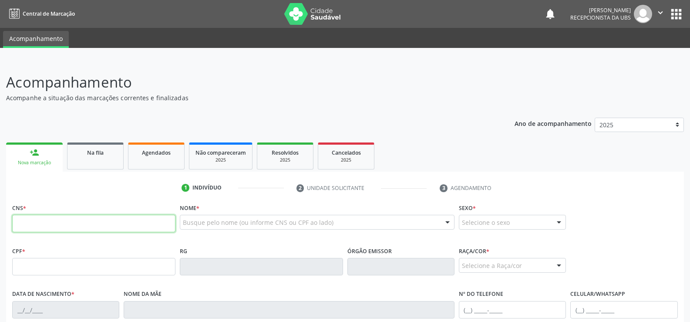
click at [29, 221] on input "text" at bounding box center [93, 223] width 163 height 17
type input "706 0013 3979 8046"
type input "758.475.154-72"
type input "[DATE]"
type input "[PERSON_NAME]"
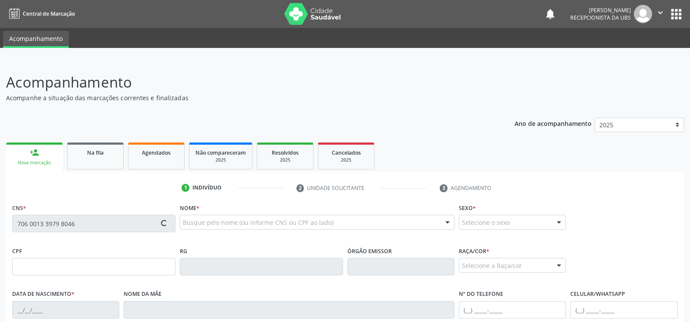
type input "[PHONE_NUMBER]"
type input "S/N"
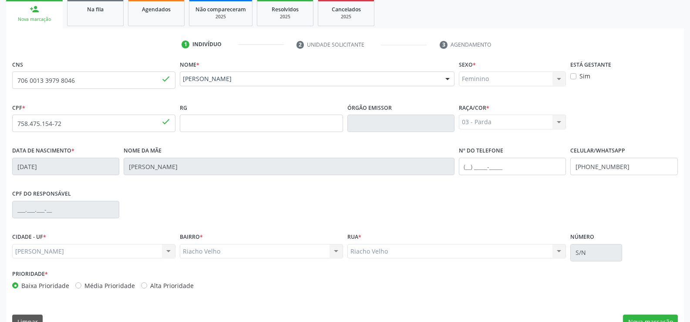
scroll to position [162, 0]
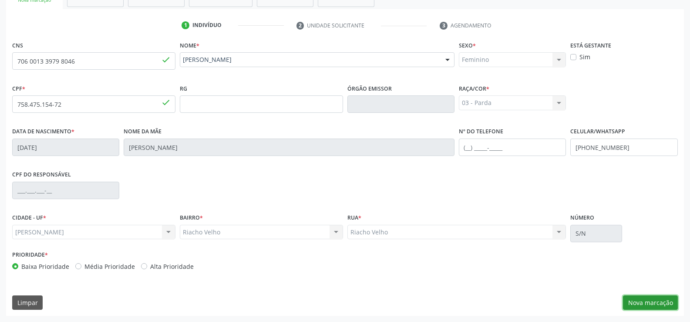
click at [636, 302] on button "Nova marcação" at bounding box center [650, 302] width 55 height 15
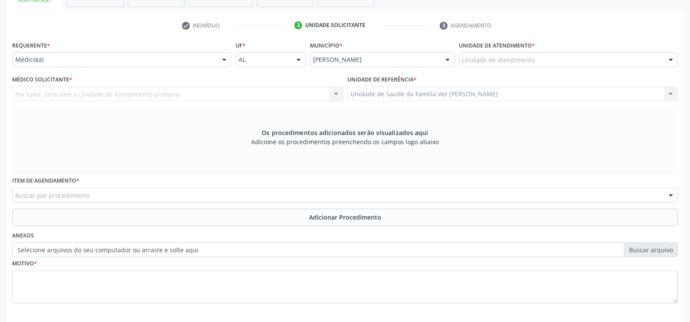
click at [671, 57] on div at bounding box center [670, 60] width 13 height 15
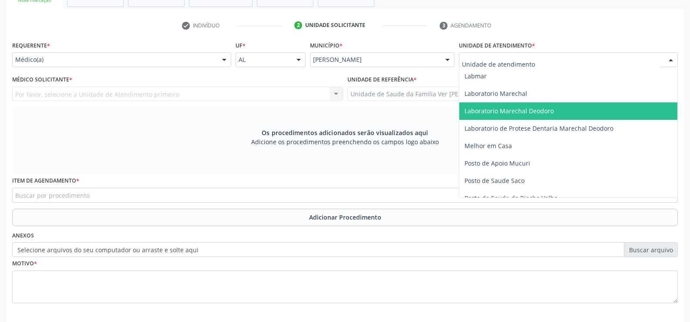
scroll to position [305, 0]
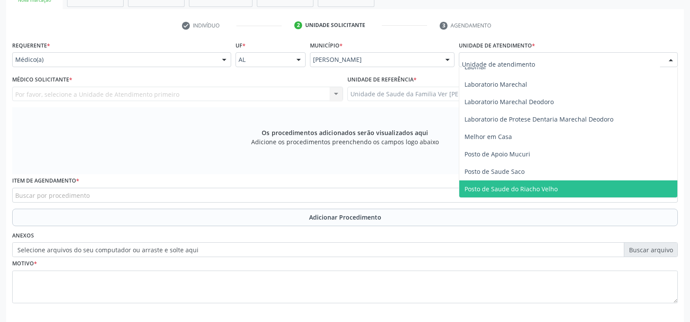
click at [546, 186] on span "Posto de Saude do Riacho Velho" at bounding box center [510, 189] width 93 height 8
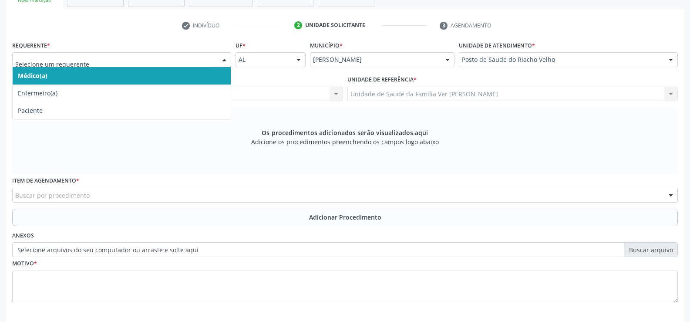
click at [226, 60] on div at bounding box center [224, 60] width 13 height 15
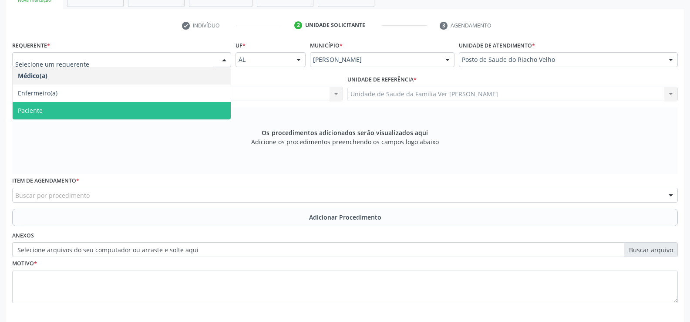
click at [192, 117] on span "Paciente" at bounding box center [122, 110] width 218 height 17
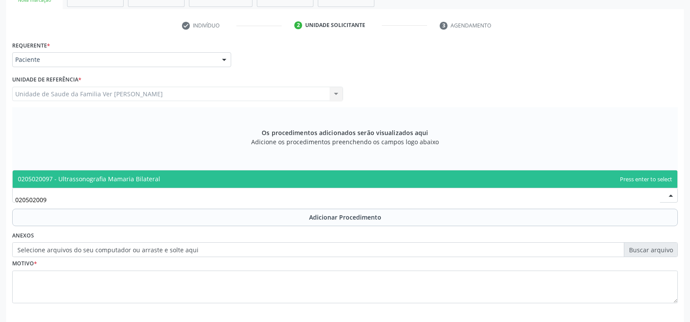
type input "0205020097"
click at [84, 178] on span "0205020097 - Ultrassonografia Mamaria Bilateral" at bounding box center [89, 178] width 142 height 8
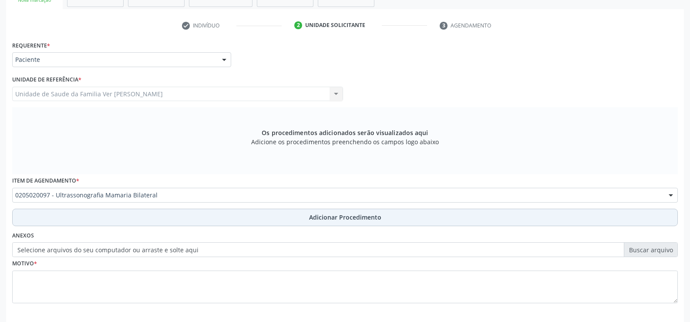
click at [328, 215] on span "Adicionar Procedimento" at bounding box center [345, 216] width 72 height 9
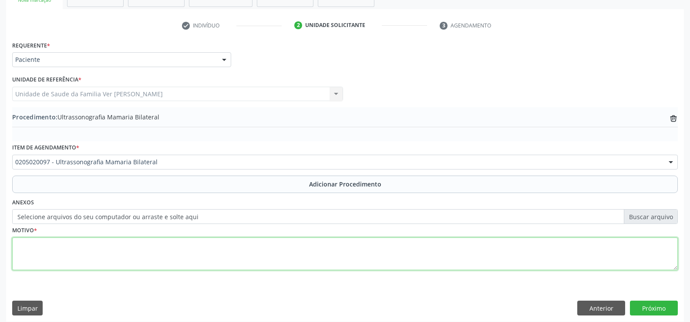
click at [25, 256] on textarea at bounding box center [344, 253] width 665 height 33
type textarea "mama heterogenea"
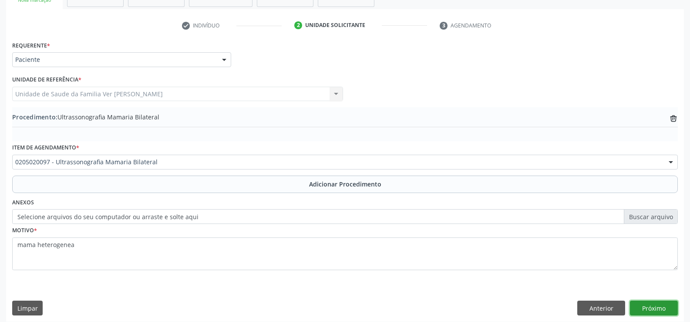
click at [649, 305] on button "Próximo" at bounding box center [654, 307] width 48 height 15
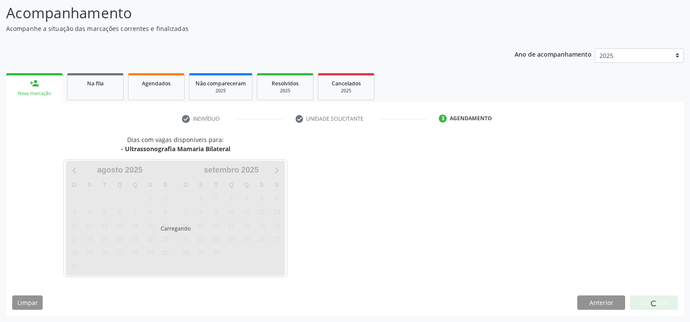
scroll to position [69, 0]
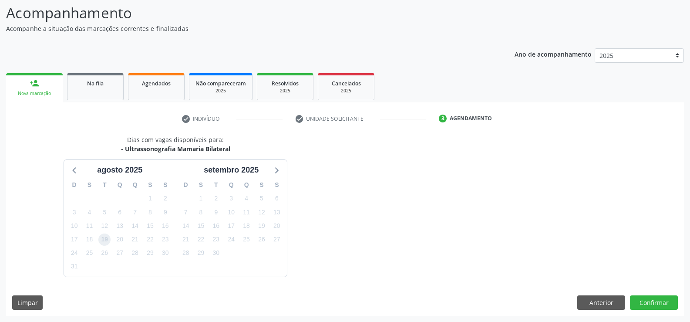
click at [106, 241] on span "19" at bounding box center [104, 239] width 12 height 12
click at [656, 299] on button "Confirmar" at bounding box center [654, 302] width 48 height 15
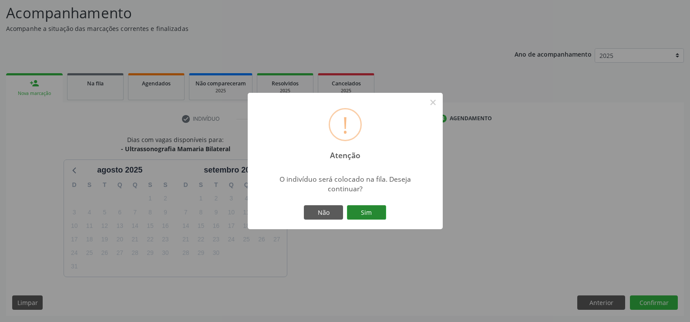
click at [371, 215] on button "Sim" at bounding box center [366, 212] width 39 height 15
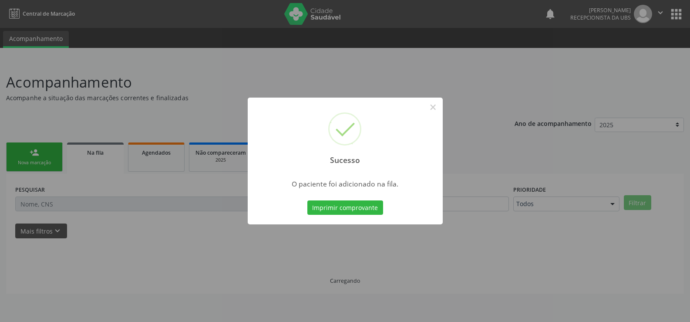
scroll to position [0, 0]
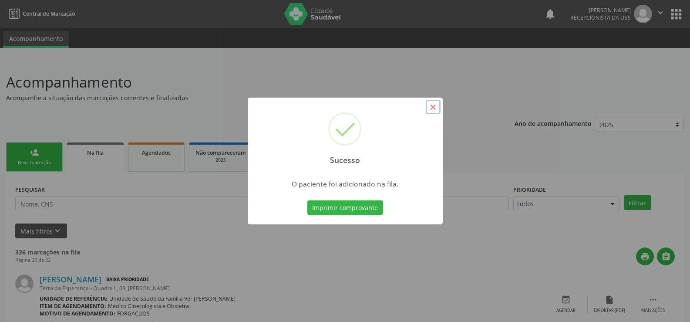
click at [435, 111] on button "×" at bounding box center [433, 107] width 15 height 15
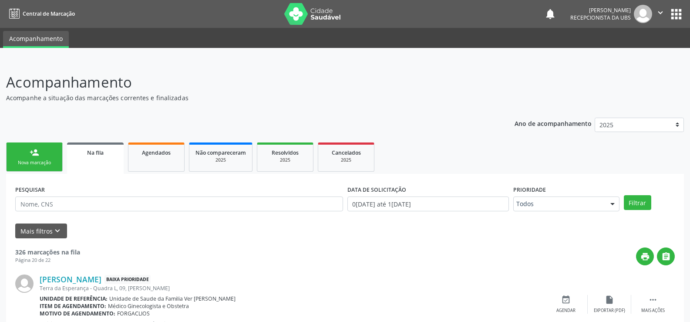
click at [38, 163] on div "Nova marcação" at bounding box center [35, 162] width 44 height 7
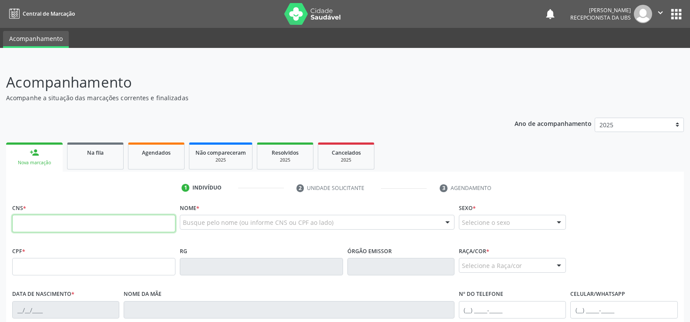
click at [20, 222] on input "text" at bounding box center [93, 223] width 163 height 17
type input "700 0095 5183 6507"
type input "080.754.344-63"
type input "2[DATE]"
type input "[PERSON_NAME]"
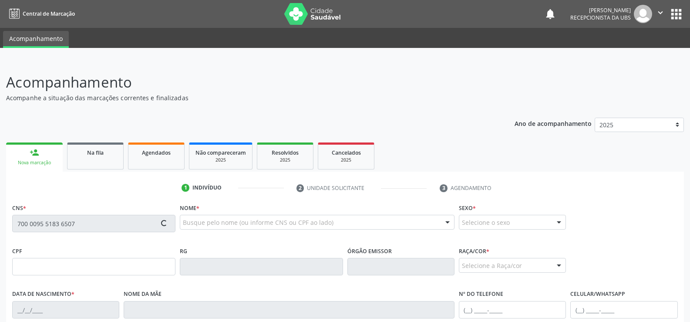
type input "[PHONE_NUMBER]"
type input "S/N"
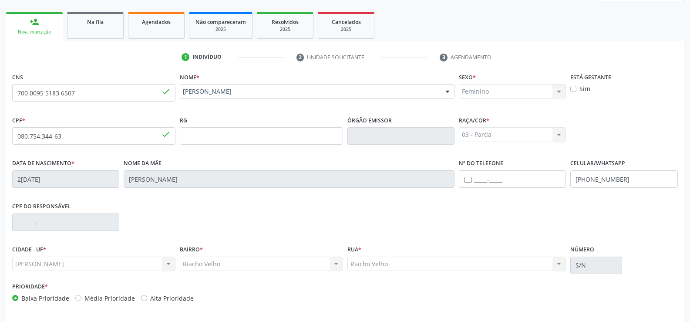
scroll to position [162, 0]
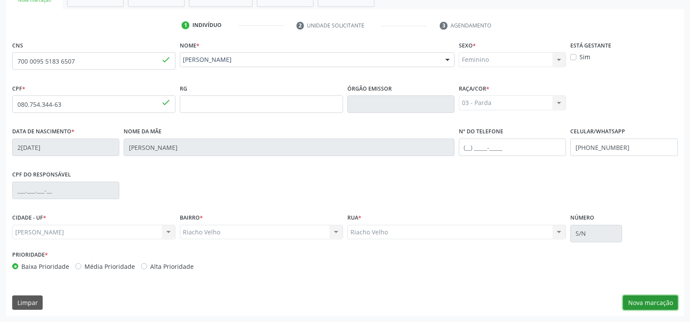
click at [648, 302] on button "Nova marcação" at bounding box center [650, 302] width 55 height 15
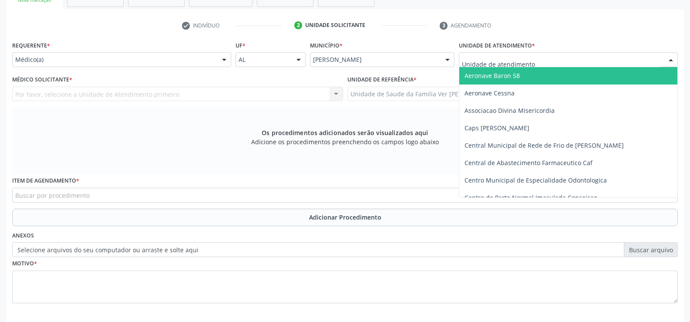
click at [671, 60] on div at bounding box center [670, 60] width 13 height 15
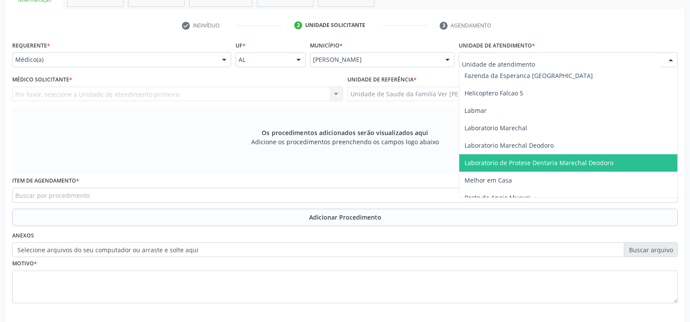
scroll to position [305, 0]
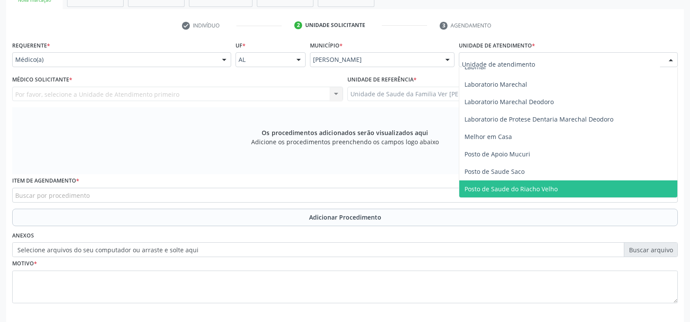
click at [598, 190] on span "Posto de Saude do Riacho Velho" at bounding box center [568, 188] width 218 height 17
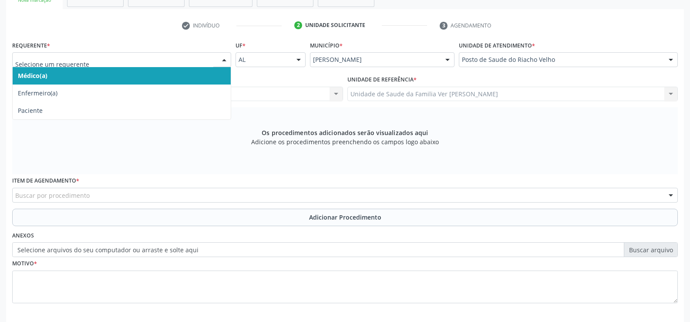
click at [224, 59] on div at bounding box center [224, 60] width 13 height 15
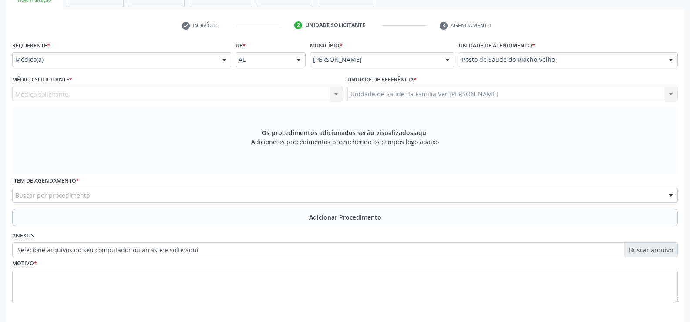
click at [198, 121] on div "Os procedimentos adicionados serão visualizados aqui Adicione os procedimentos …" at bounding box center [344, 140] width 665 height 67
click at [223, 60] on div at bounding box center [224, 60] width 13 height 15
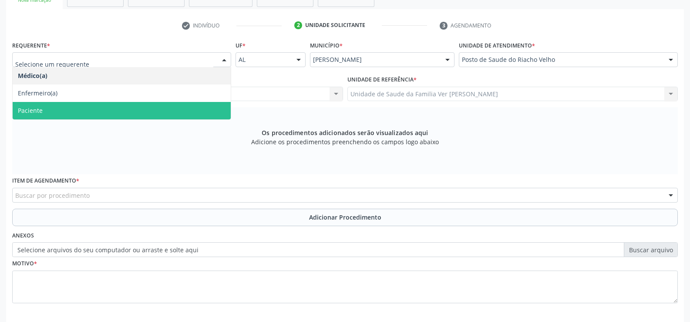
click at [190, 115] on span "Paciente" at bounding box center [122, 110] width 218 height 17
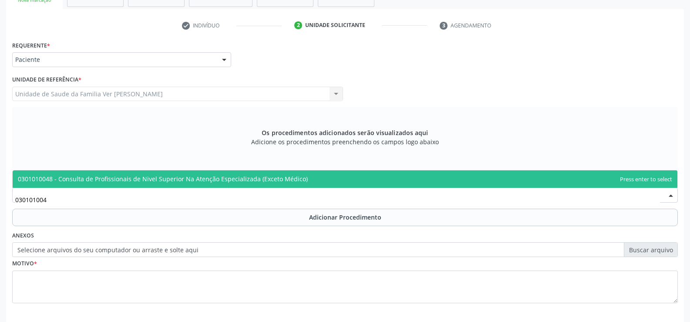
type input "0301010048"
click at [84, 173] on span "0301010048 - Consulta de Profissionais de Nivel Superior Na Atenção Especializa…" at bounding box center [345, 178] width 664 height 17
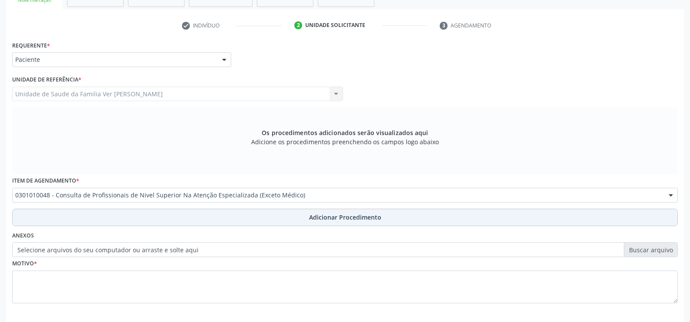
click at [347, 214] on span "Adicionar Procedimento" at bounding box center [345, 216] width 72 height 9
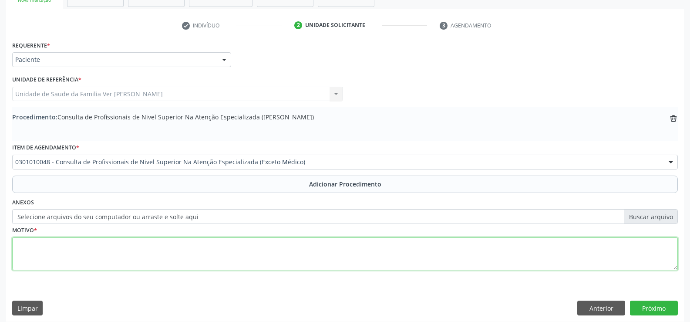
click at [50, 263] on textarea at bounding box center [344, 253] width 665 height 33
type textarea "ansiedade"
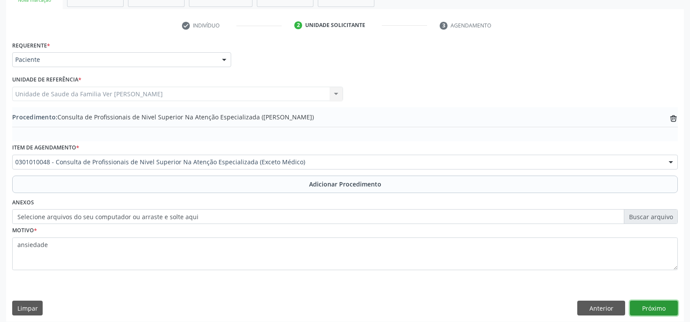
click at [648, 303] on button "Próximo" at bounding box center [654, 307] width 48 height 15
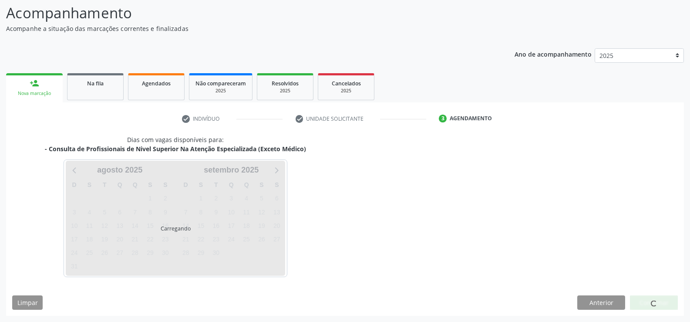
scroll to position [69, 0]
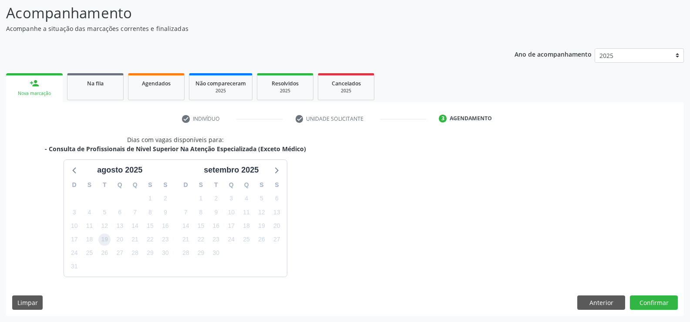
click at [103, 240] on span "19" at bounding box center [104, 239] width 12 height 12
click at [658, 305] on button "Confirmar" at bounding box center [654, 302] width 48 height 15
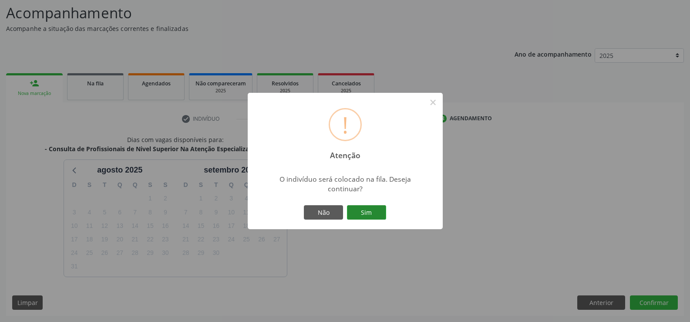
click at [382, 211] on button "Sim" at bounding box center [366, 212] width 39 height 15
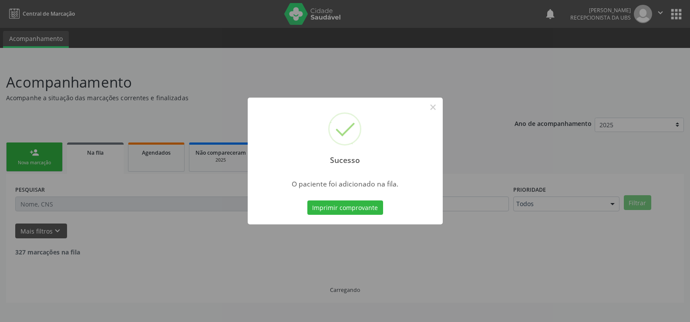
scroll to position [0, 0]
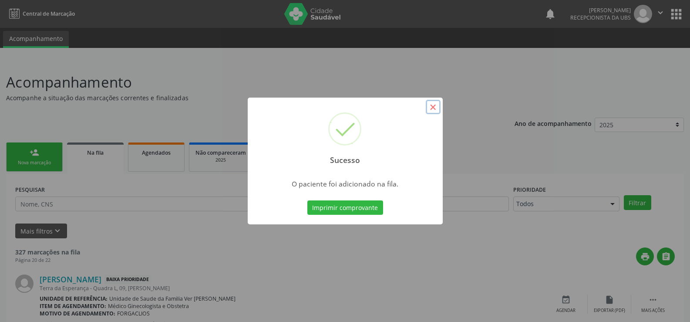
click at [436, 108] on button "×" at bounding box center [433, 107] width 15 height 15
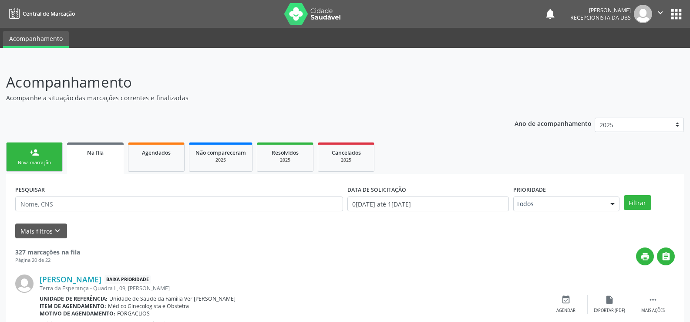
click at [36, 151] on div "person_add" at bounding box center [35, 153] width 10 height 10
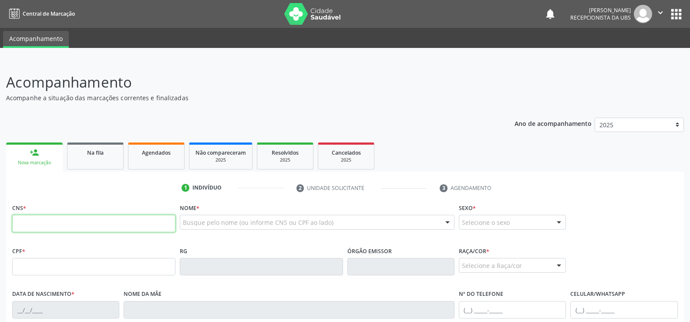
click at [27, 219] on input "text" at bounding box center [93, 223] width 163 height 17
click at [35, 227] on input "text" at bounding box center [93, 223] width 163 height 17
type input "704 1080 0129 2750"
type input "091.899.994-44"
type input "0[DATE]"
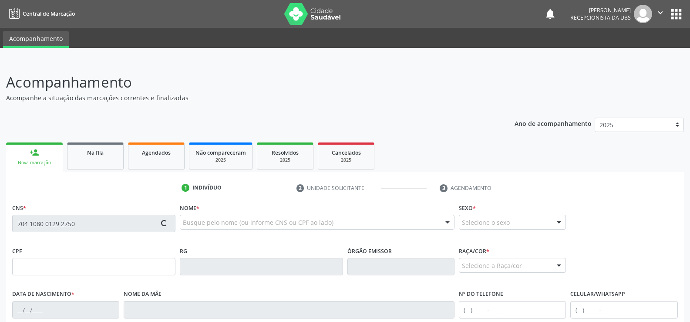
type input "Valdilene da [PERSON_NAME]"
type input "[PHONE_NUMBER]"
type input "S/N"
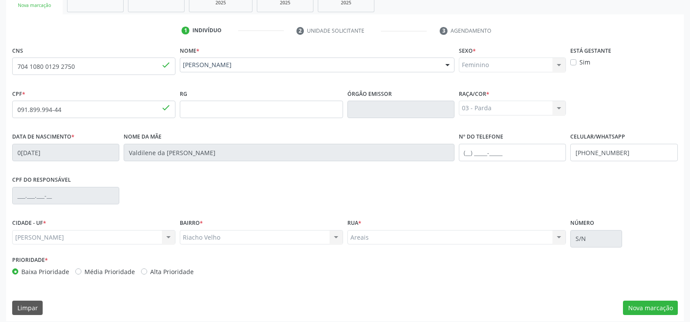
scroll to position [162, 0]
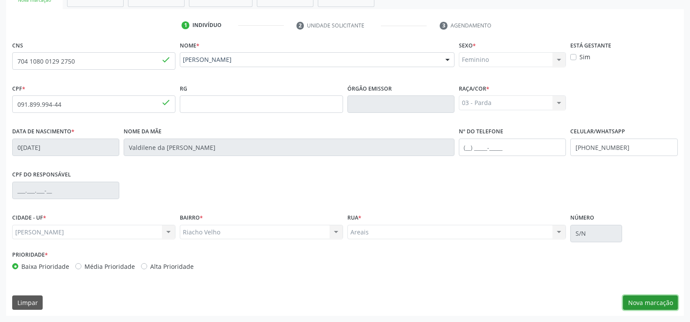
click at [651, 303] on button "Nova marcação" at bounding box center [650, 302] width 55 height 15
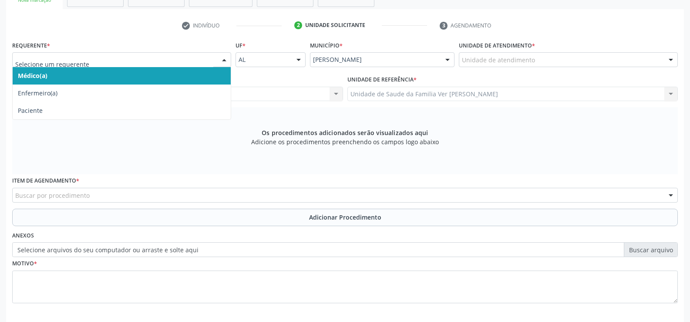
click at [224, 60] on div at bounding box center [224, 60] width 13 height 15
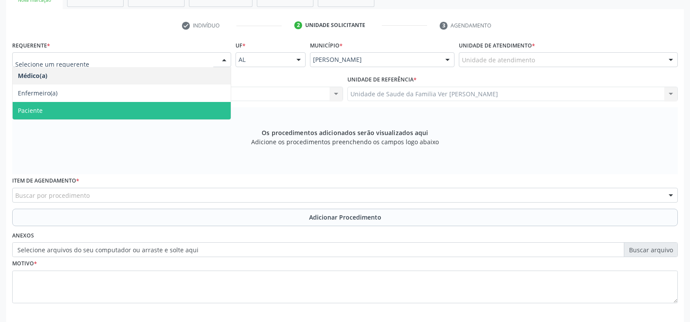
click at [140, 106] on span "Paciente" at bounding box center [122, 110] width 218 height 17
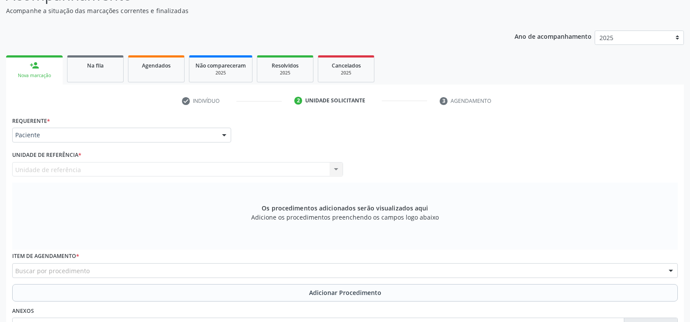
scroll to position [131, 0]
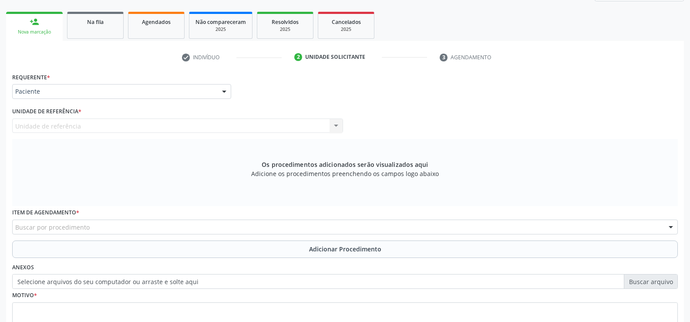
click at [333, 128] on div "Unidade de referência Unidade de Saude da Familia Ver [PERSON_NAME] Nenhum resu…" at bounding box center [177, 125] width 331 height 15
click at [335, 127] on div "Unidade de referência Unidade de Saude da Familia Ver [PERSON_NAME] Nenhum resu…" at bounding box center [177, 125] width 331 height 15
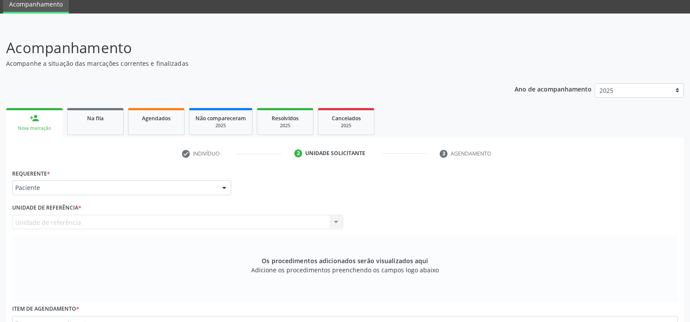
scroll to position [27, 0]
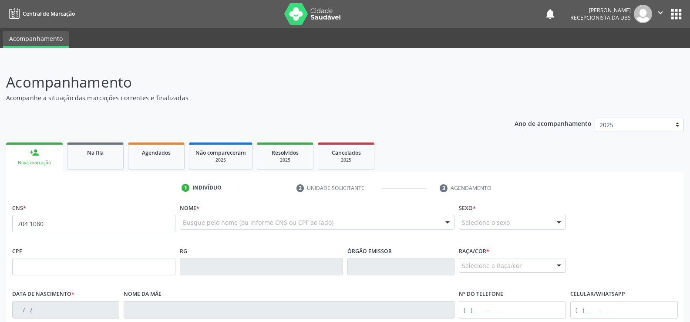
type input "704 1080 0129 2750"
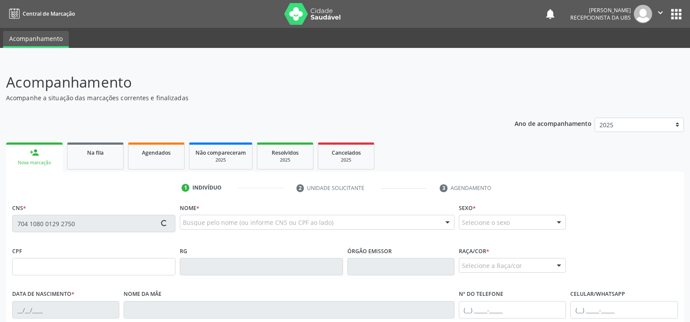
type input "091.899.994-44"
type input "0[DATE]"
type input "Valdilene da [PERSON_NAME]"
type input "[PHONE_NUMBER]"
type input "S/N"
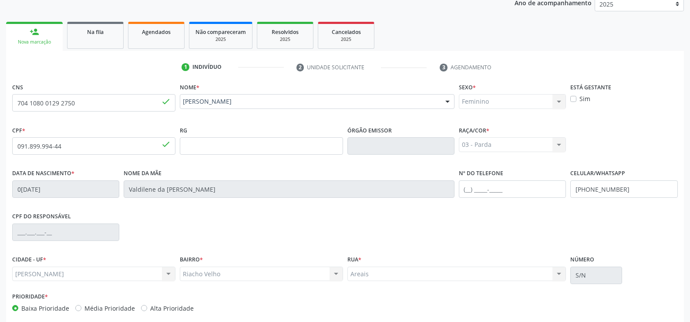
scroll to position [162, 0]
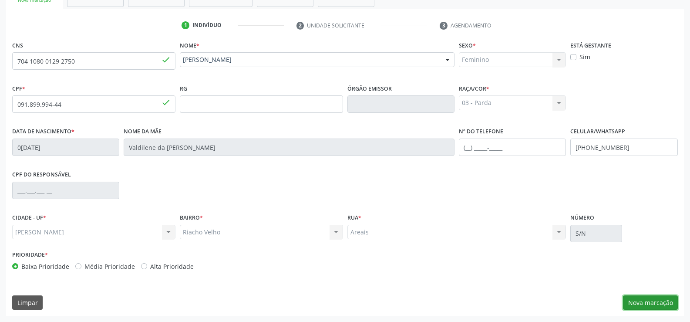
click at [656, 301] on button "Nova marcação" at bounding box center [650, 302] width 55 height 15
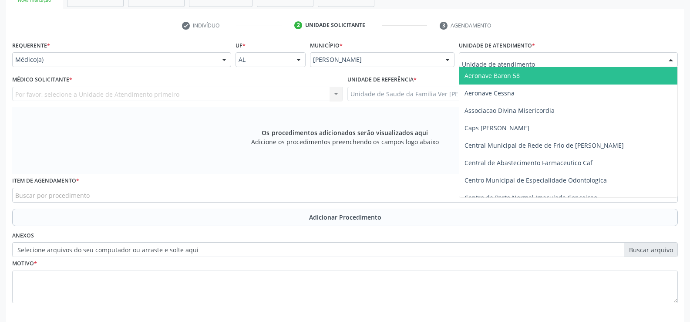
click at [670, 62] on div at bounding box center [670, 60] width 13 height 15
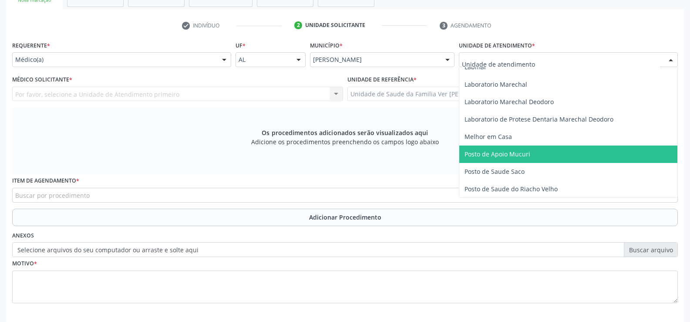
scroll to position [348, 0]
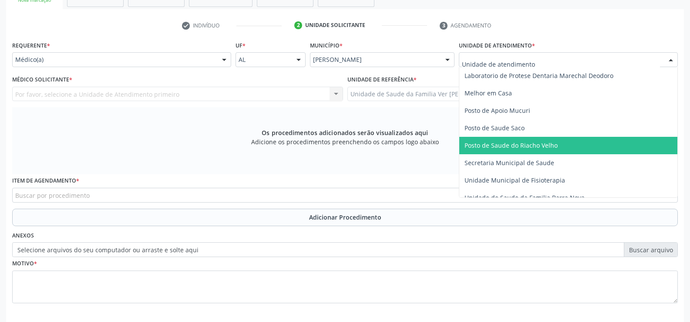
click at [548, 145] on span "Posto de Saude do Riacho Velho" at bounding box center [510, 145] width 93 height 8
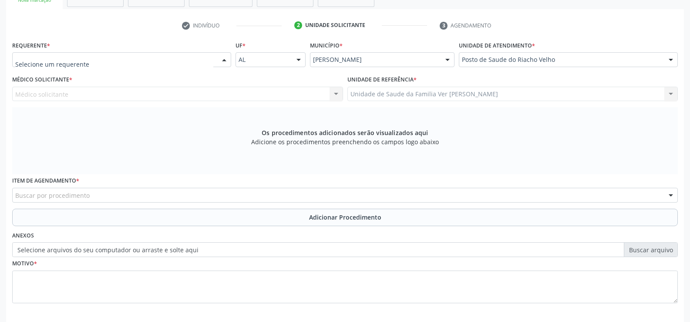
click at [225, 57] on div at bounding box center [224, 60] width 13 height 15
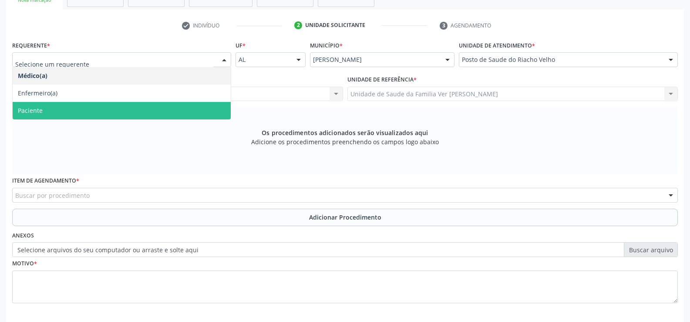
click at [178, 104] on span "Paciente" at bounding box center [122, 110] width 218 height 17
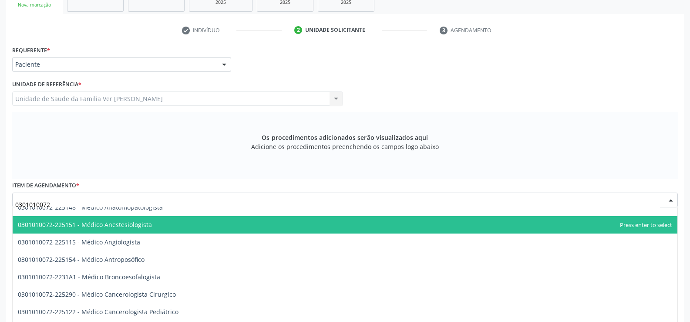
scroll to position [0, 0]
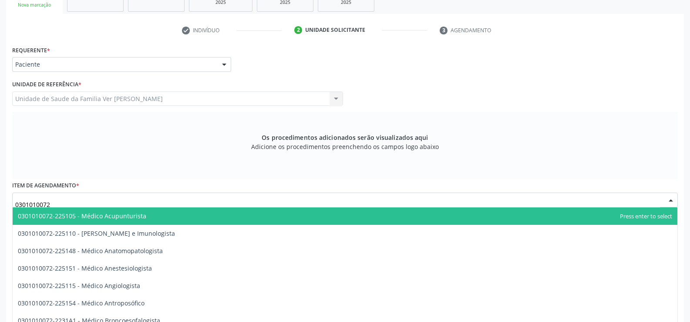
click at [76, 203] on input "0301010072" at bounding box center [337, 203] width 644 height 17
type input "0301010072"
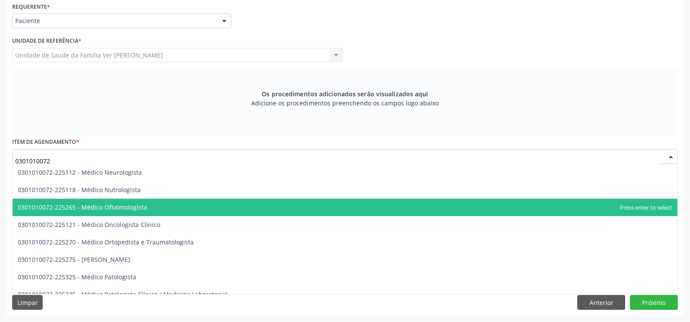
scroll to position [740, 0]
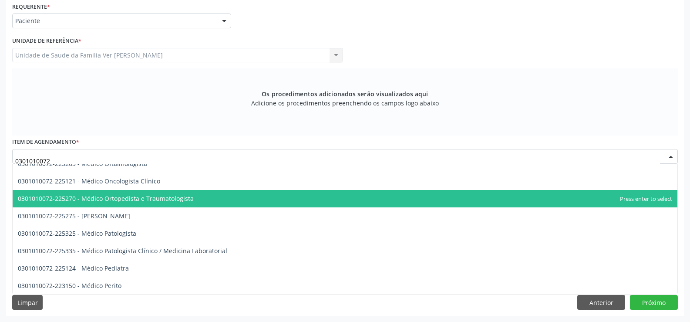
click at [81, 196] on span "0301010072-225270 - Médico Ortopedista e Traumatologista" at bounding box center [106, 198] width 176 height 8
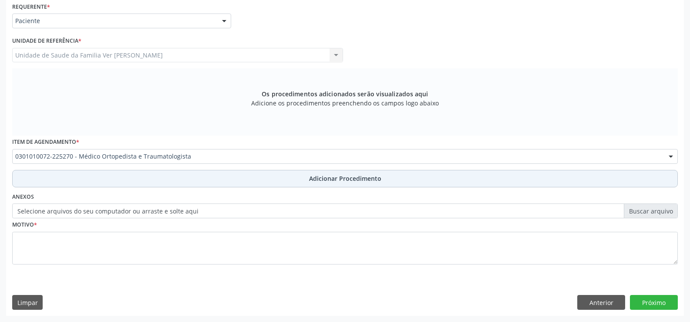
click at [357, 175] on span "Adicionar Procedimento" at bounding box center [345, 178] width 72 height 9
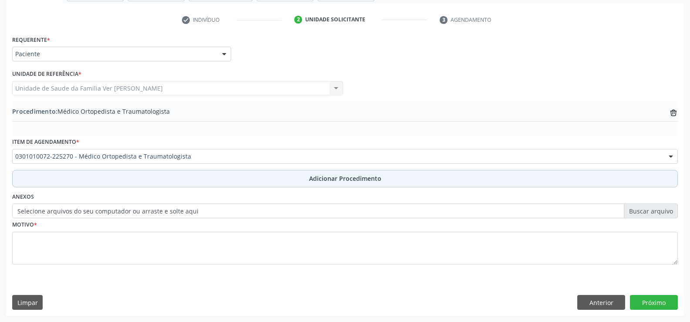
scroll to position [168, 0]
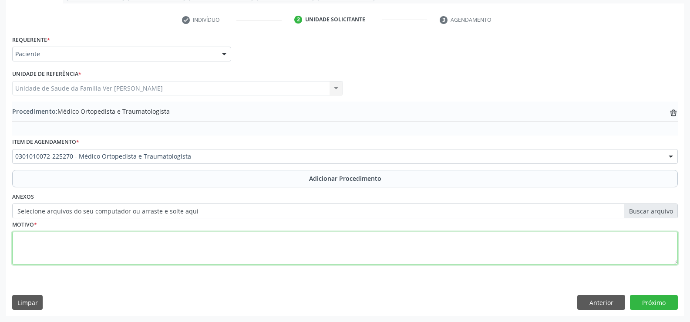
click at [48, 244] on textarea at bounding box center [344, 248] width 665 height 33
click at [48, 238] on textarea "dor lombra crônica" at bounding box center [344, 248] width 665 height 33
click at [141, 245] on textarea "dor lombar crônica" at bounding box center [344, 248] width 665 height 33
click at [142, 245] on textarea "dor lombar crônica" at bounding box center [344, 248] width 665 height 33
type textarea "dor lombar crônica"
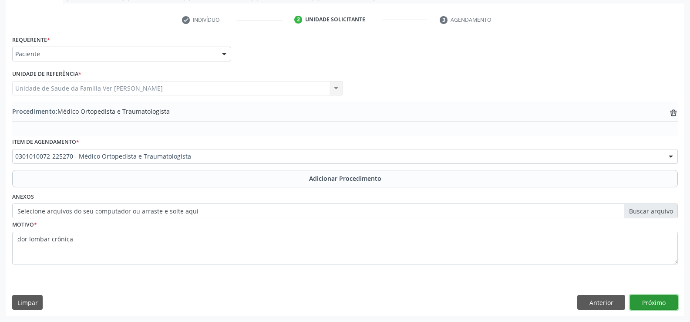
click at [650, 304] on button "Próximo" at bounding box center [654, 302] width 48 height 15
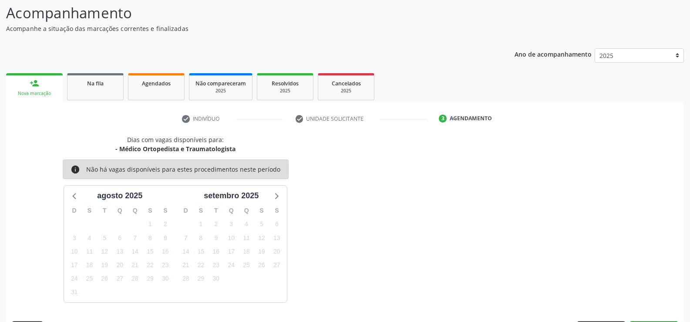
scroll to position [95, 0]
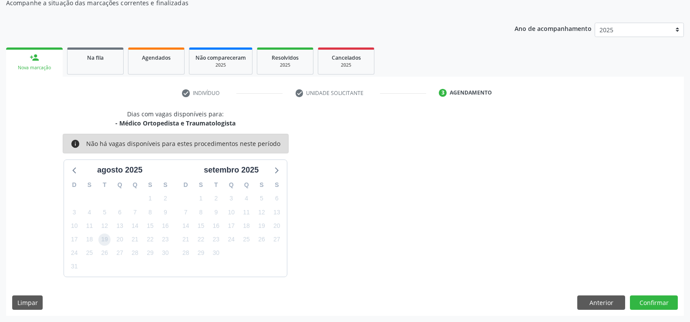
click at [107, 239] on span "19" at bounding box center [104, 239] width 12 height 12
click at [651, 299] on button "Confirmar" at bounding box center [654, 302] width 48 height 15
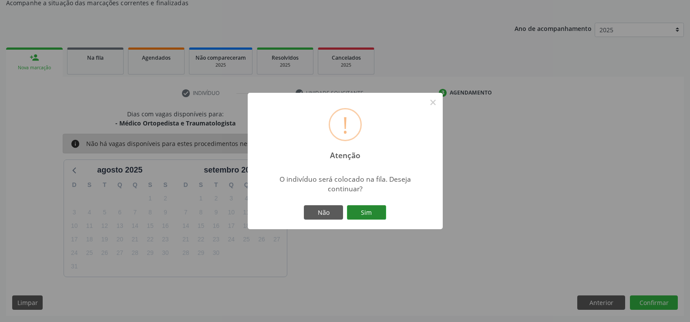
click at [371, 215] on button "Sim" at bounding box center [366, 212] width 39 height 15
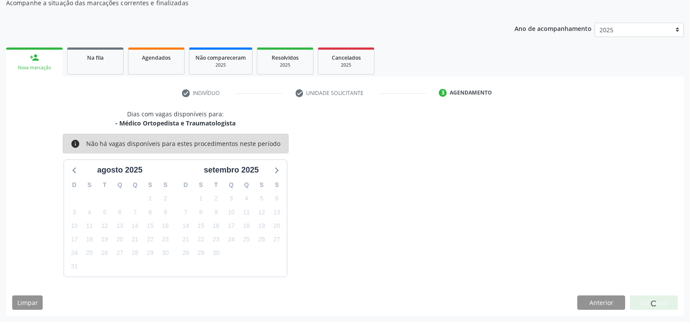
scroll to position [0, 0]
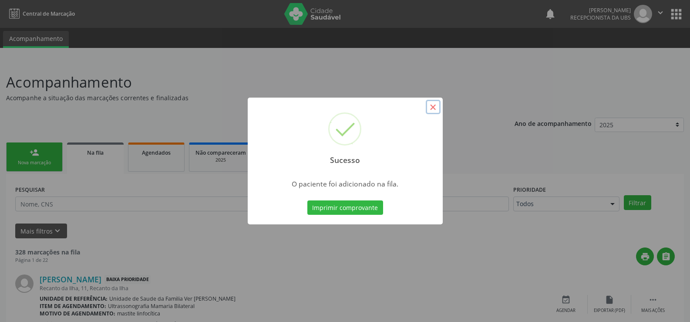
click at [437, 105] on button "×" at bounding box center [433, 107] width 15 height 15
